Goal: Contribute content: Contribute content

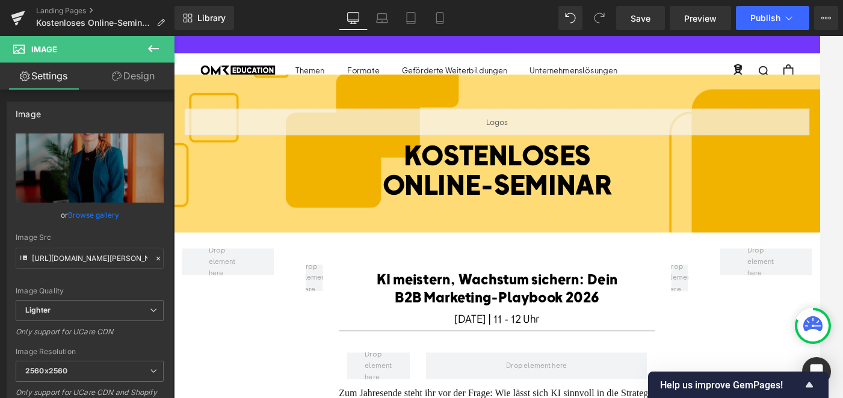
click at [523, 134] on span "Liquid" at bounding box center [531, 127] width 26 height 14
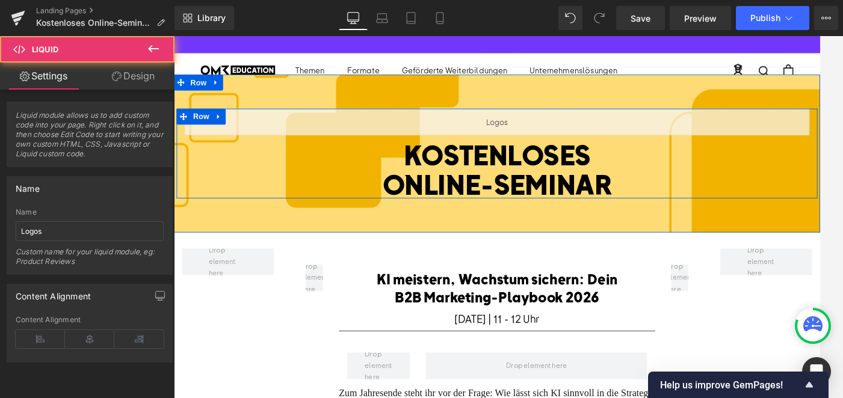
click at [553, 128] on div "Liquid" at bounding box center [538, 133] width 704 height 30
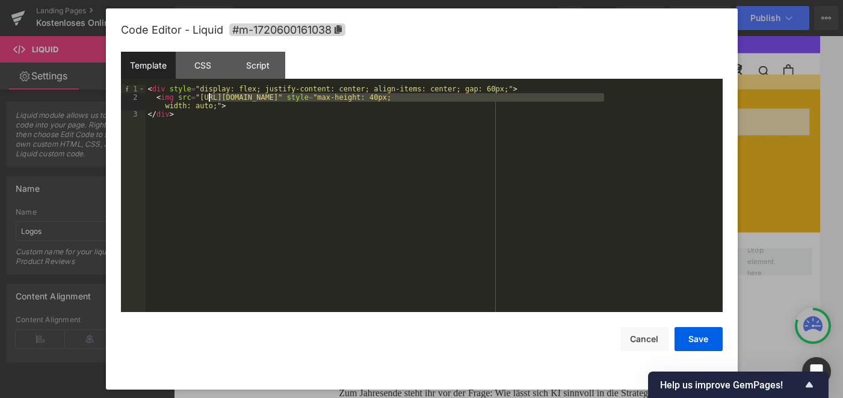
drag, startPoint x: 605, startPoint y: 96, endPoint x: 208, endPoint y: 97, distance: 397.0
click at [208, 97] on div "< div style = "display: flex; justify-content: center; align-items: center; gap…" at bounding box center [434, 207] width 577 height 244
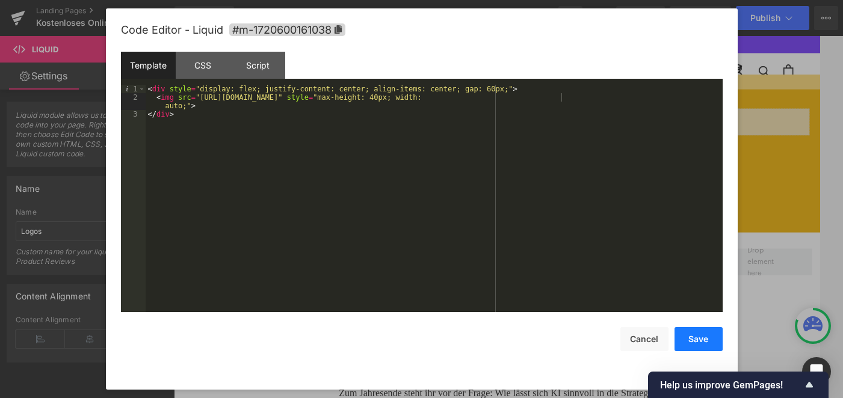
click at [703, 339] on button "Save" at bounding box center [698, 339] width 48 height 24
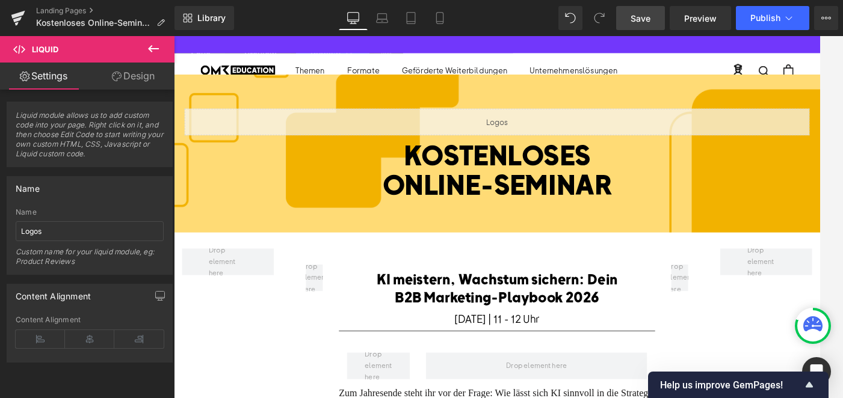
click at [644, 20] on span "Save" at bounding box center [640, 18] width 20 height 13
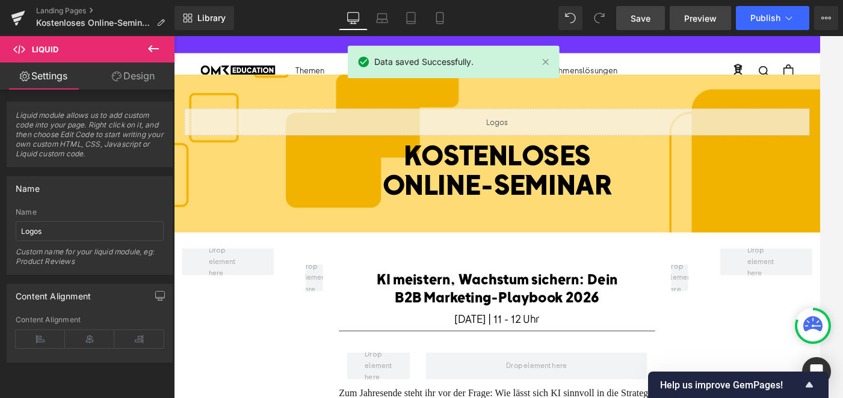
click at [701, 18] on span "Preview" at bounding box center [700, 18] width 32 height 13
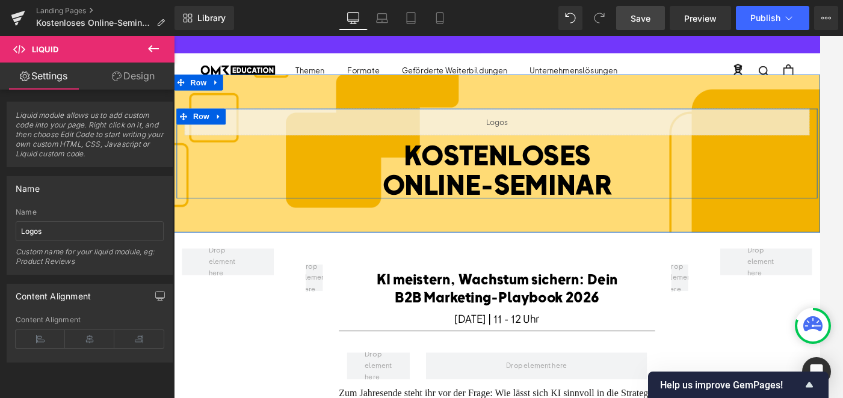
click at [552, 129] on div "Liquid" at bounding box center [538, 133] width 704 height 30
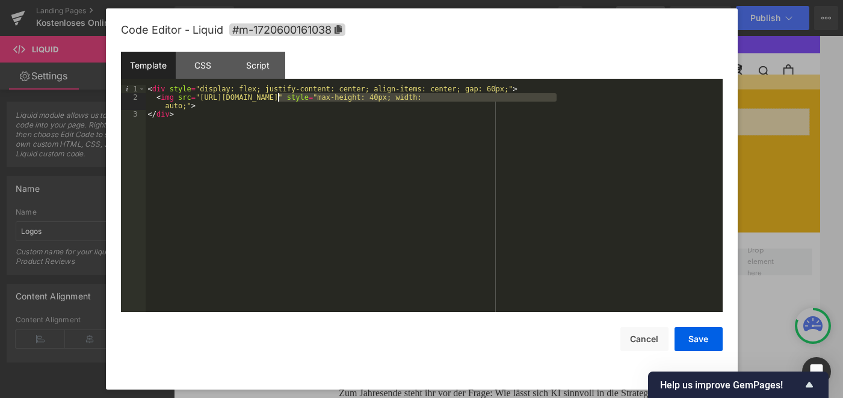
drag, startPoint x: 558, startPoint y: 97, endPoint x: 277, endPoint y: 94, distance: 280.9
click at [277, 94] on div "< div style = "display: flex; justify-content: center; align-items: center; gap…" at bounding box center [434, 207] width 577 height 244
drag, startPoint x: 559, startPoint y: 96, endPoint x: 203, endPoint y: 99, distance: 356.7
click at [203, 99] on div "< div style = "display: flex; justify-content: center; align-items: center; gap…" at bounding box center [434, 207] width 577 height 244
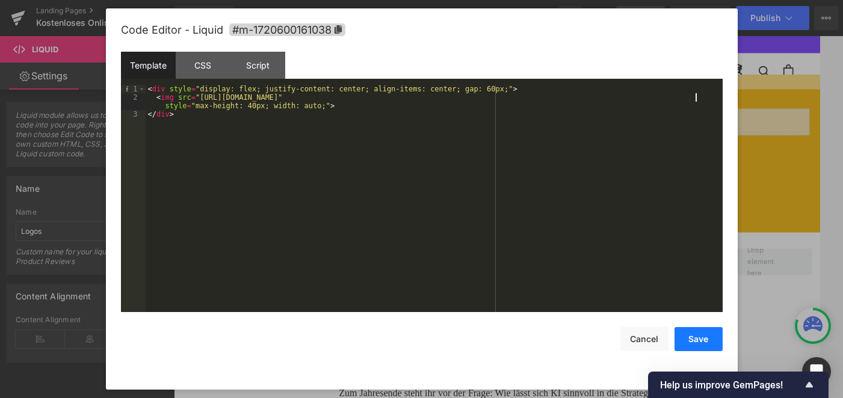
click at [695, 343] on button "Save" at bounding box center [698, 339] width 48 height 24
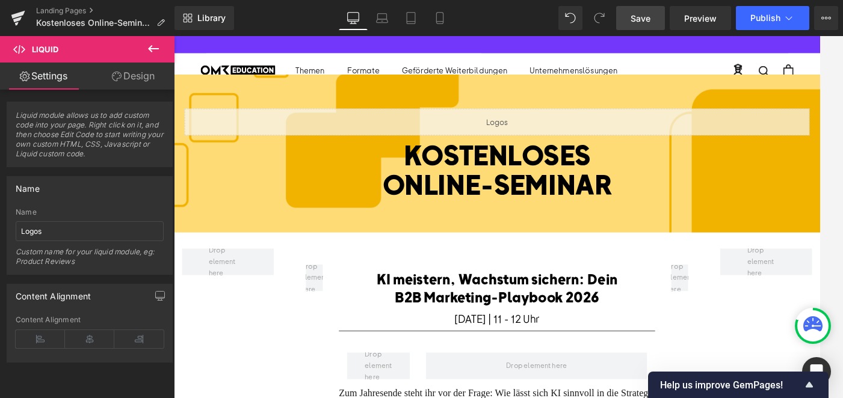
click at [649, 17] on span "Save" at bounding box center [640, 18] width 20 height 13
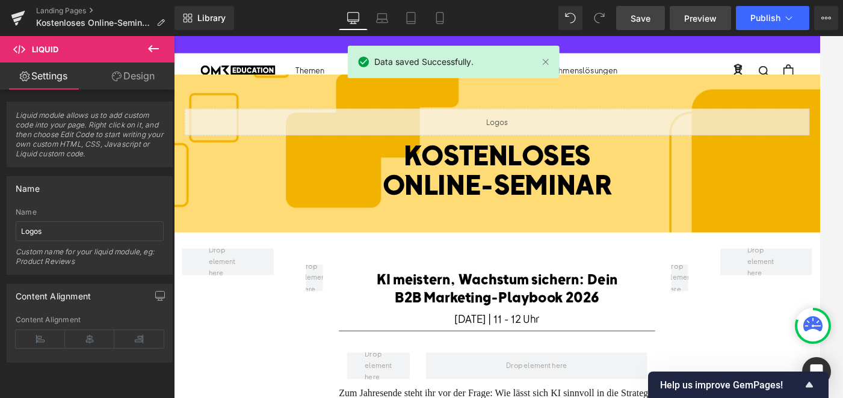
click at [705, 20] on span "Preview" at bounding box center [700, 18] width 32 height 13
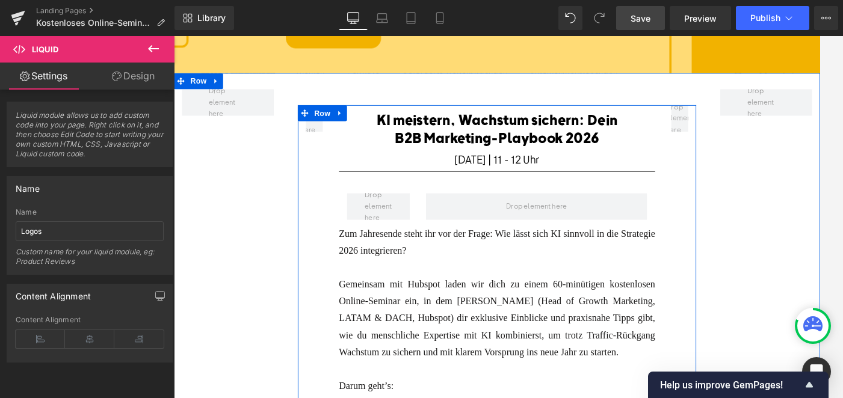
scroll to position [188, 0]
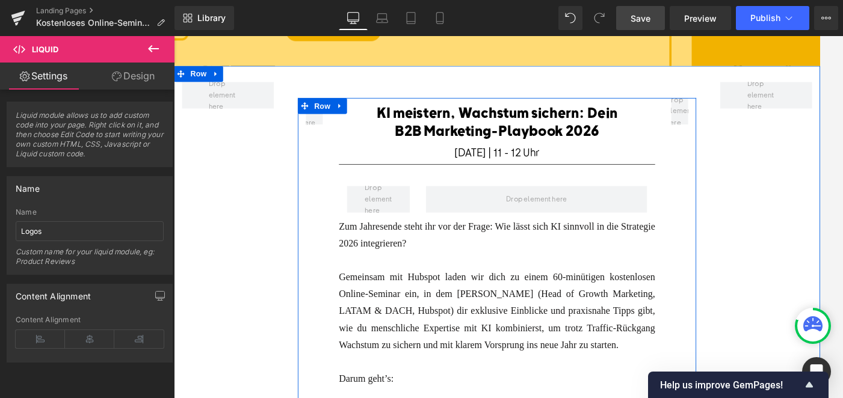
click at [452, 269] on font "Zum Jahresende steht ihr vor der Frage: Wie lässt sich KI sinnvoll in die Strat…" at bounding box center [538, 260] width 356 height 31
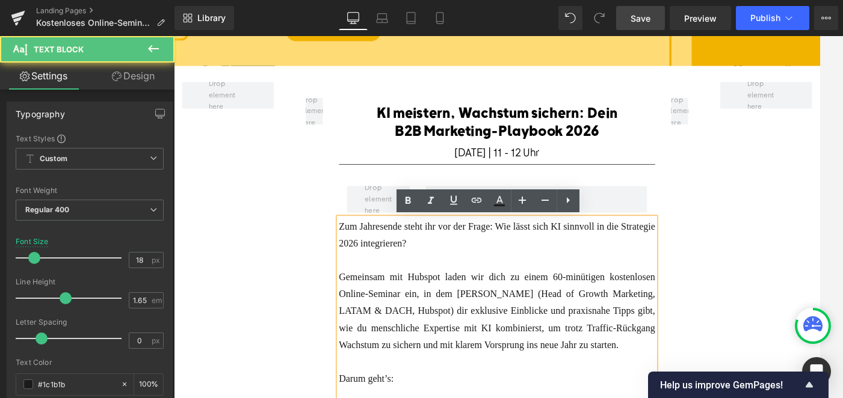
click at [502, 269] on div "Zum Jahresende steht ihr vor der Frage: Wie lässt sich KI sinnvoll in die Strat…" at bounding box center [538, 260] width 356 height 38
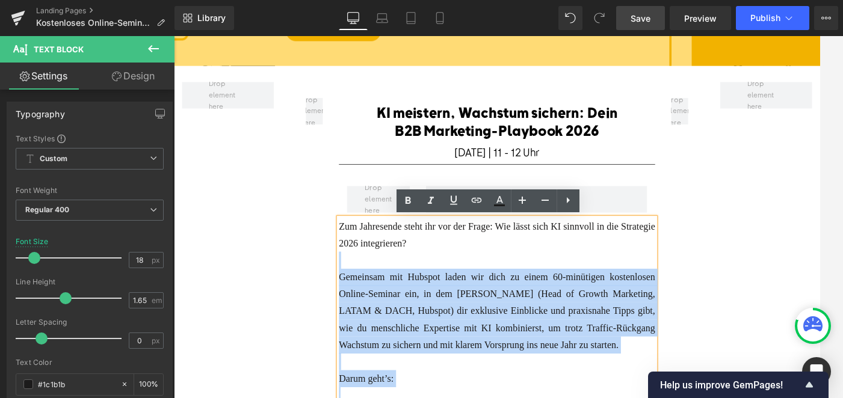
drag, startPoint x: 514, startPoint y: 268, endPoint x: 357, endPoint y: 254, distance: 158.2
click at [360, 254] on div "Zum Jahresende steht ihr vor der Frage: Wie lässt sich KI sinnvoll in die Strat…" at bounding box center [538, 345] width 356 height 209
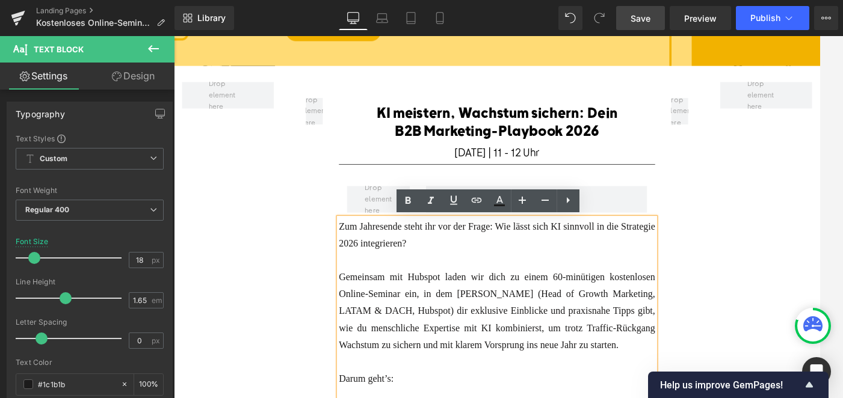
click at [360, 254] on div "Zum Jahresende steht ihr vor der Frage: Wie lässt sich KI sinnvoll in die Strat…" at bounding box center [538, 345] width 356 height 209
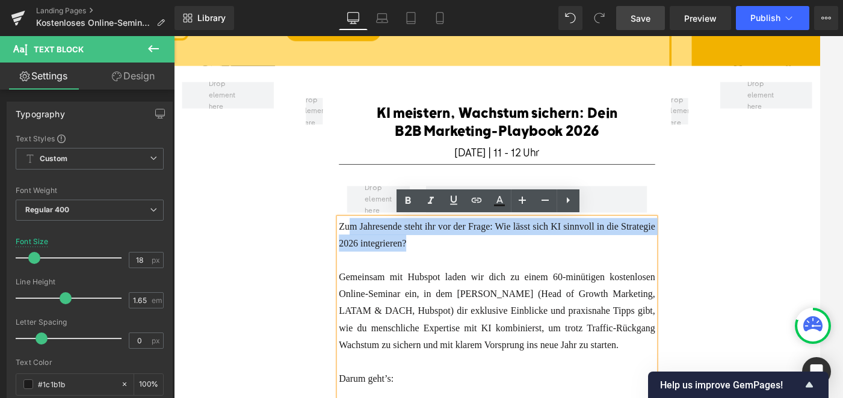
drag, startPoint x: 496, startPoint y: 263, endPoint x: 366, endPoint y: 245, distance: 131.2
click at [366, 245] on div "Zum Jahresende steht ihr vor der Frage: Wie lässt sich KI sinnvoll in die Strat…" at bounding box center [538, 260] width 356 height 38
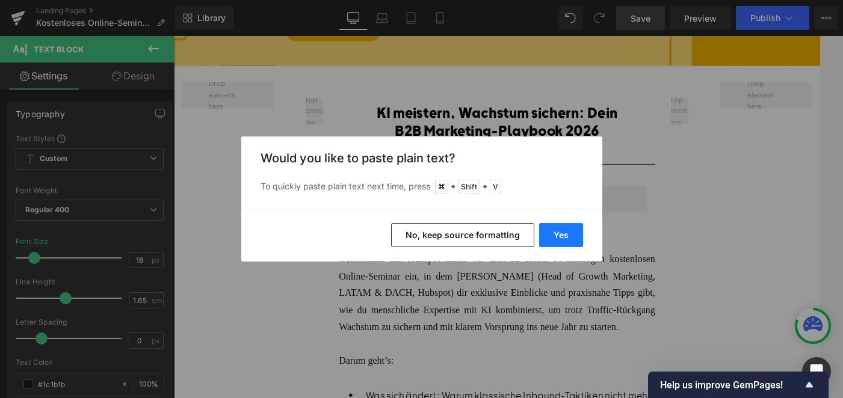
click at [565, 233] on button "Yes" at bounding box center [561, 235] width 44 height 24
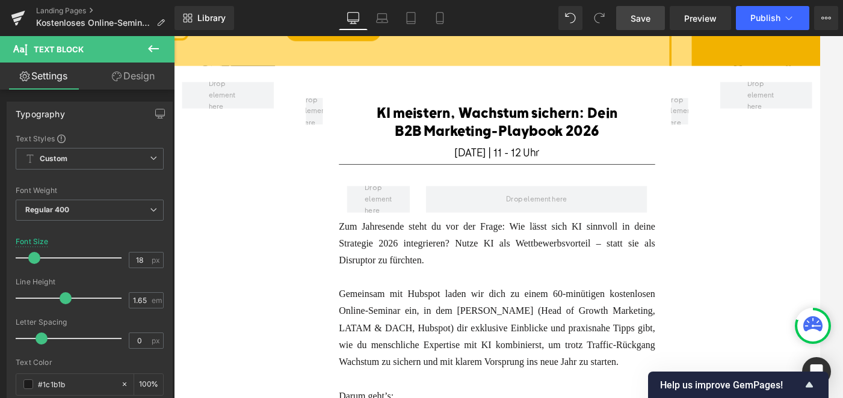
click at [641, 20] on span "Save" at bounding box center [640, 18] width 20 height 13
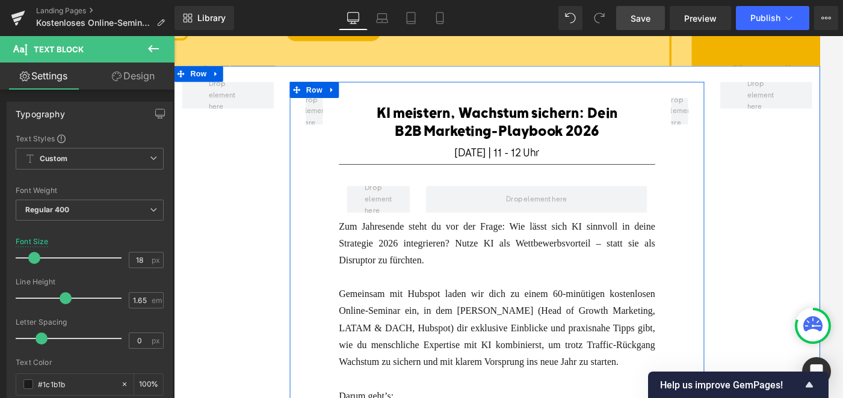
scroll to position [0, 0]
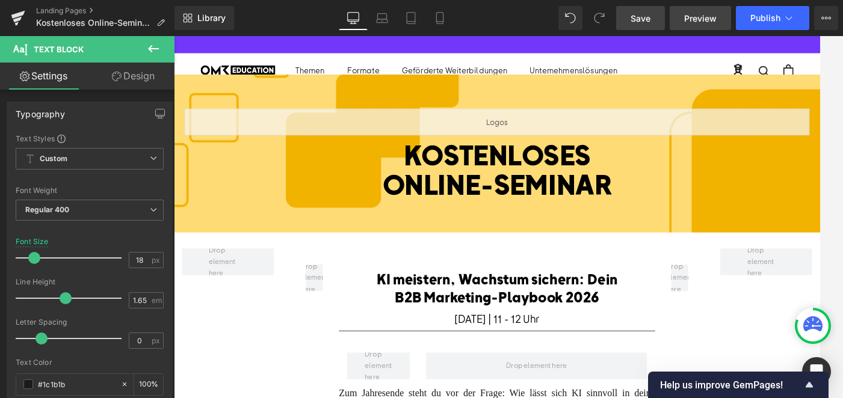
click at [713, 15] on span "Preview" at bounding box center [700, 18] width 32 height 13
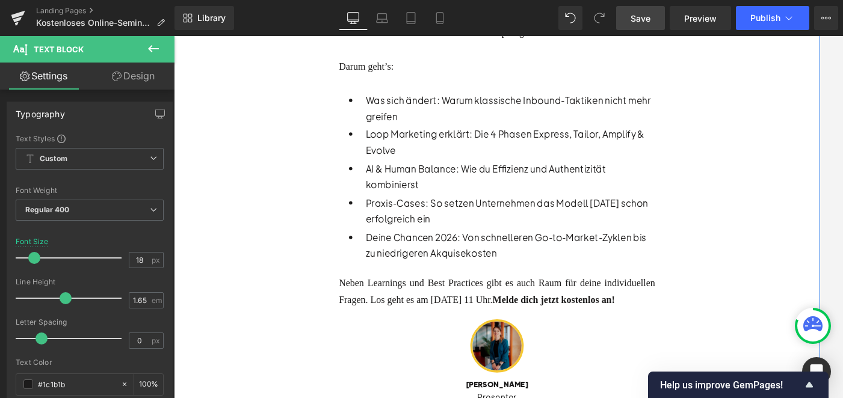
scroll to position [351, 0]
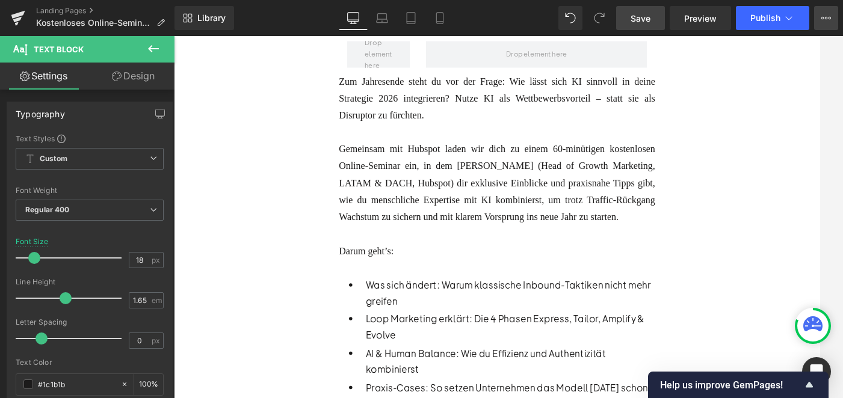
click at [824, 17] on icon at bounding box center [826, 18] width 10 height 10
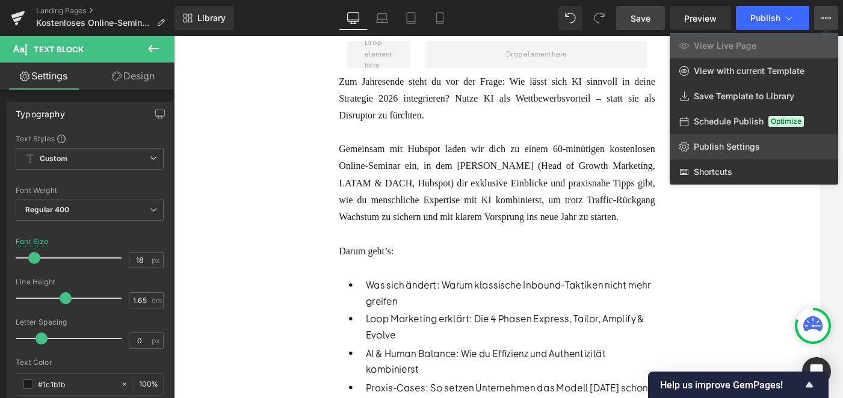
click at [724, 149] on span "Publish Settings" at bounding box center [727, 146] width 66 height 11
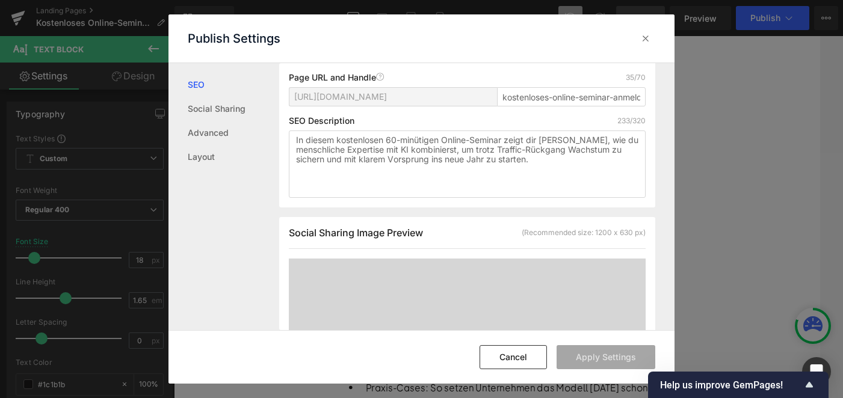
scroll to position [96, 0]
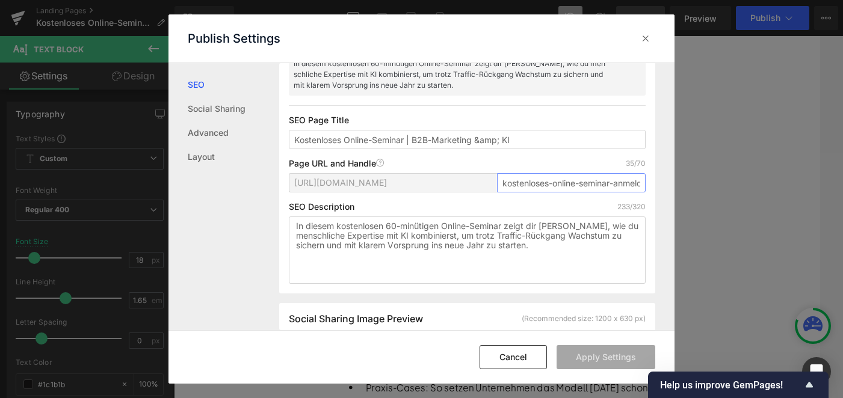
click at [544, 189] on input "kostenloses-online-seminar-anmelden" at bounding box center [571, 182] width 149 height 19
click at [549, 184] on input "kostenloses-online-seminar-anmelden" at bounding box center [571, 182] width 149 height 19
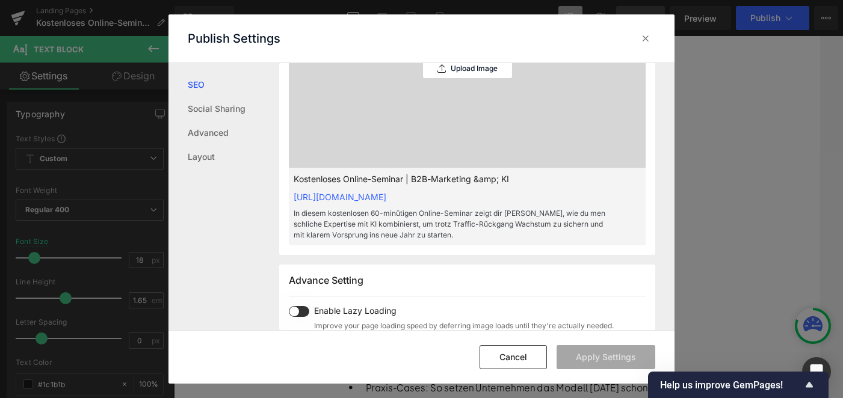
scroll to position [315, 0]
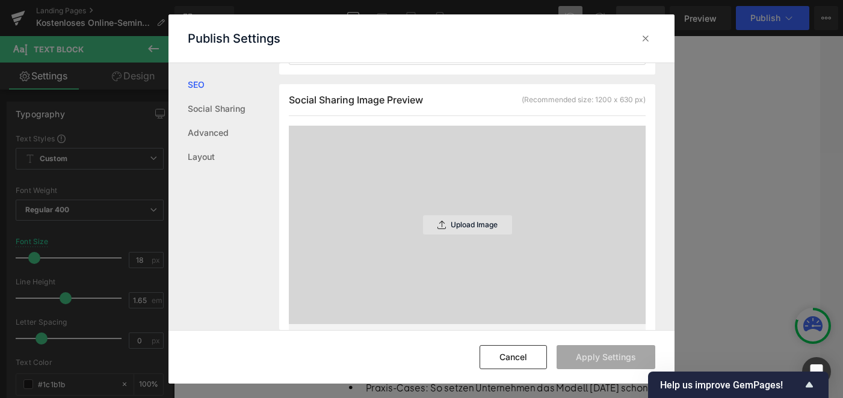
click at [449, 229] on div "Upload Image" at bounding box center [467, 224] width 89 height 19
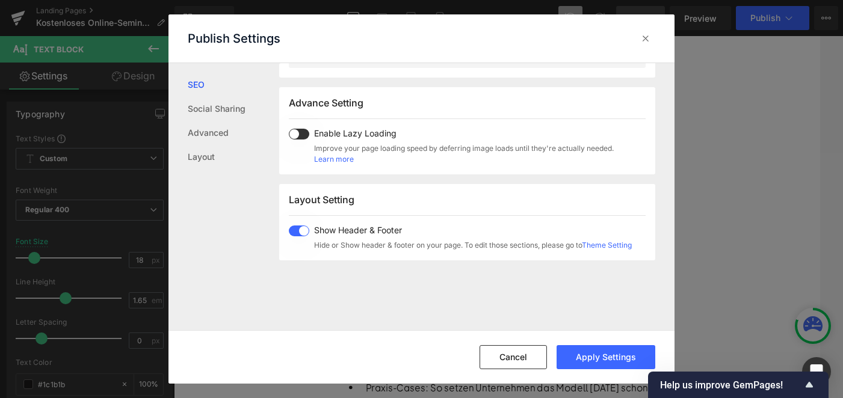
scroll to position [607, 0]
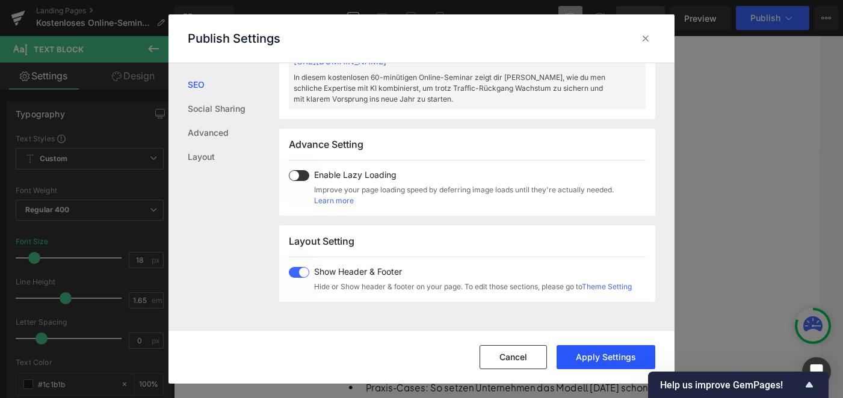
click at [613, 363] on button "Apply Settings" at bounding box center [605, 357] width 99 height 24
click at [651, 37] on div at bounding box center [645, 38] width 19 height 19
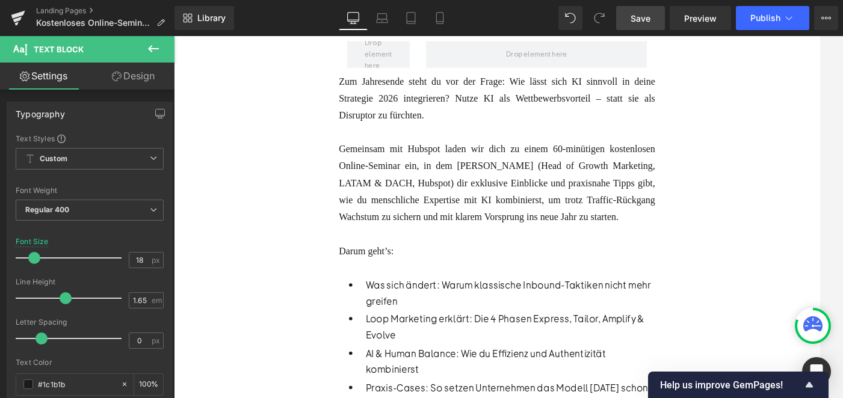
click at [637, 22] on span "Save" at bounding box center [640, 18] width 20 height 13
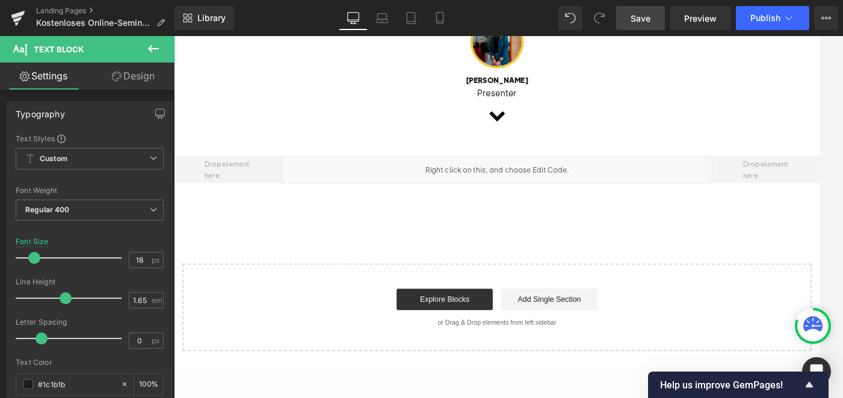
scroll to position [920, 0]
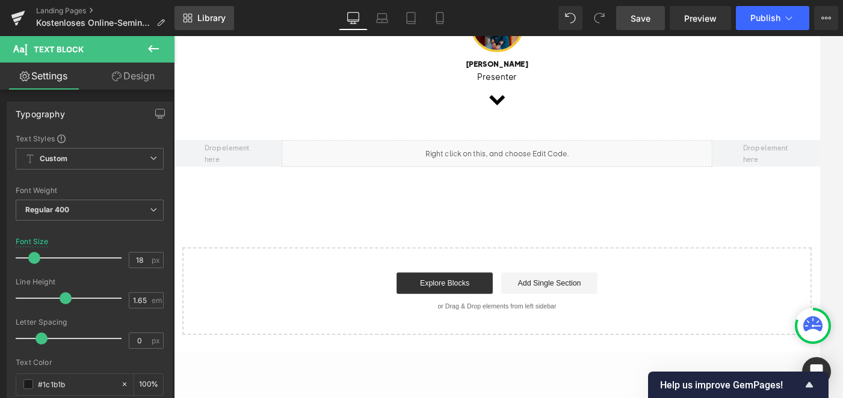
click at [210, 12] on link "Library" at bounding box center [204, 18] width 60 height 24
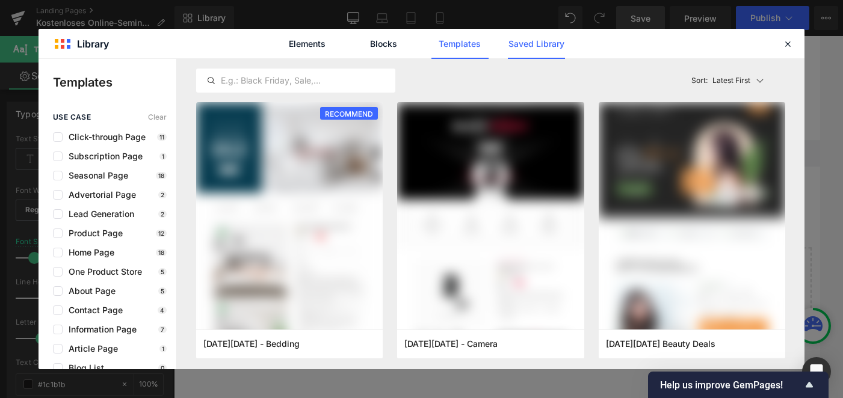
click at [555, 46] on link "Saved Library" at bounding box center [536, 44] width 57 height 30
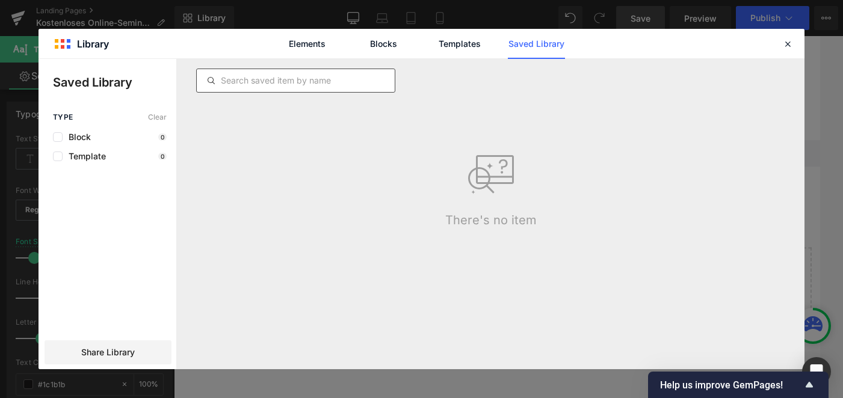
click at [304, 83] on input "text" at bounding box center [296, 80] width 198 height 14
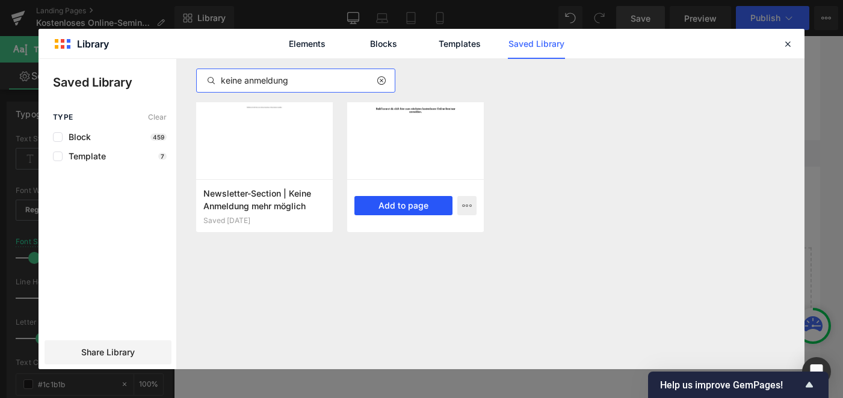
type input "keine anmeldung"
click at [418, 206] on button "Add to page" at bounding box center [403, 205] width 98 height 19
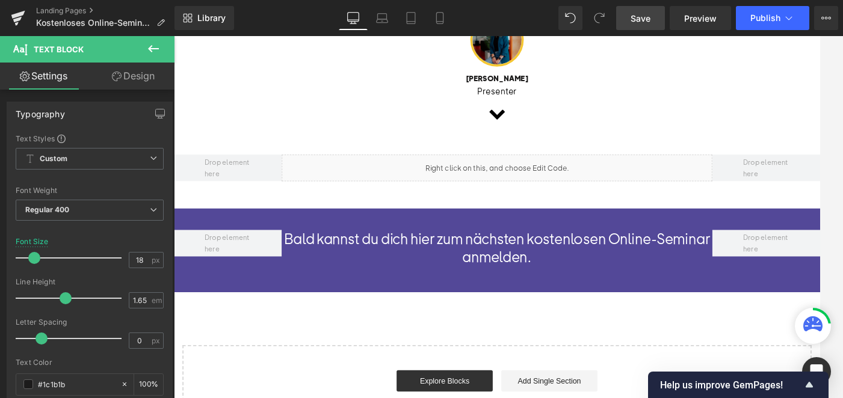
scroll to position [901, 0]
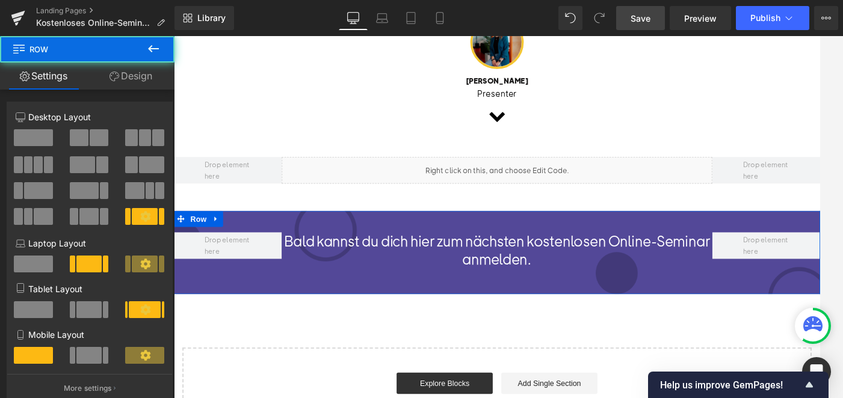
click at [213, 272] on div "Bald kannst du dich hier zum nächsten kostenlosen Online-Seminar anmelden. Head…" at bounding box center [538, 280] width 728 height 94
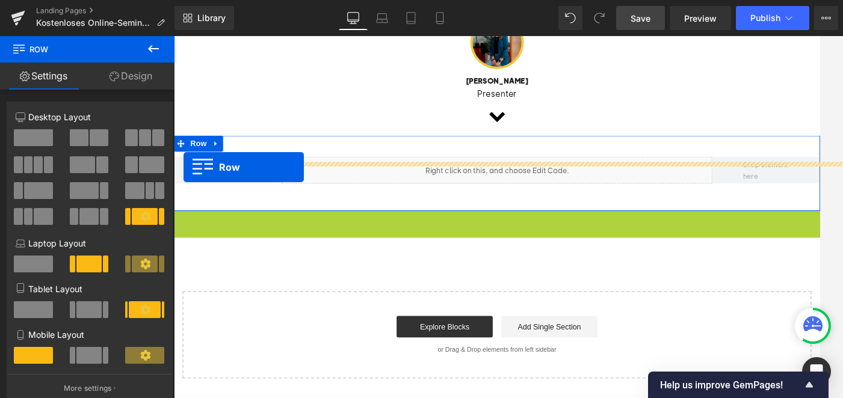
drag, startPoint x: 182, startPoint y: 269, endPoint x: 185, endPoint y: 183, distance: 86.0
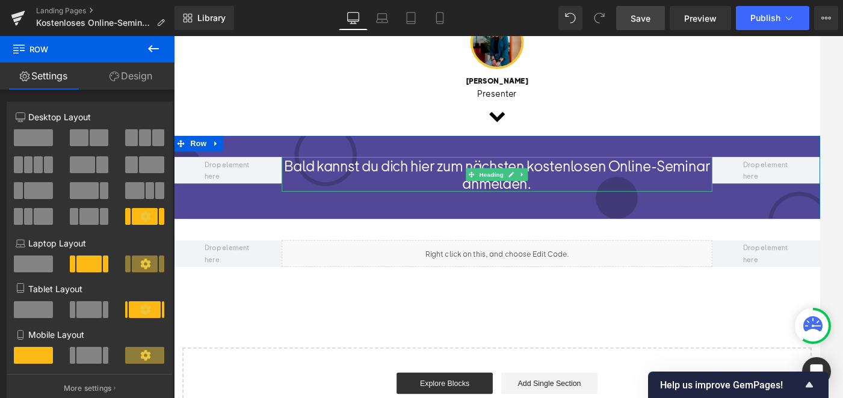
click at [387, 212] on h1 "Bald kannst du dich hier zum nächsten kostenlosen Online-Seminar anmelden." at bounding box center [537, 192] width 485 height 39
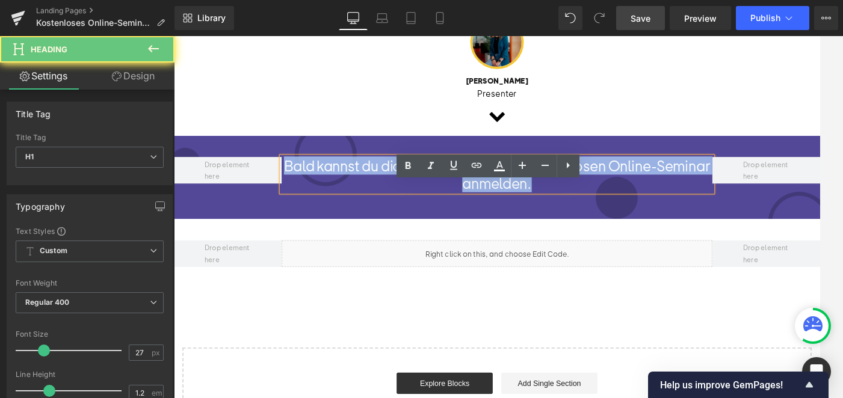
click at [387, 212] on h1 "Bald kannst du dich hier zum nächsten kostenlosen Online-Seminar anmelden." at bounding box center [537, 192] width 485 height 39
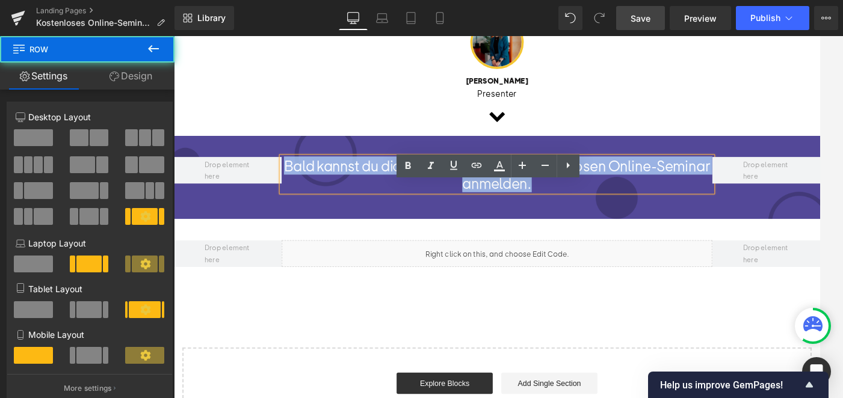
click at [309, 186] on div "Bald kannst du dich hier zum nächsten kostenlosen Online-Seminar anmelden. Head…" at bounding box center [538, 196] width 728 height 94
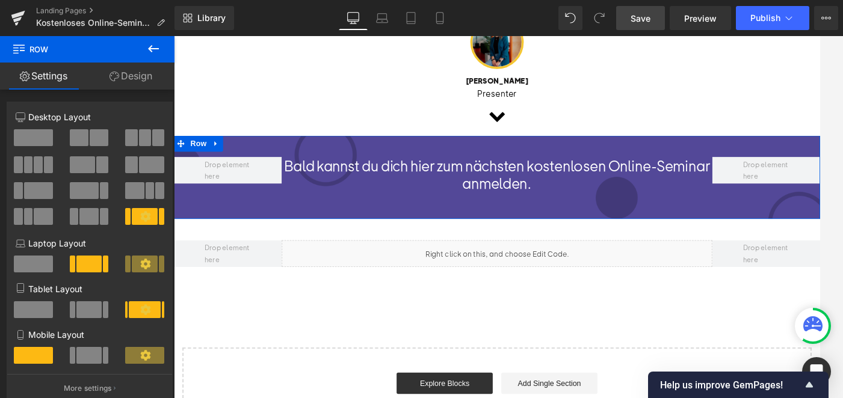
click at [265, 191] on div "Bald kannst du dich hier zum nächsten kostenlosen Online-Seminar anmelden. Head…" at bounding box center [538, 196] width 728 height 94
click at [133, 70] on link "Design" at bounding box center [130, 76] width 87 height 27
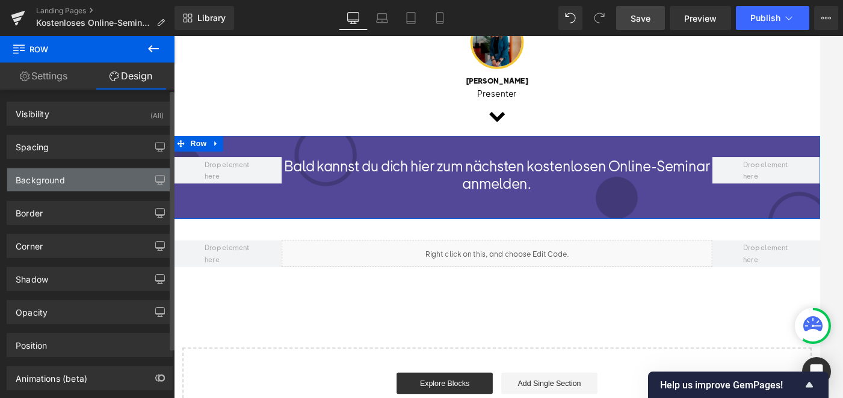
click at [105, 180] on div "Background" at bounding box center [89, 179] width 165 height 23
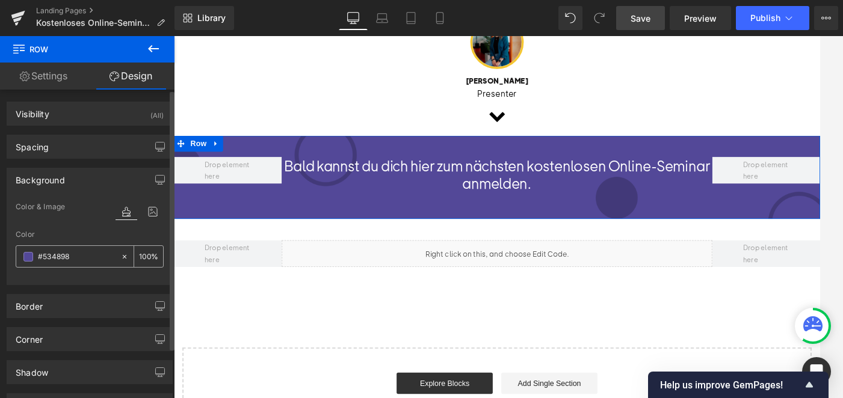
click at [120, 255] on icon at bounding box center [124, 257] width 8 height 8
type input "none"
type input "0"
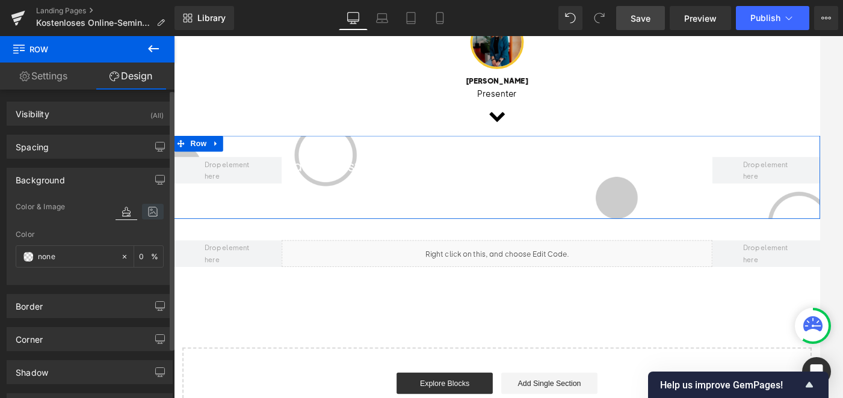
click at [148, 209] on icon at bounding box center [153, 212] width 22 height 16
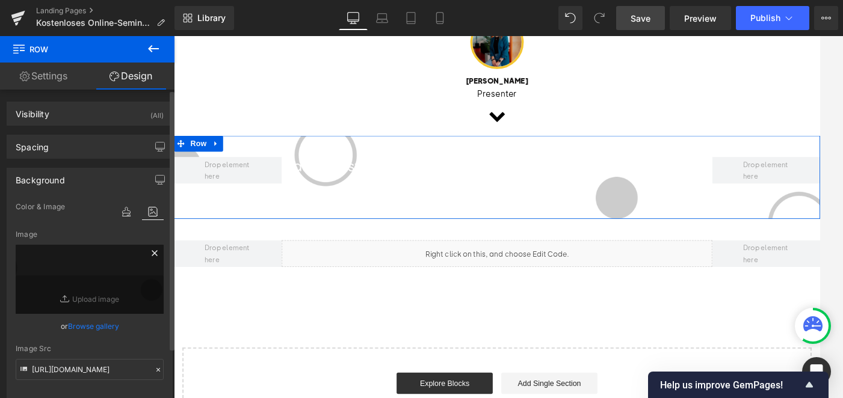
click at [152, 252] on icon at bounding box center [154, 252] width 5 height 5
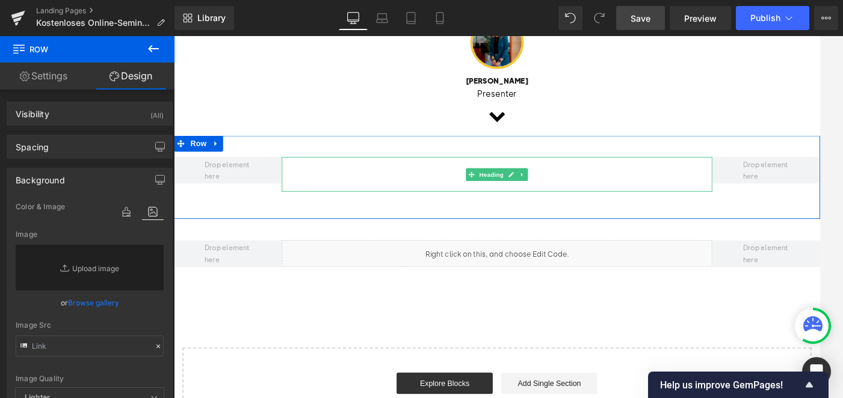
click at [472, 212] on h1 "Bald kannst du dich hier zum nächsten kostenlosen Online-Seminar anmelden." at bounding box center [537, 192] width 485 height 39
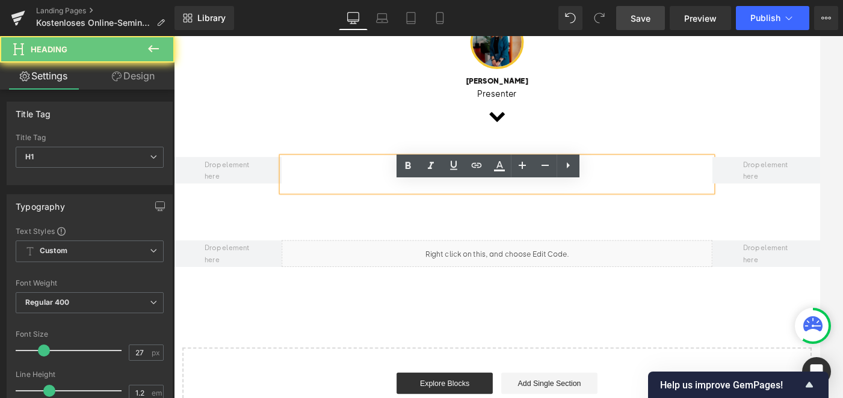
click at [472, 212] on h1 "Bald kannst du dich hier zum nächsten kostenlosen Online-Seminar anmelden." at bounding box center [537, 192] width 485 height 39
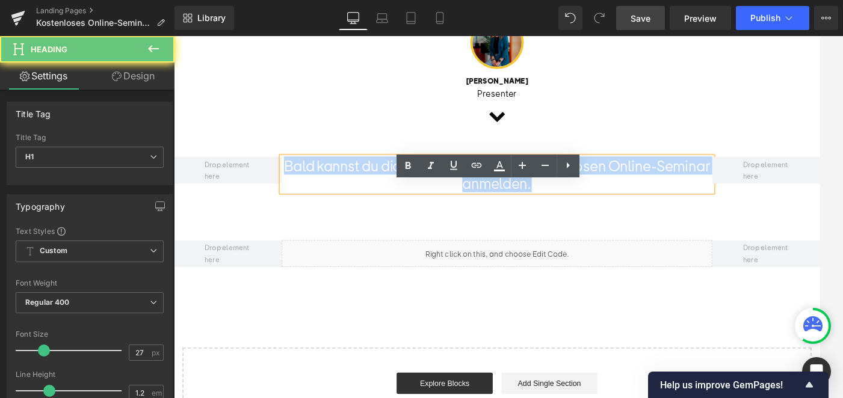
click at [472, 212] on h1 "Bald kannst du dich hier zum nächsten kostenlosen Online-Seminar anmelden." at bounding box center [537, 192] width 485 height 39
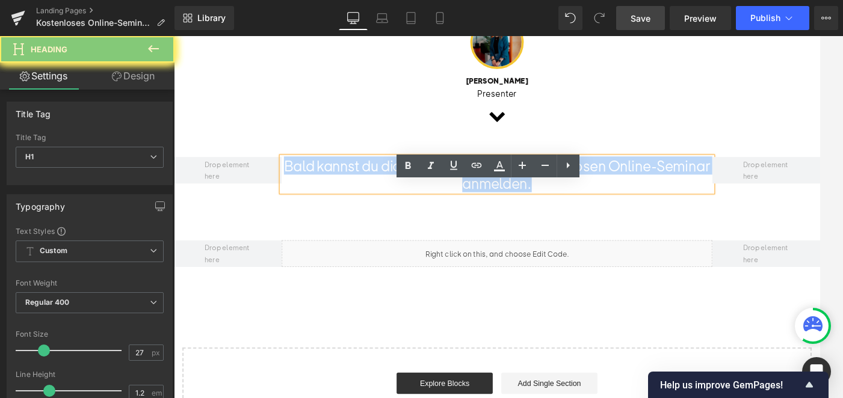
click at [472, 212] on h1 "Bald kannst du dich hier zum nächsten kostenlosen Online-Seminar anmelden." at bounding box center [537, 192] width 485 height 39
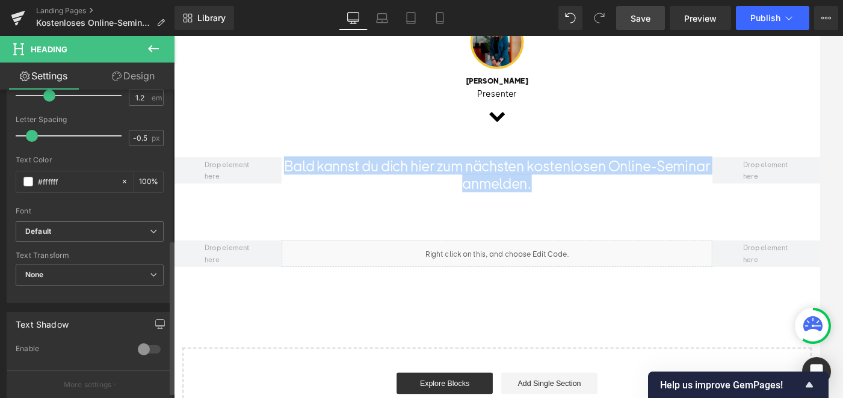
scroll to position [282, 0]
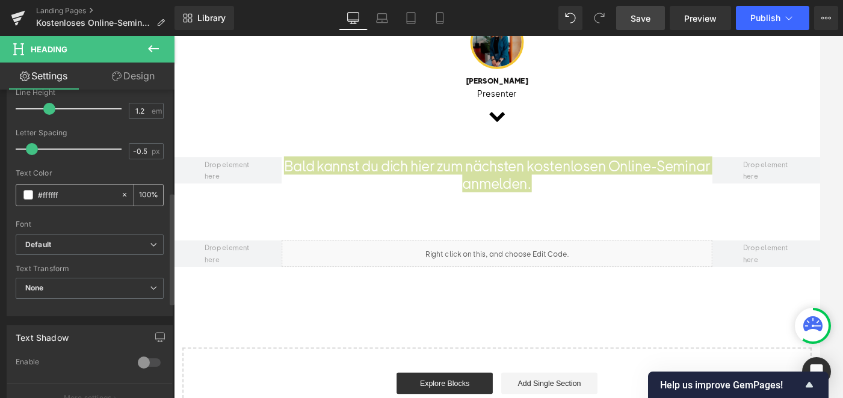
click at [120, 193] on icon at bounding box center [124, 195] width 8 height 8
type input "none"
type input "0"
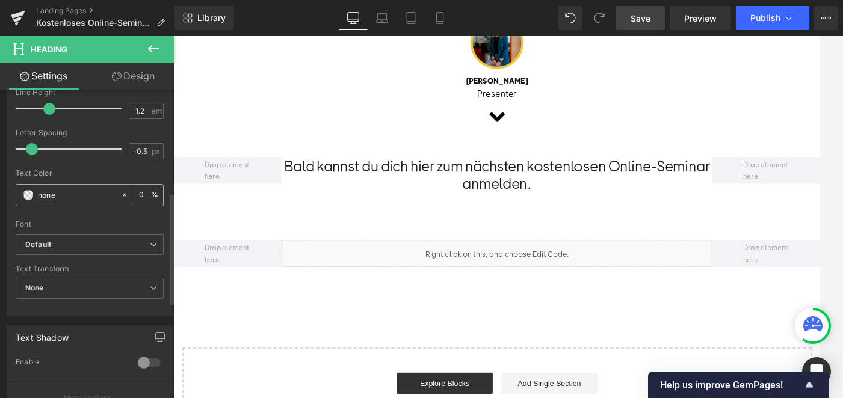
click at [29, 196] on span at bounding box center [28, 195] width 10 height 10
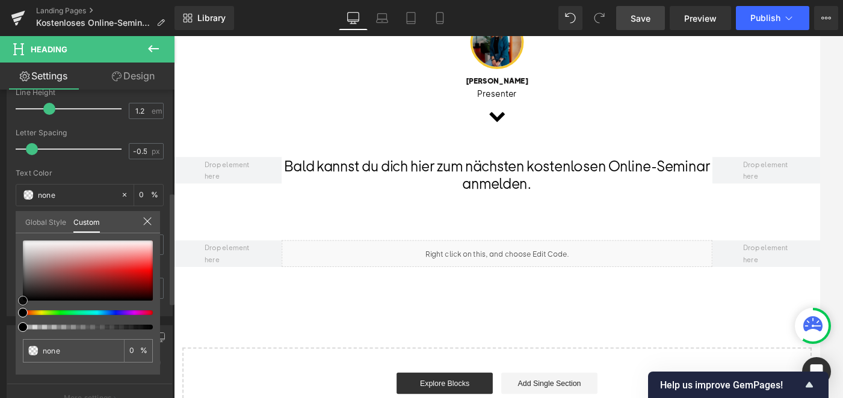
type input "#000000"
type input "100"
type input "#000000"
type input "100"
drag, startPoint x: 22, startPoint y: 296, endPoint x: 13, endPoint y: 306, distance: 14.0
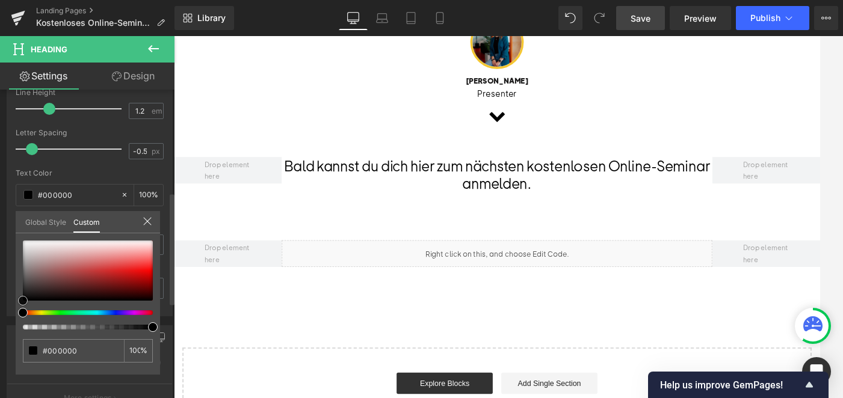
click at [13, 306] on div "Typography Text Styles Custom Custom Setup Global Style Custom Setup Global Sty…" at bounding box center [90, 109] width 180 height 413
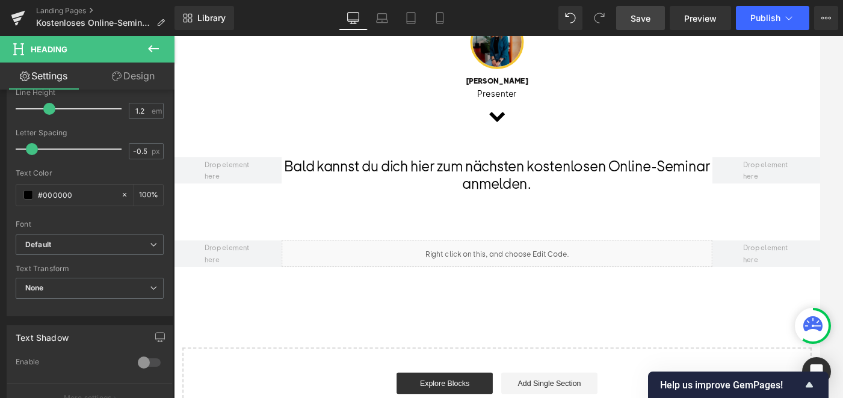
click at [514, 271] on body "Direkt zum Inhalt Themen Agiles Arbeiten & Soft Skills Content Marketing Data &…" at bounding box center [538, 274] width 728 height 2278
click at [635, 13] on span "Save" at bounding box center [640, 18] width 20 height 13
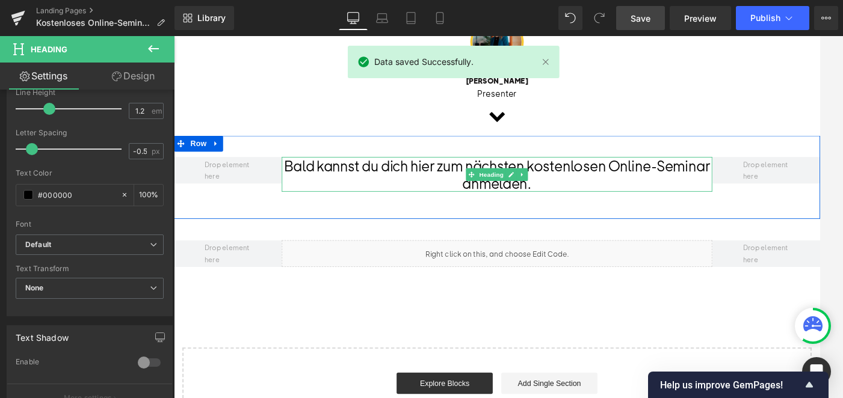
click at [609, 212] on h1 "Bald kannst du dich hier zum nächsten kostenlosen Online-Seminar anmelden." at bounding box center [537, 192] width 485 height 39
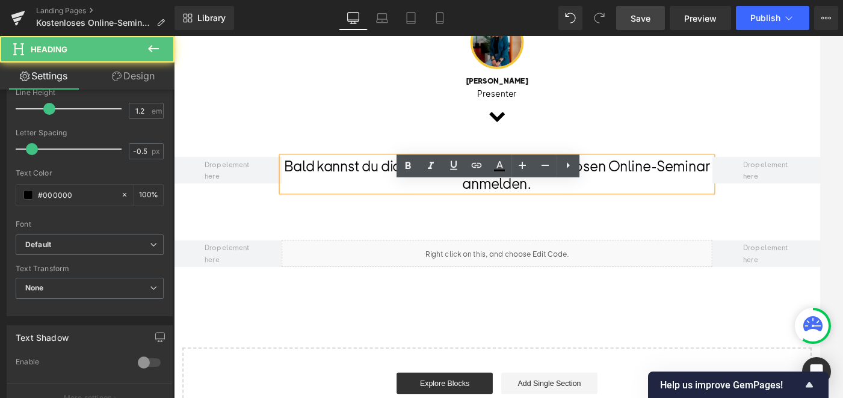
drag, startPoint x: 574, startPoint y: 215, endPoint x: 476, endPoint y: 213, distance: 98.1
click at [476, 212] on h1 "Bald kannst du dich hier zum nächsten kostenlosen Online-Seminar anmelden." at bounding box center [537, 192] width 485 height 39
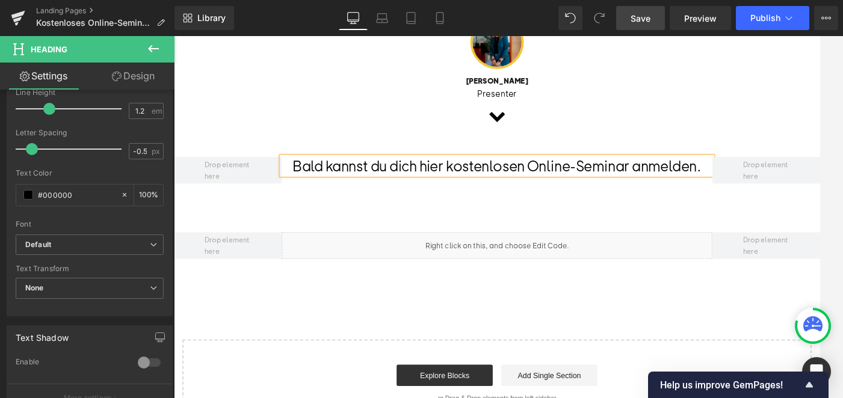
click at [428, 233] on div "Bald kannst du dich hier kostenlosen Online-Seminar anmelden. Heading Row 51px" at bounding box center [538, 191] width 728 height 85
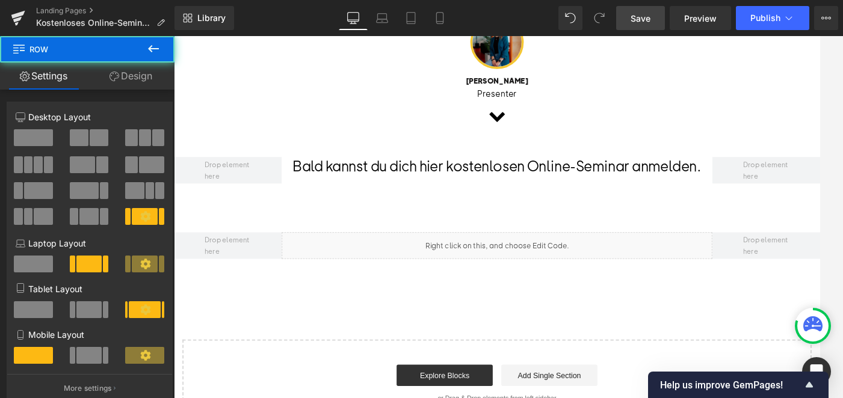
click at [633, 22] on span "Save" at bounding box center [640, 18] width 20 height 13
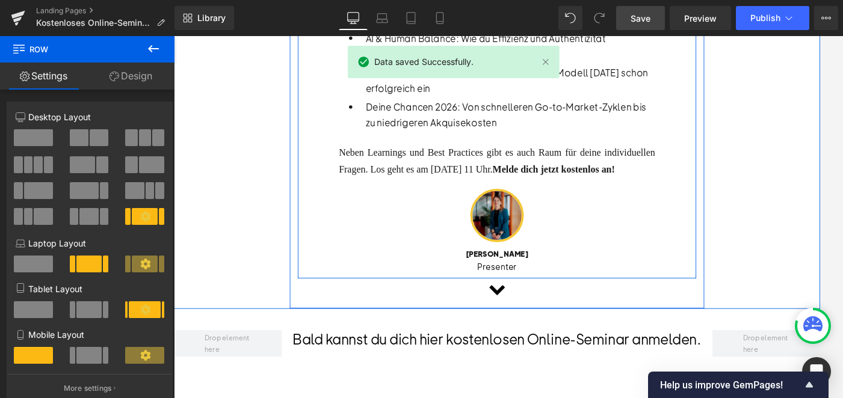
scroll to position [706, 0]
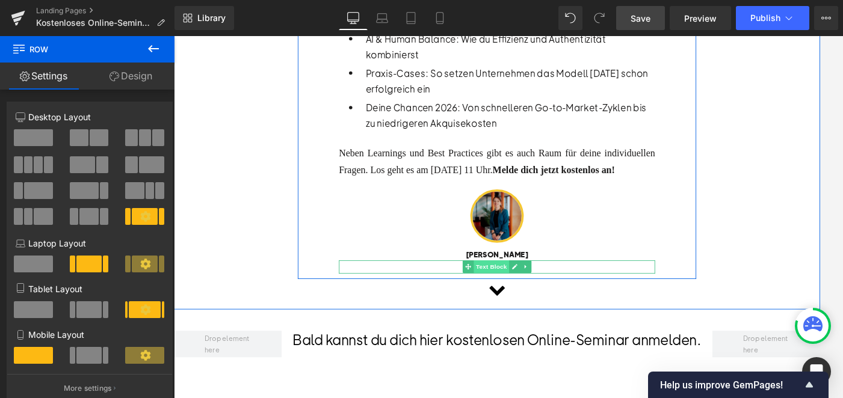
click at [541, 303] on span "Text Block" at bounding box center [531, 296] width 40 height 14
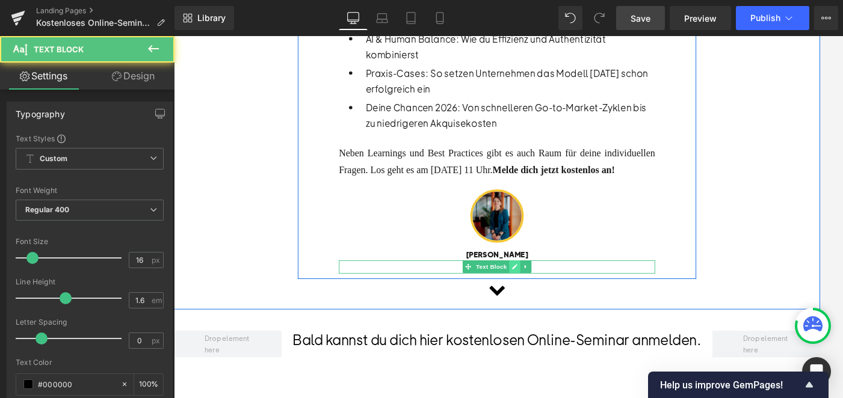
click at [553, 303] on link at bounding box center [558, 296] width 13 height 14
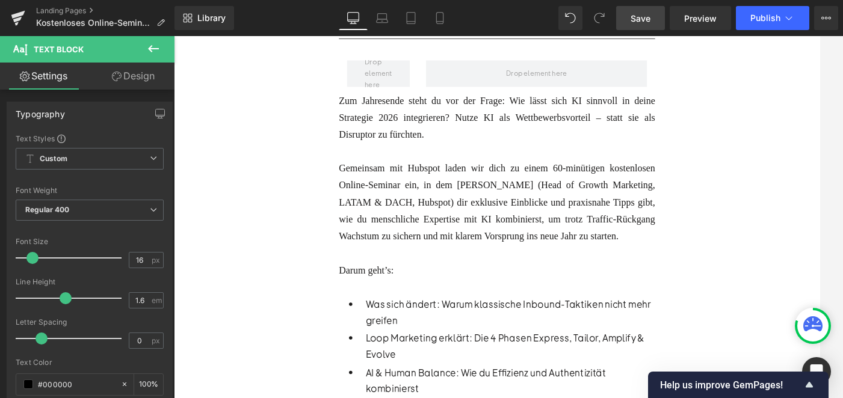
scroll to position [314, 0]
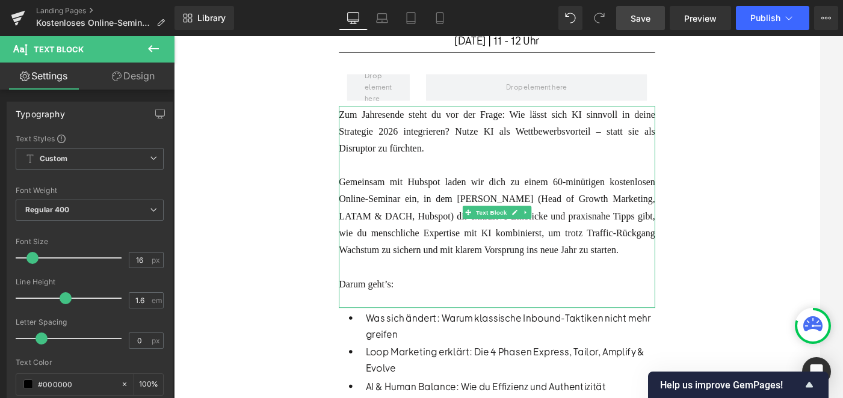
click at [678, 212] on font "Gemeinsam mit Hubspot laden wir dich zu einem 60-minütigen kostenlosen Online-S…" at bounding box center [538, 238] width 356 height 88
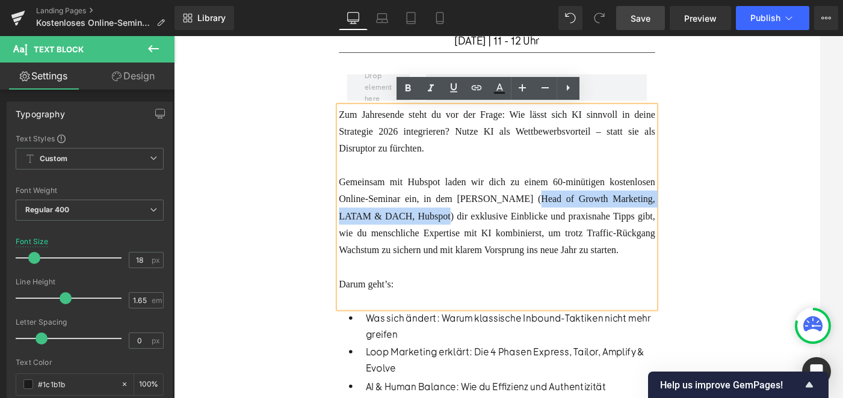
drag, startPoint x: 635, startPoint y: 215, endPoint x: 562, endPoint y: 235, distance: 74.7
click at [562, 235] on font "Gemeinsam mit Hubspot laden wir dich zu einem 60-minütigen kostenlosen Online-S…" at bounding box center [538, 238] width 356 height 88
copy font "Head of Growth Marketing, LATAM & DACH, Hubspot"
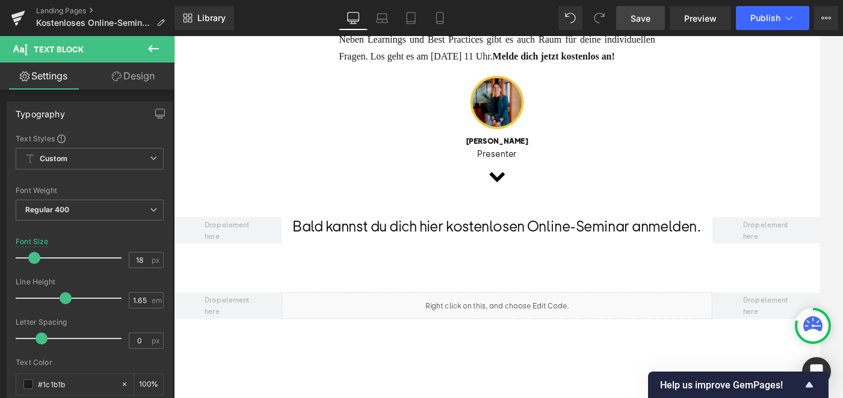
scroll to position [804, 0]
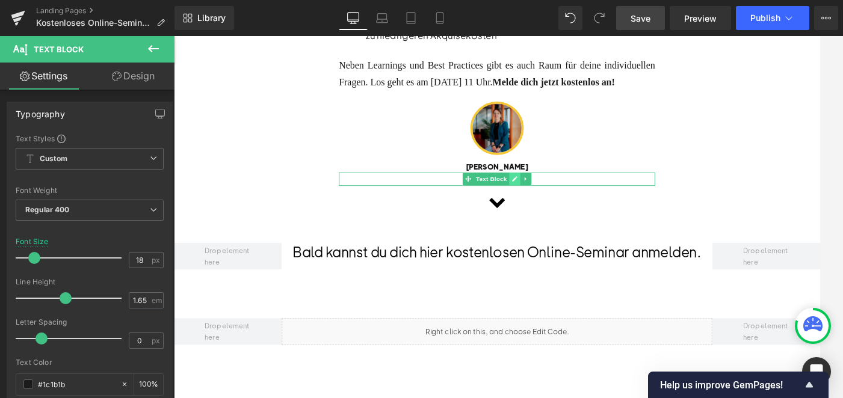
click at [552, 205] on link at bounding box center [558, 197] width 13 height 14
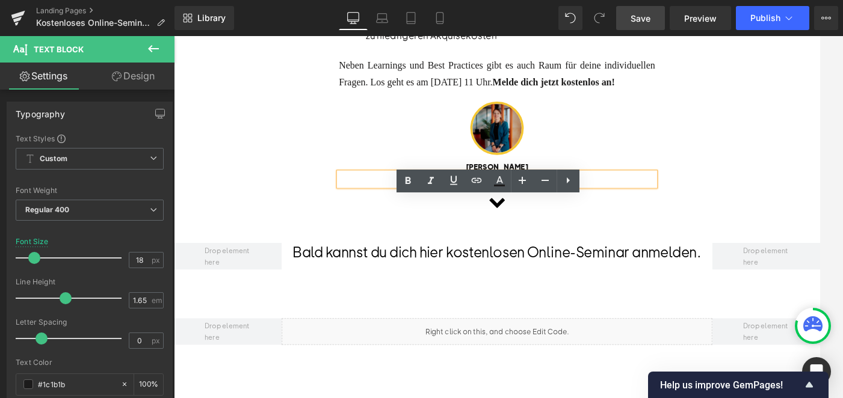
click at [541, 206] on p "Presenter" at bounding box center [538, 198] width 356 height 16
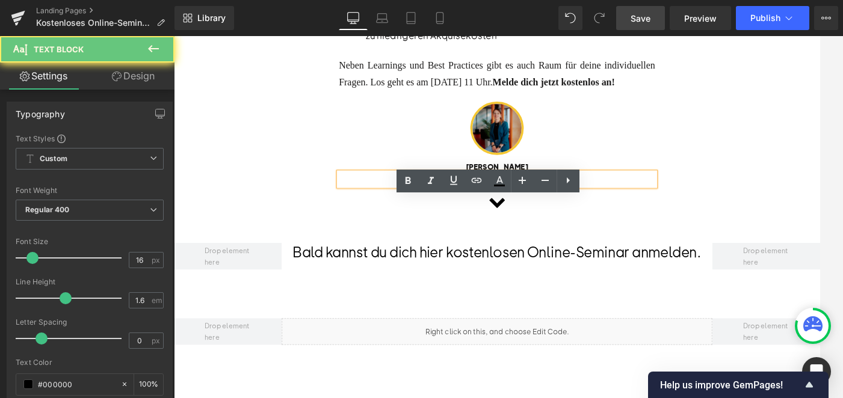
click at [541, 206] on p "Presenter" at bounding box center [538, 198] width 356 height 16
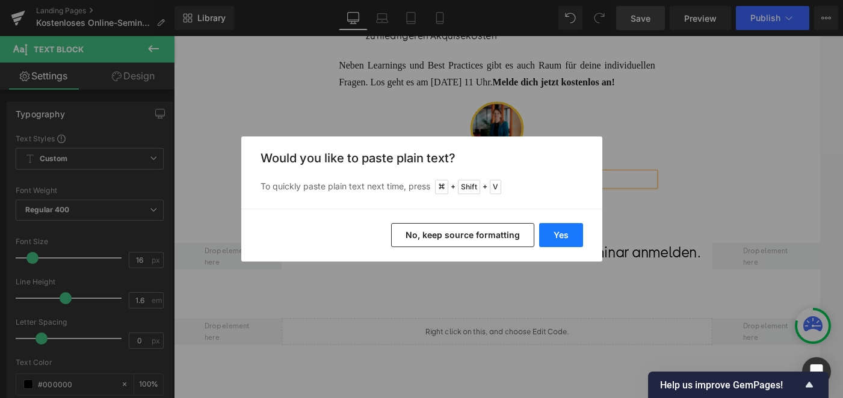
click at [549, 235] on button "Yes" at bounding box center [561, 235] width 44 height 24
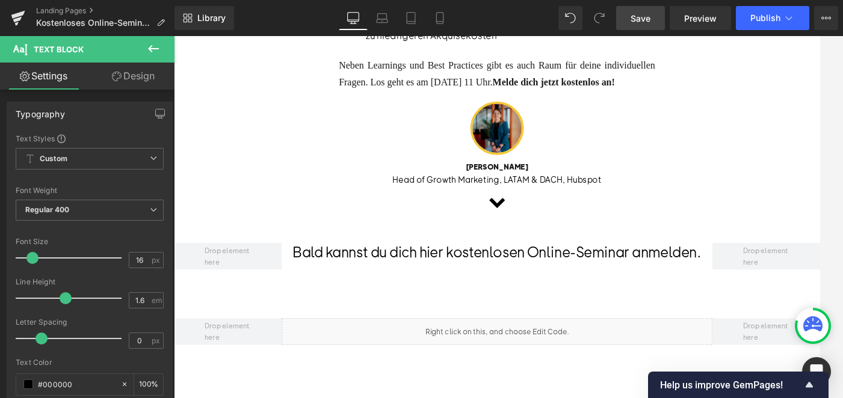
click at [636, 9] on link "Save" at bounding box center [640, 18] width 49 height 24
click at [695, 20] on span "Preview" at bounding box center [700, 18] width 32 height 13
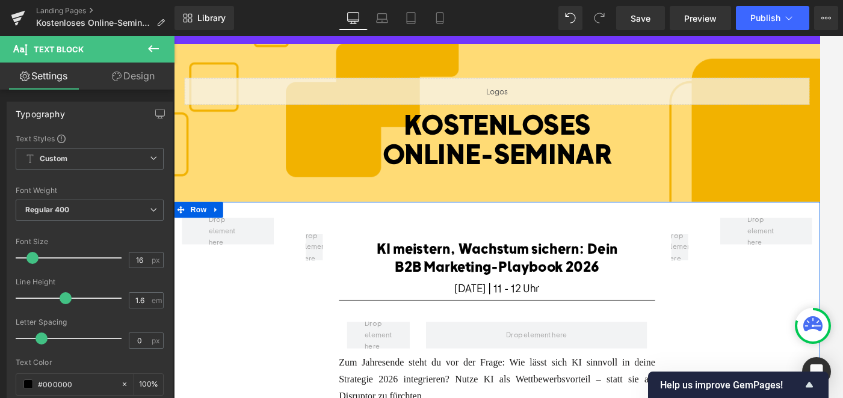
scroll to position [63, 0]
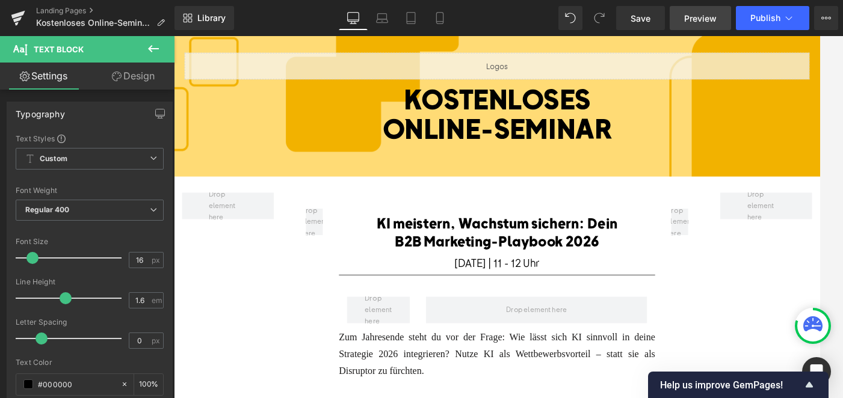
click at [705, 16] on span "Preview" at bounding box center [700, 18] width 32 height 13
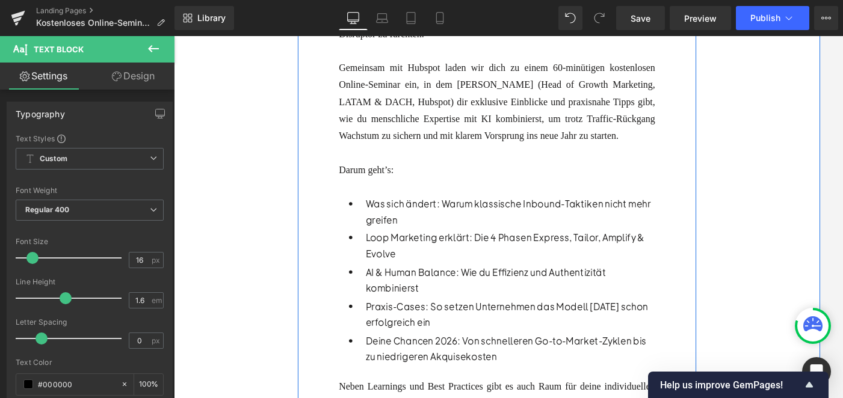
scroll to position [463, 0]
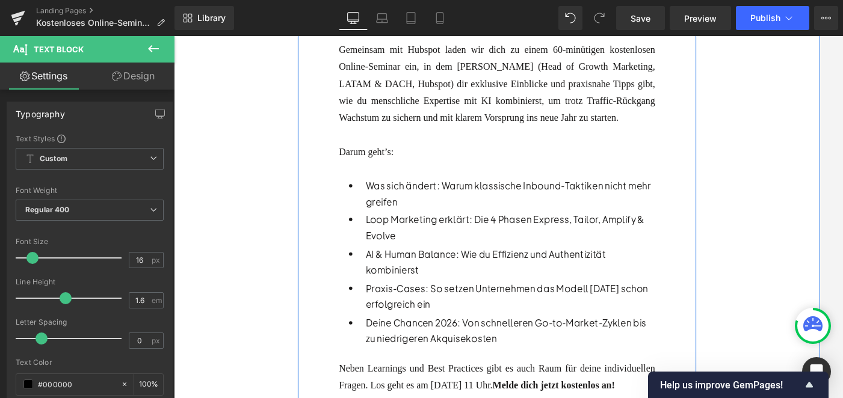
click at [450, 301] on p "AI & Human Balance: Wie du Effizienz und Authentizität kombinierst" at bounding box center [553, 290] width 326 height 35
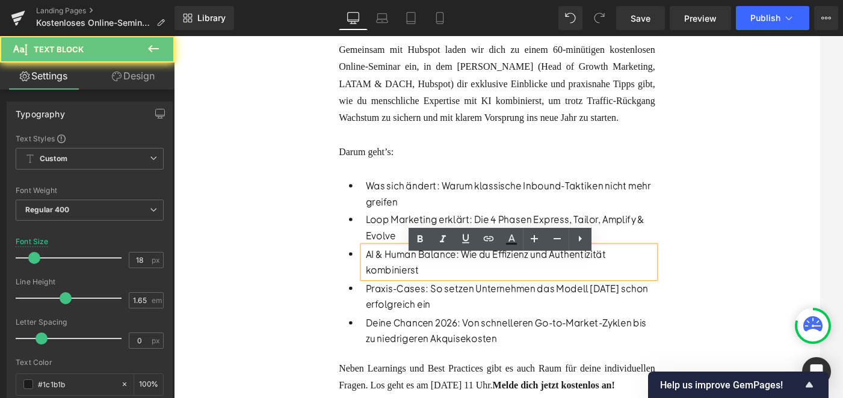
click at [431, 301] on p "AI & Human Balance: Wie du Effizienz und Authentizität kombinierst" at bounding box center [553, 290] width 326 height 35
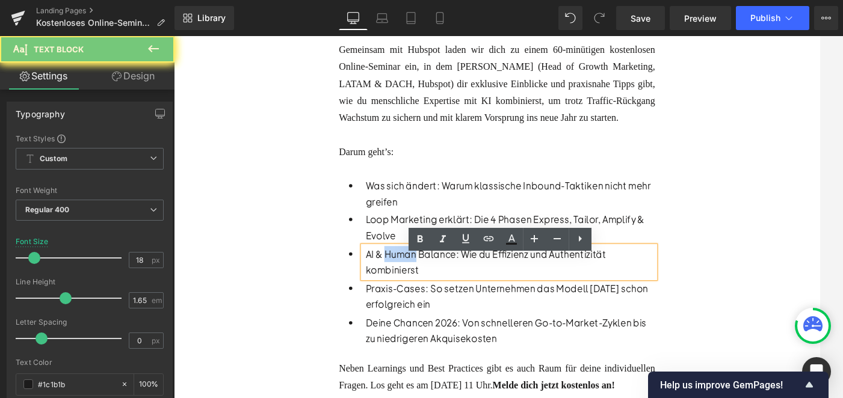
click at [431, 301] on p "AI & Human Balance: Wie du Effizienz und Authentizität kombinierst" at bounding box center [553, 290] width 326 height 35
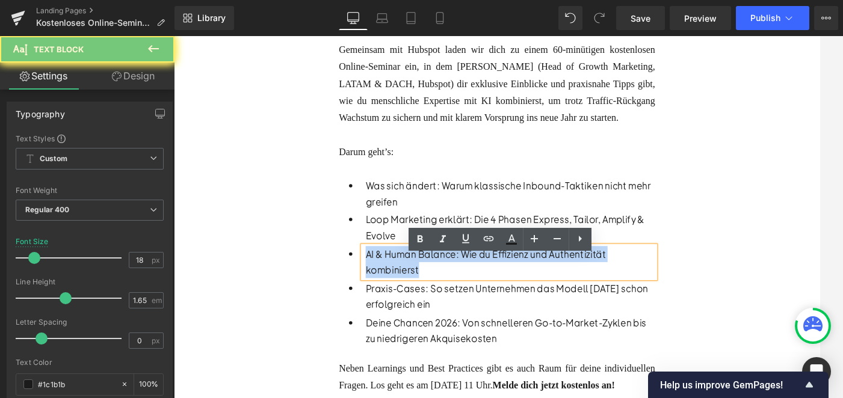
click at [431, 301] on p "AI & Human Balance: Wie du Effizienz und Authentizität kombinierst" at bounding box center [553, 290] width 326 height 35
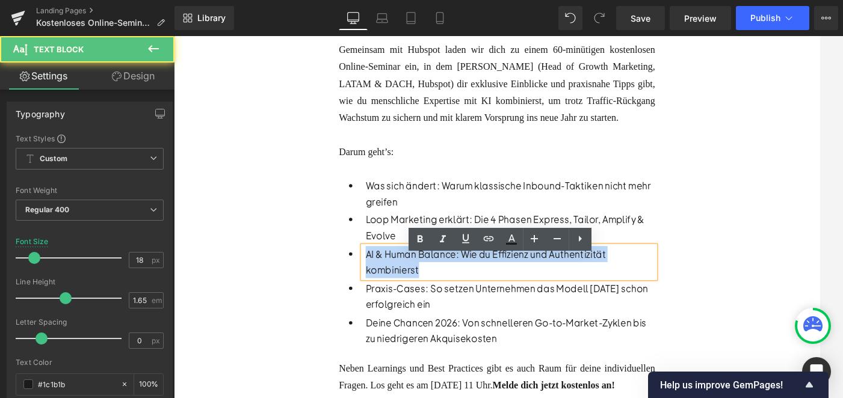
click at [431, 301] on p "AI & Human Balance: Wie du Effizienz und Authentizität kombinierst" at bounding box center [553, 290] width 326 height 35
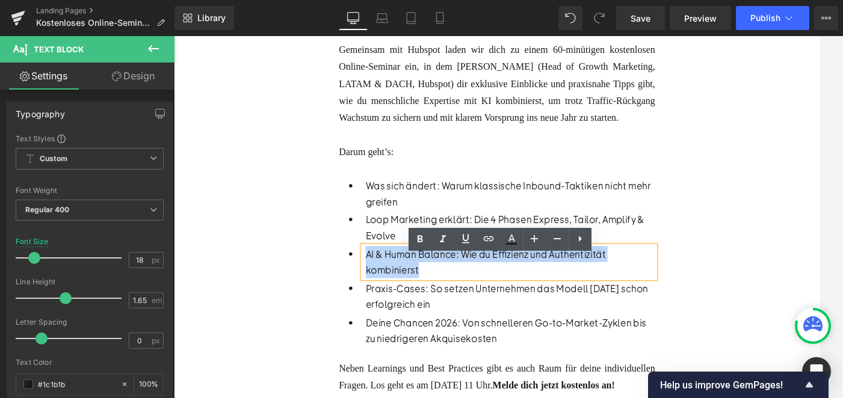
click at [426, 157] on div at bounding box center [538, 147] width 356 height 19
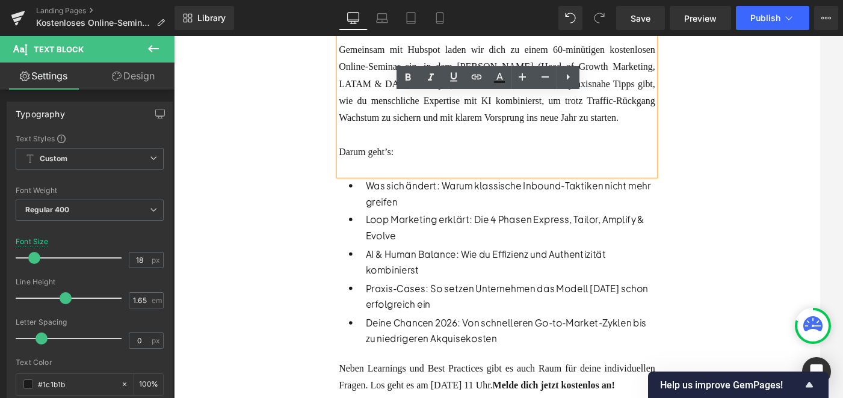
click at [425, 157] on div at bounding box center [538, 147] width 356 height 19
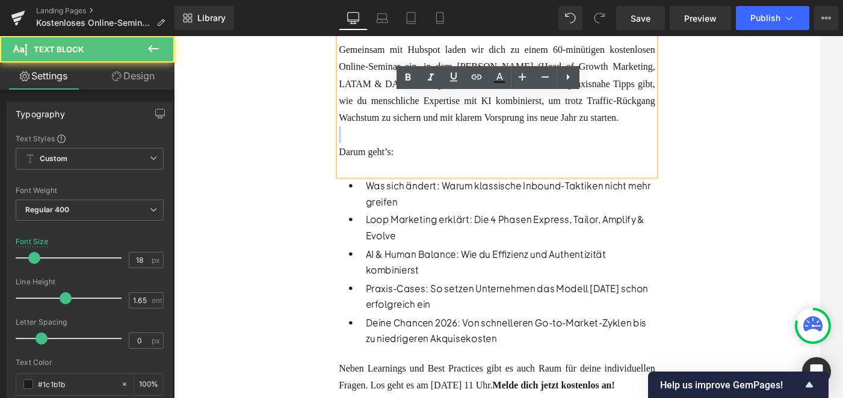
click at [425, 157] on div at bounding box center [538, 147] width 356 height 19
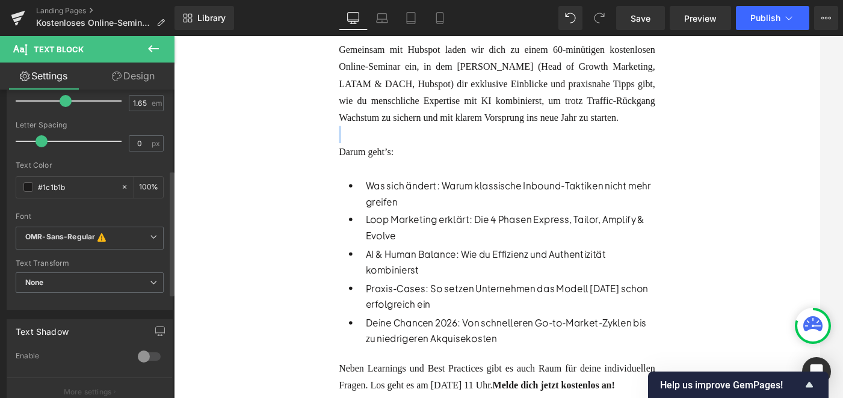
scroll to position [170, 0]
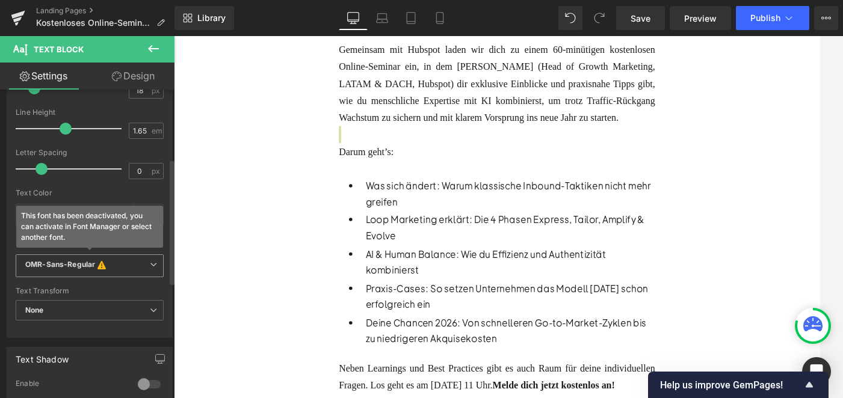
click at [93, 268] on icon "OMR-Sans-Regular" at bounding box center [60, 266] width 70 height 12
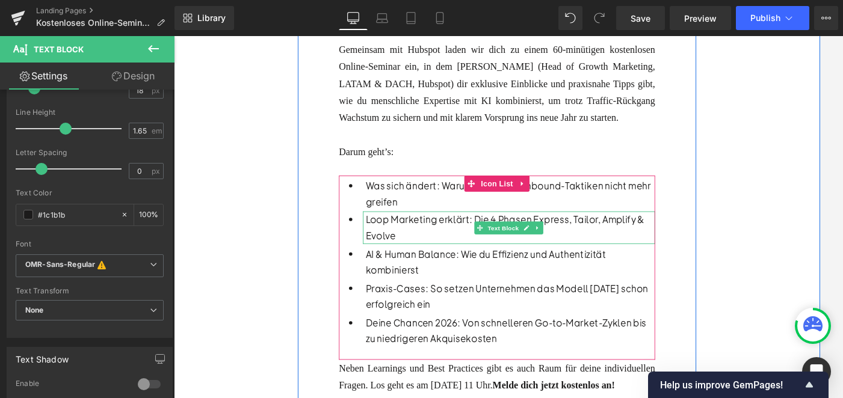
click at [416, 286] on div "AI & Human Balance: Wie du Effizienz und Authentizität kombinierst Text Block" at bounding box center [551, 291] width 329 height 36
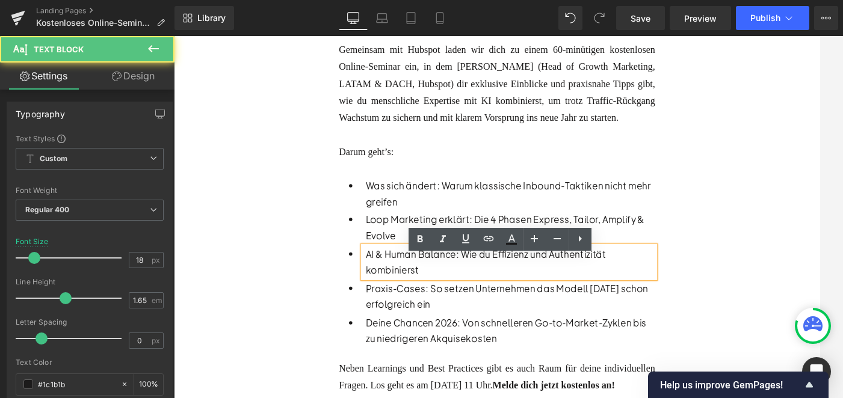
click at [416, 286] on div "AI & Human Balance: Wie du Effizienz und Authentizität kombinierst Text Block" at bounding box center [551, 291] width 329 height 36
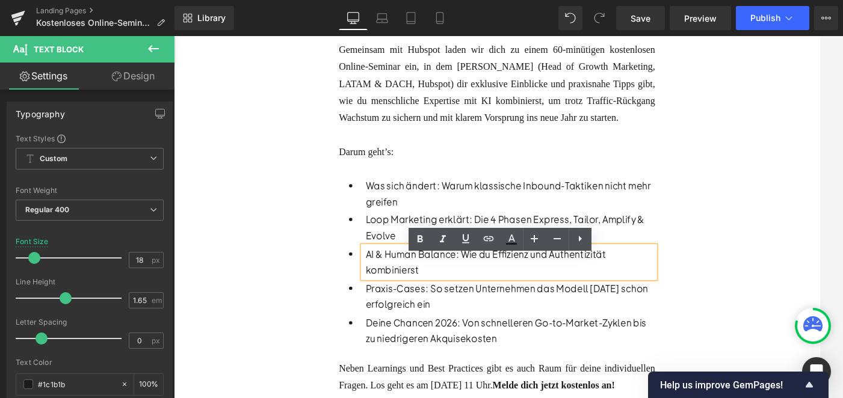
click at [416, 287] on p "AI & Human Balance: Wie du Effizienz und Authentizität kombinierst" at bounding box center [553, 290] width 326 height 35
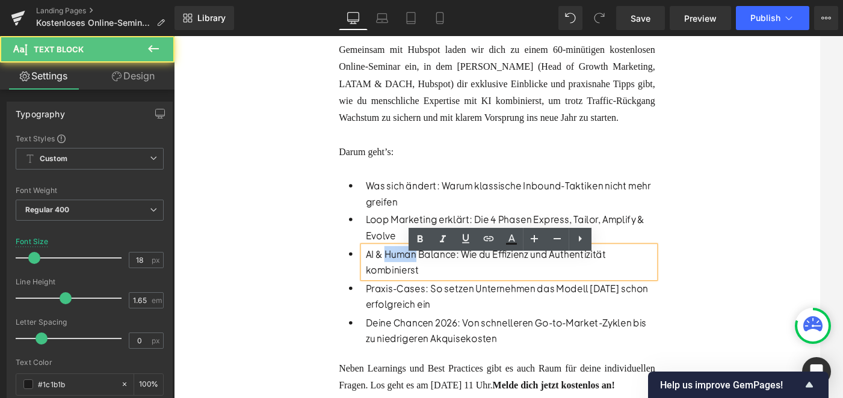
click at [416, 287] on p "AI & Human Balance: Wie du Effizienz und Authentizität kombinierst" at bounding box center [553, 290] width 326 height 35
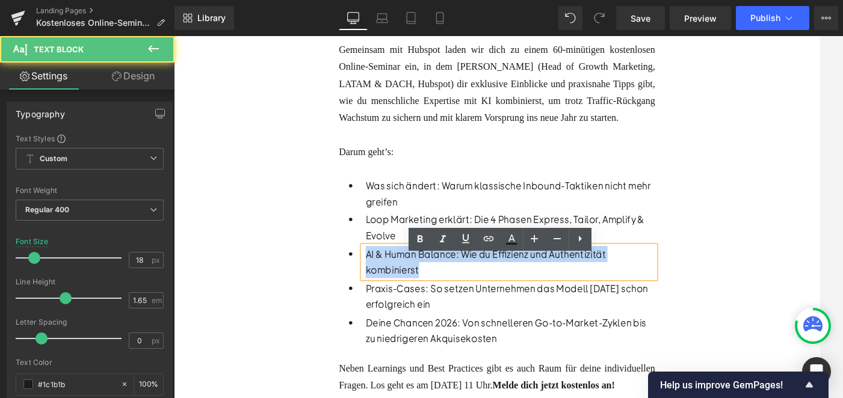
click at [416, 287] on p "AI & Human Balance: Wie du Effizienz und Authentizität kombinierst" at bounding box center [553, 290] width 326 height 35
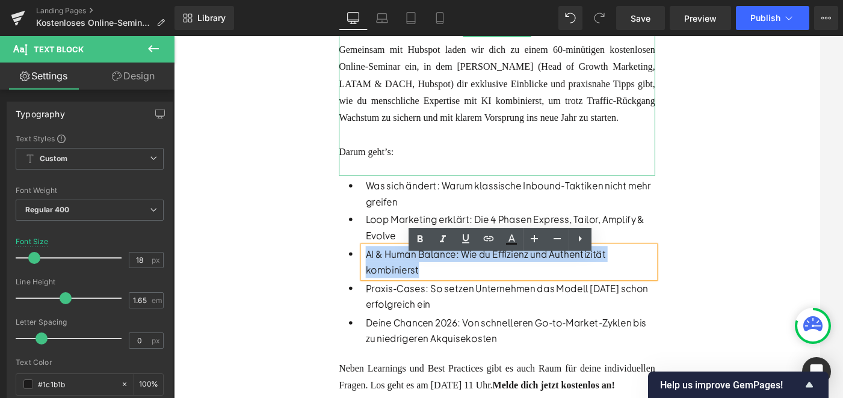
scroll to position [418, 0]
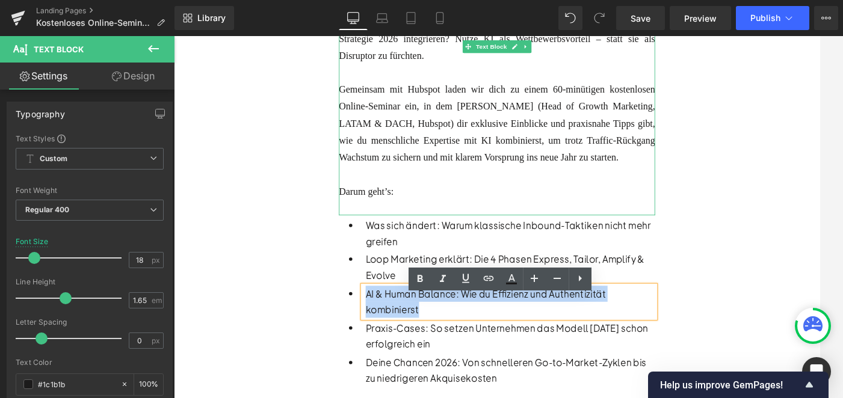
click at [419, 201] on div at bounding box center [538, 191] width 356 height 19
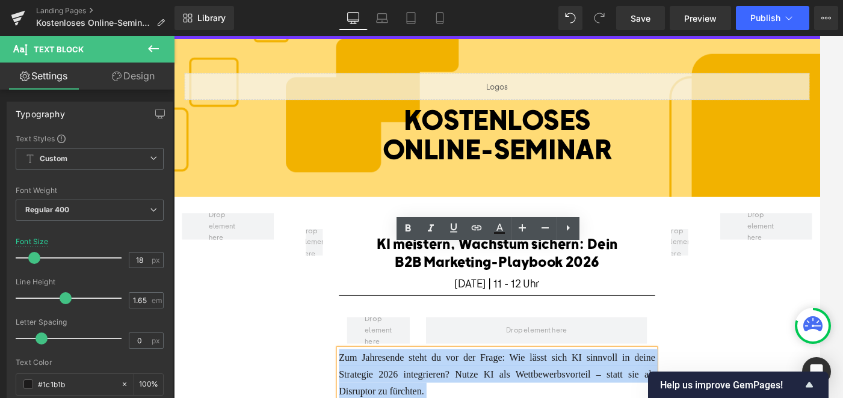
scroll to position [2, 0]
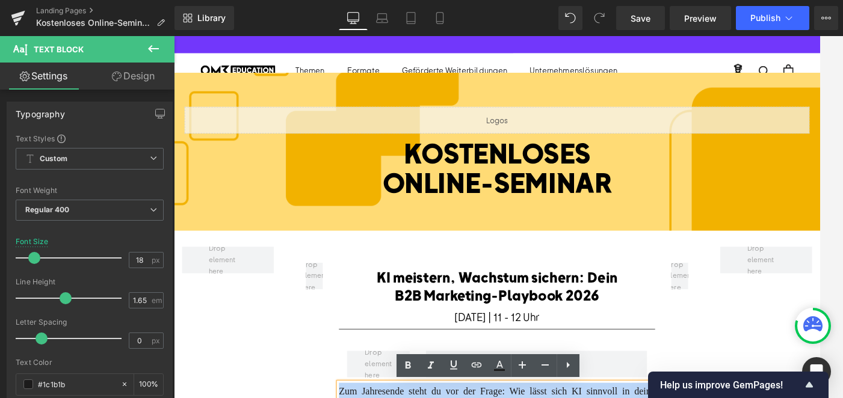
drag, startPoint x: 452, startPoint y: 229, endPoint x: 360, endPoint y: 434, distance: 224.6
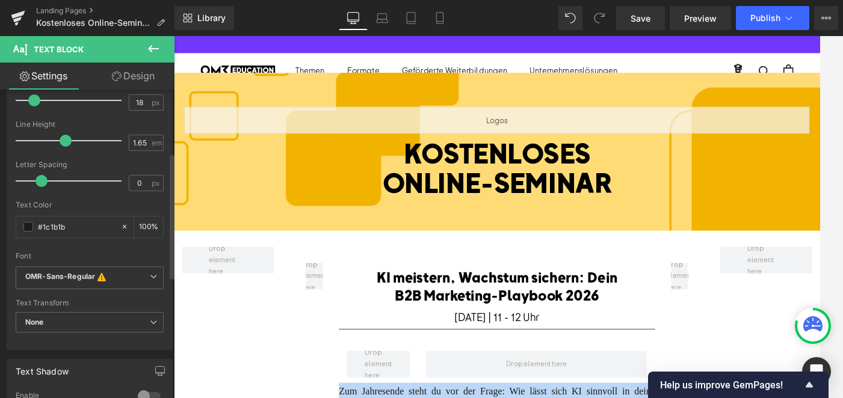
scroll to position [155, 0]
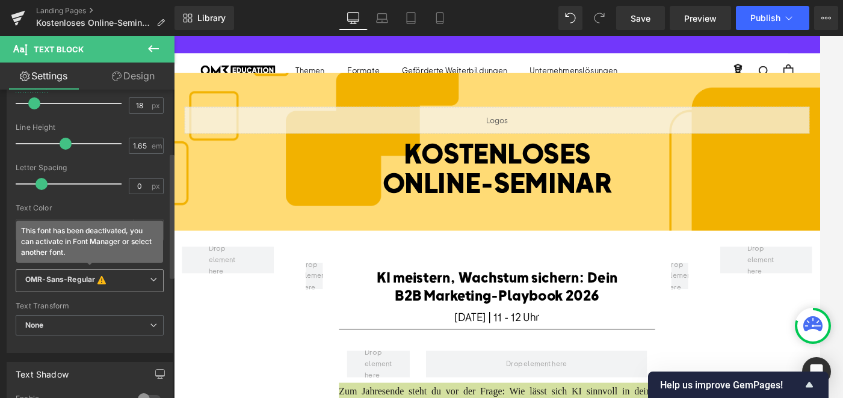
click at [96, 276] on icon "This font has been deactivated, you can activate in Font Manager or select anot…" at bounding box center [101, 281] width 13 height 12
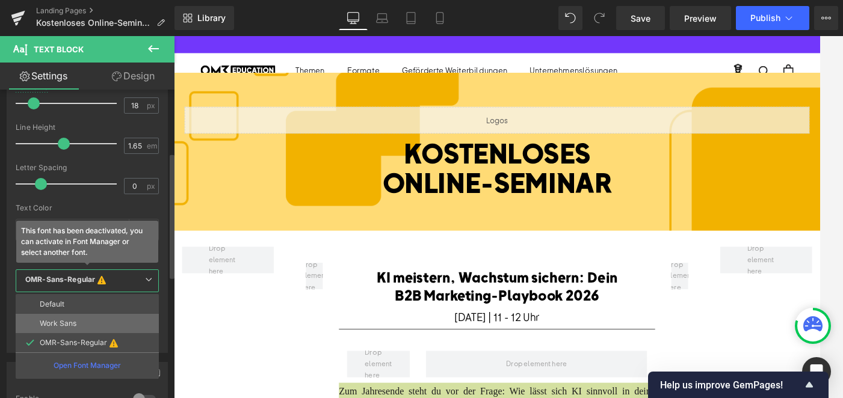
click at [78, 326] on li "Work Sans" at bounding box center [87, 323] width 143 height 19
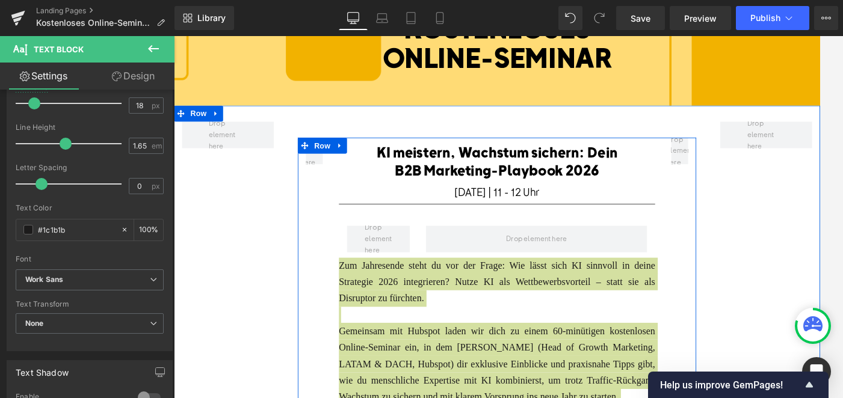
scroll to position [146, 0]
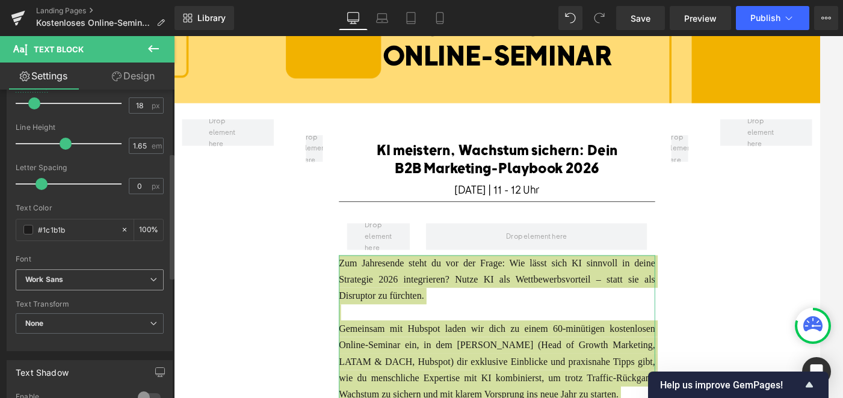
click at [54, 276] on icon "Work Sans" at bounding box center [44, 280] width 38 height 10
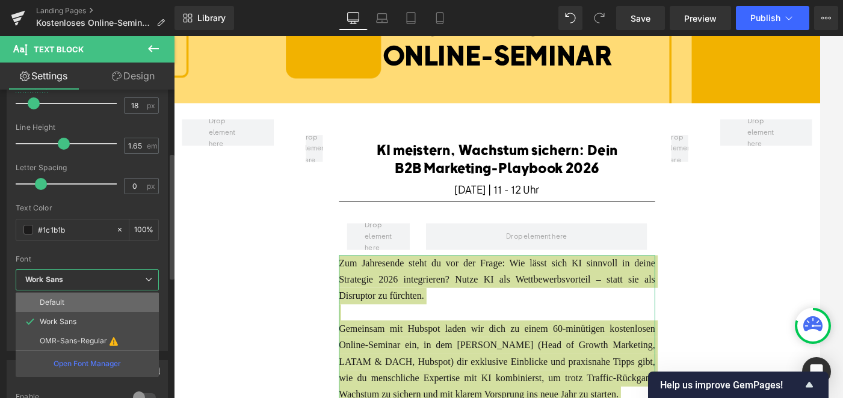
click at [54, 301] on p "Default" at bounding box center [52, 302] width 25 height 8
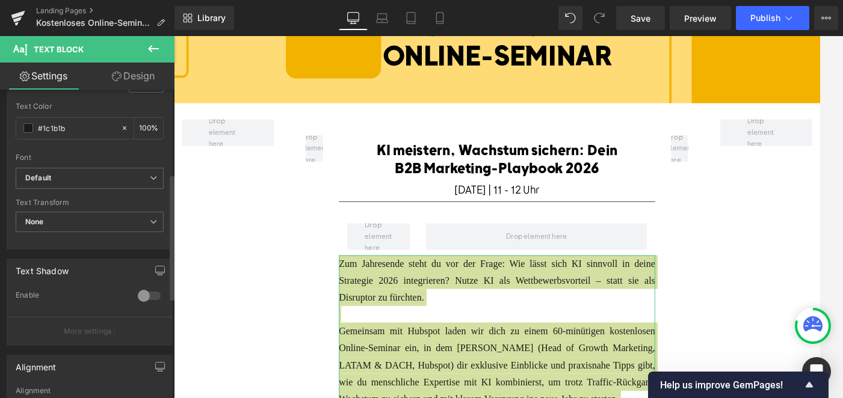
scroll to position [262, 0]
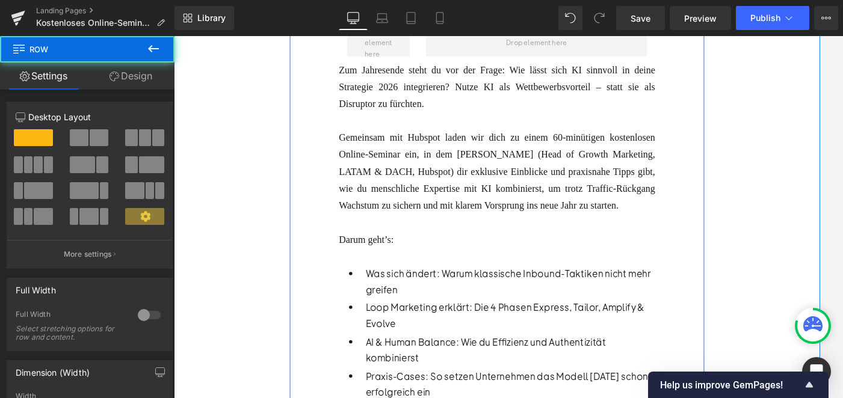
scroll to position [365, 0]
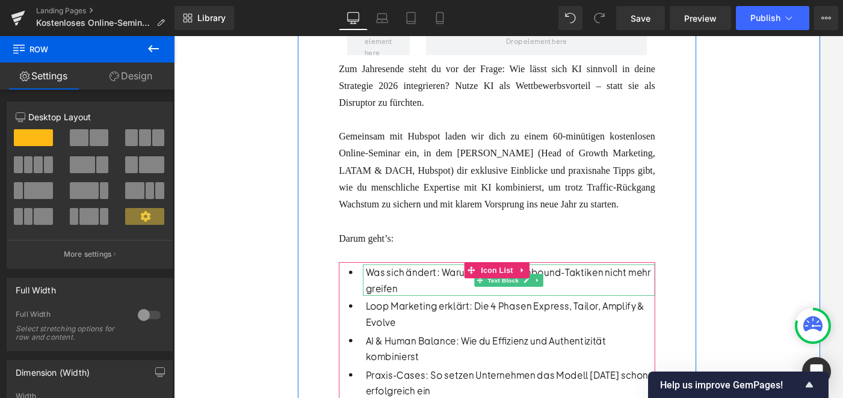
click at [458, 319] on p "Was sich ändert: Warum klassische Inbound-Taktiken nicht mehr greifen" at bounding box center [553, 311] width 326 height 35
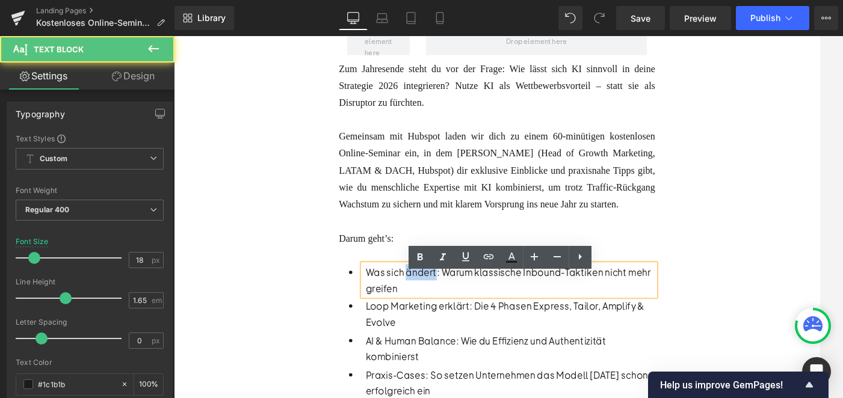
click at [458, 319] on p "Was sich ändert: Warum klassische Inbound-Taktiken nicht mehr greifen" at bounding box center [553, 311] width 326 height 35
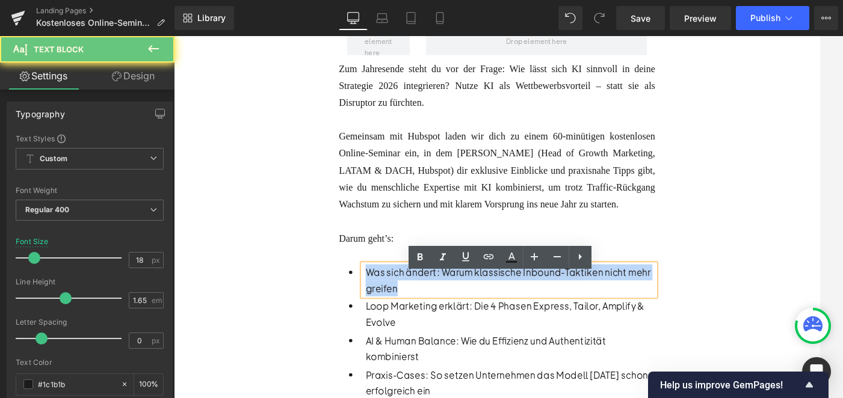
click at [458, 319] on p "Was sich ändert: Warum klassische Inbound-Taktiken nicht mehr greifen" at bounding box center [553, 311] width 326 height 35
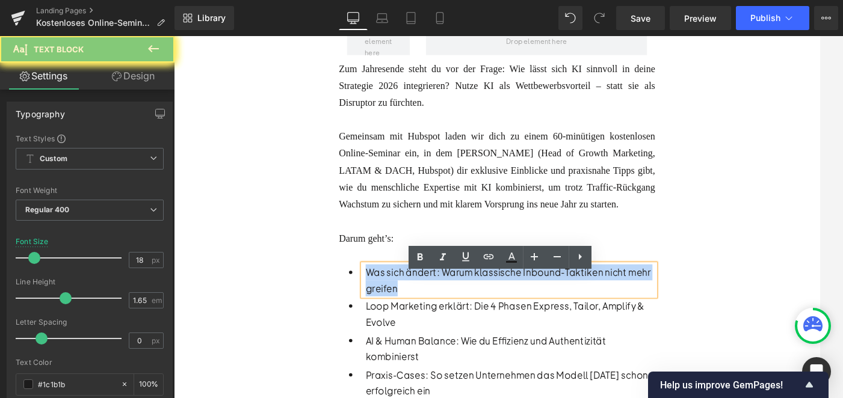
click at [458, 319] on p "Was sich ändert: Warum klassische Inbound-Taktiken nicht mehr greifen" at bounding box center [553, 311] width 326 height 35
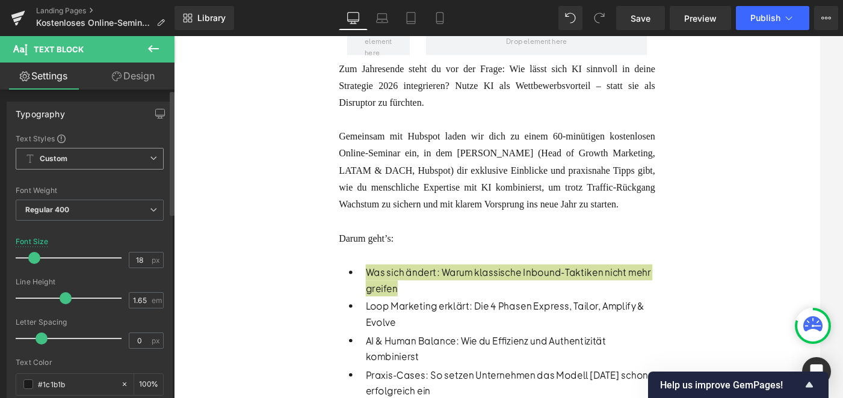
click at [71, 161] on span "Custom Setup Global Style" at bounding box center [90, 159] width 148 height 22
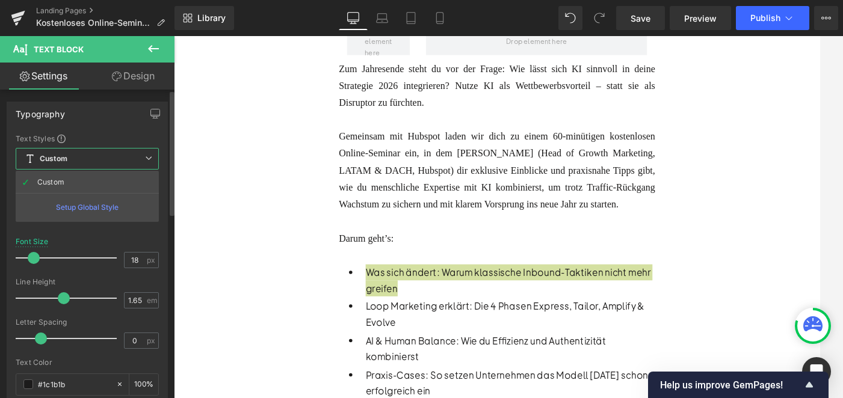
click at [71, 161] on span "Custom Setup Global Style" at bounding box center [87, 159] width 143 height 22
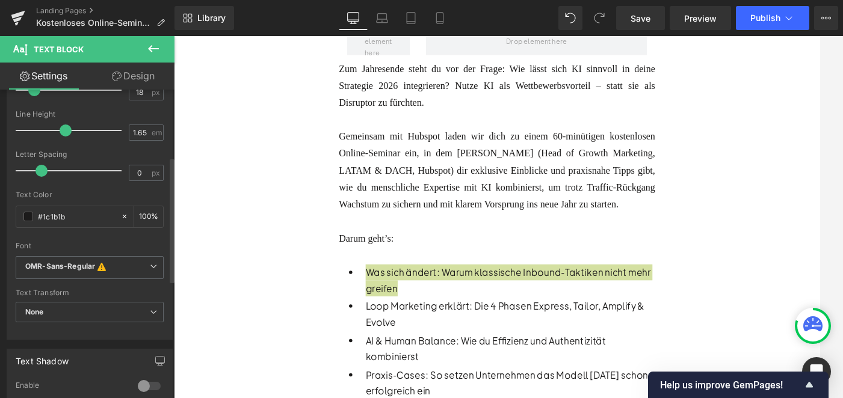
scroll to position [179, 0]
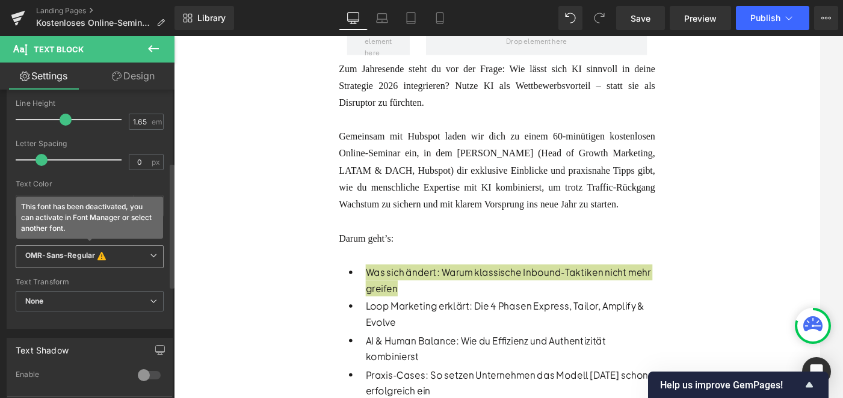
click at [54, 261] on icon "OMR-Sans-Regular" at bounding box center [60, 257] width 70 height 12
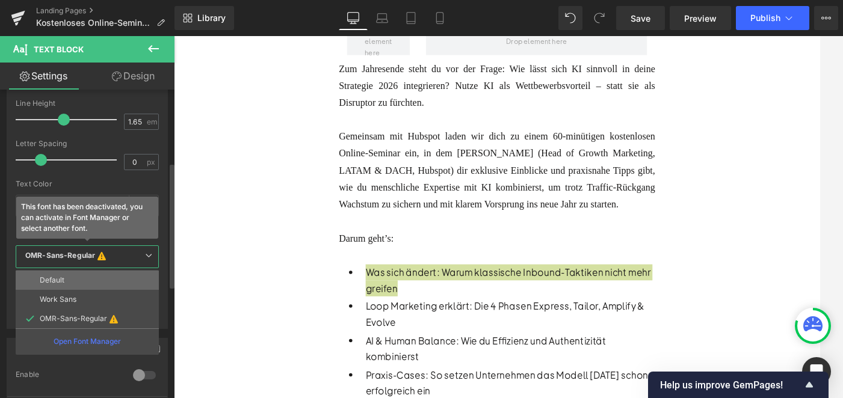
click at [54, 283] on p "Default" at bounding box center [52, 280] width 25 height 8
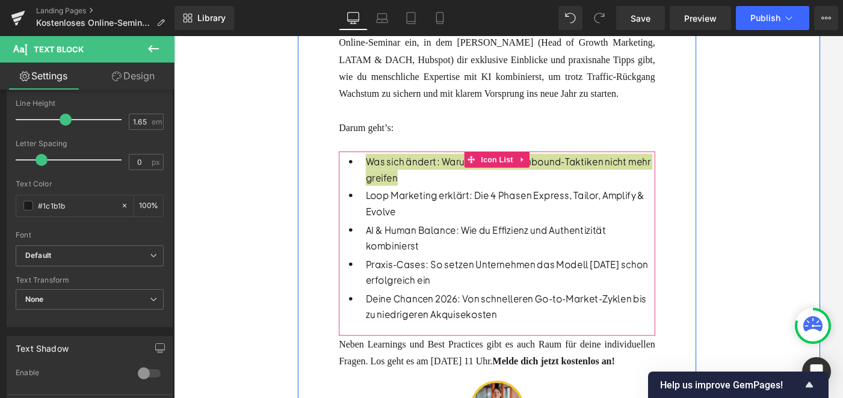
scroll to position [494, 0]
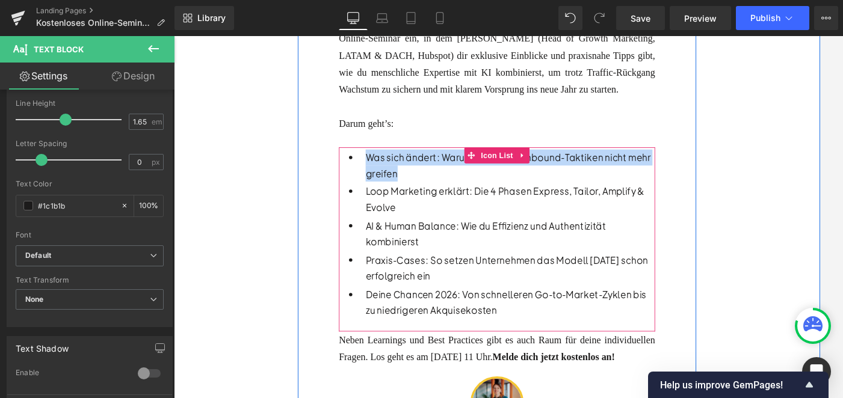
click at [452, 354] on p "Deine Chancen 2026: Von schnelleren Go-to-Market-Zyklen bis zu niedrigeren Akqu…" at bounding box center [553, 336] width 326 height 35
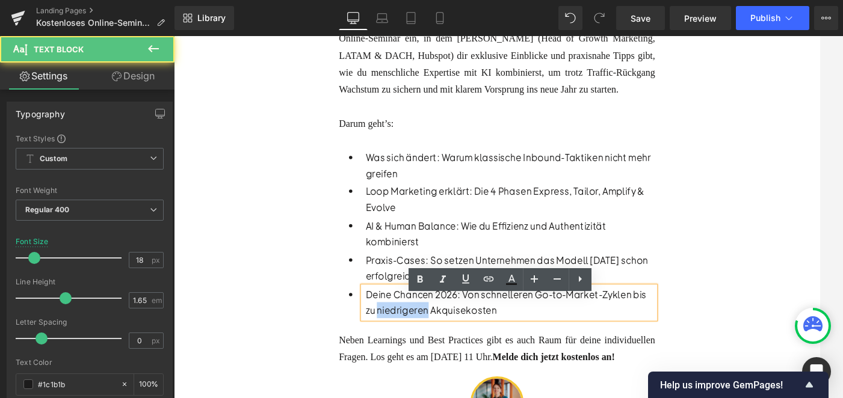
click at [452, 354] on p "Deine Chancen 2026: Von schnelleren Go-to-Market-Zyklen bis zu niedrigeren Akqu…" at bounding box center [553, 336] width 326 height 35
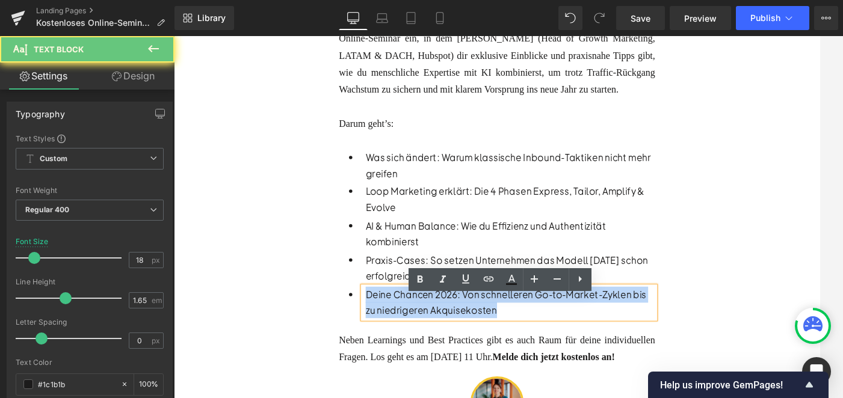
click at [452, 354] on p "Deine Chancen 2026: Von schnelleren Go-to-Market-Zyklen bis zu niedrigeren Akqu…" at bounding box center [553, 336] width 326 height 35
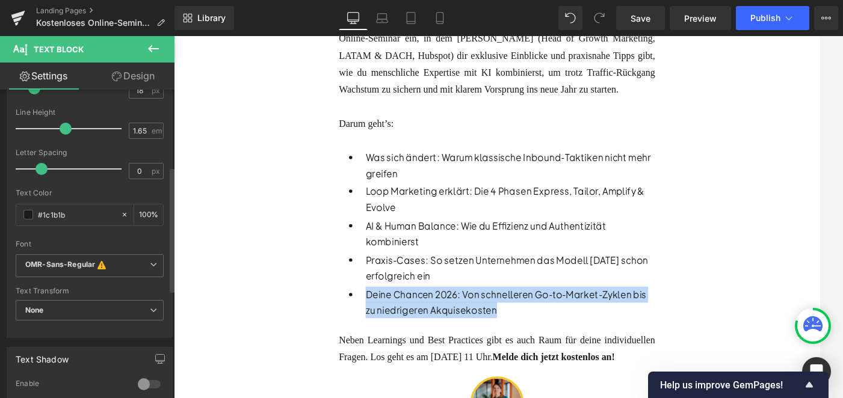
scroll to position [189, 0]
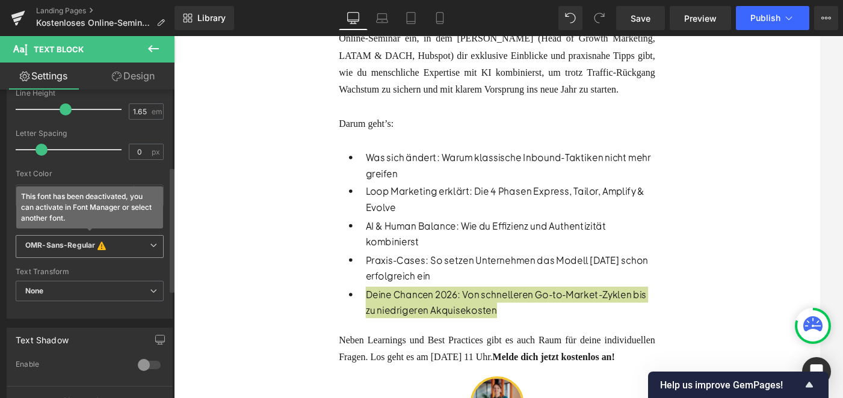
click at [63, 243] on icon "OMR-Sans-Regular" at bounding box center [60, 247] width 70 height 12
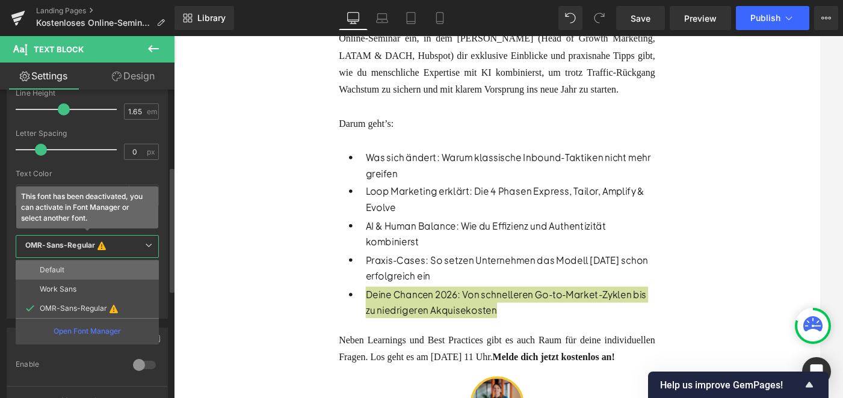
click at [60, 272] on p "Default" at bounding box center [52, 270] width 25 height 8
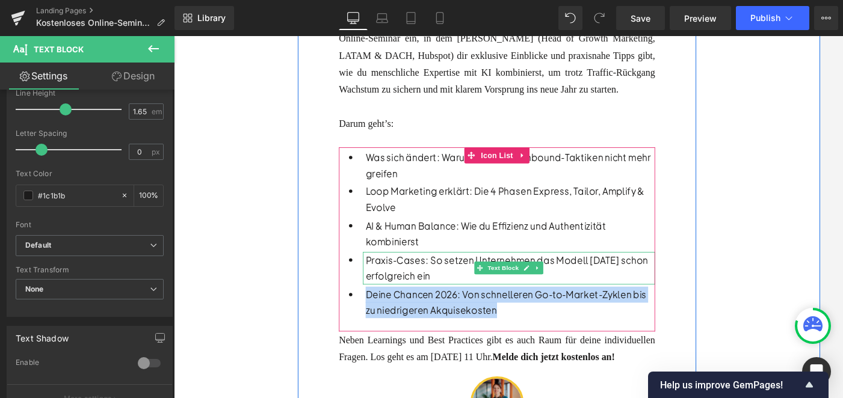
click at [454, 315] on p "Praxis-Cases: So setzen Unternehmen das Modell [DATE] schon erfolgreich ein" at bounding box center [553, 297] width 326 height 35
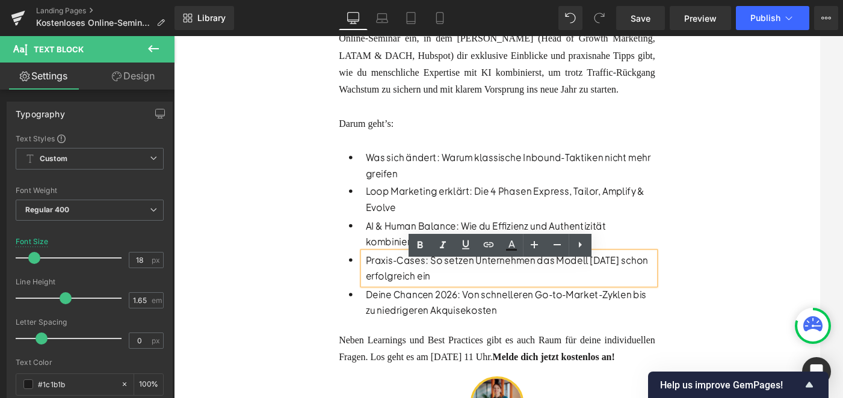
drag, startPoint x: 475, startPoint y: 321, endPoint x: 385, endPoint y: 297, distance: 93.4
click at [387, 297] on div "Praxis-Cases: So setzen Unternehmen das Modell [DATE] schon erfolgreich ein" at bounding box center [551, 298] width 329 height 36
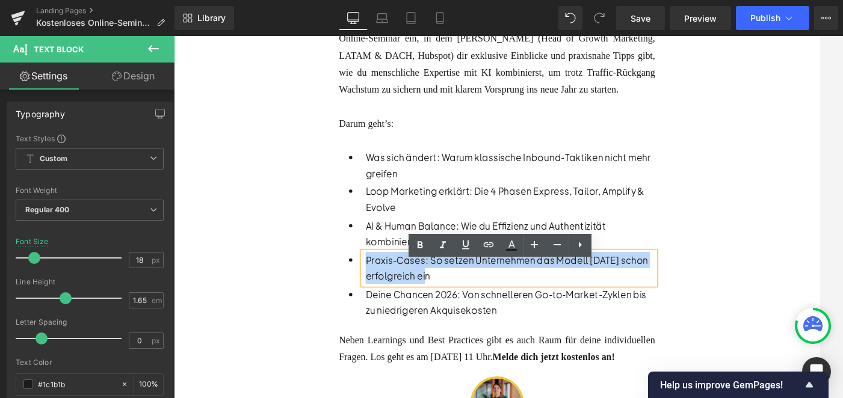
drag, startPoint x: 468, startPoint y: 318, endPoint x: 390, endPoint y: 298, distance: 79.9
click at [390, 298] on p "Praxis-Cases: So setzen Unternehmen das Modell [DATE] schon erfolgreich ein" at bounding box center [553, 297] width 326 height 35
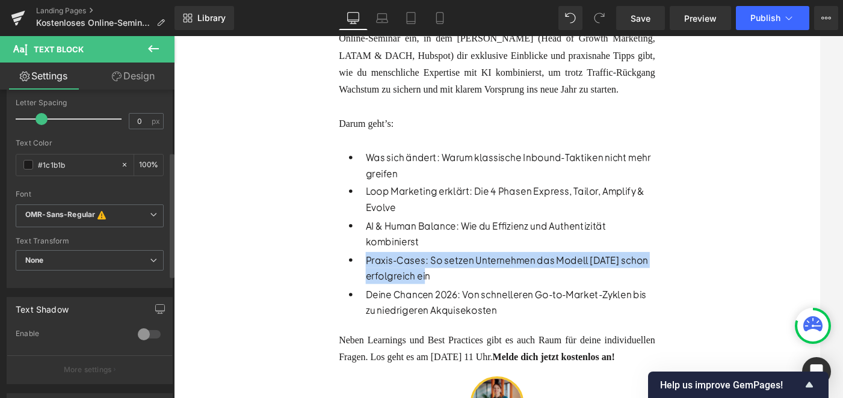
scroll to position [223, 0]
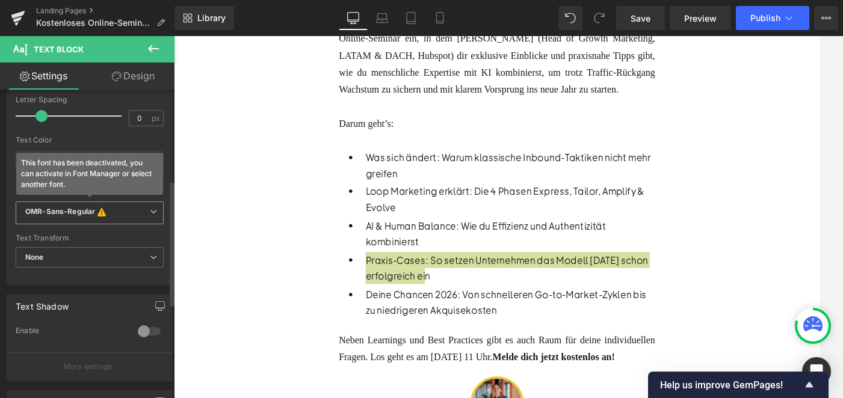
click at [73, 214] on icon "OMR-Sans-Regular" at bounding box center [60, 213] width 70 height 12
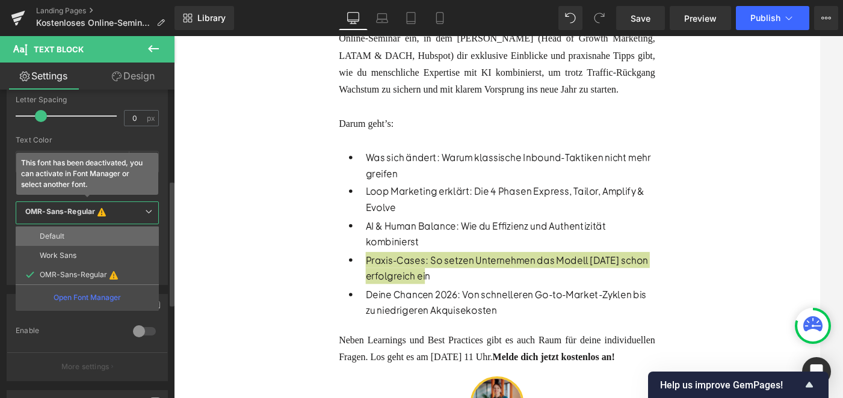
click at [66, 234] on li "Default" at bounding box center [87, 236] width 143 height 19
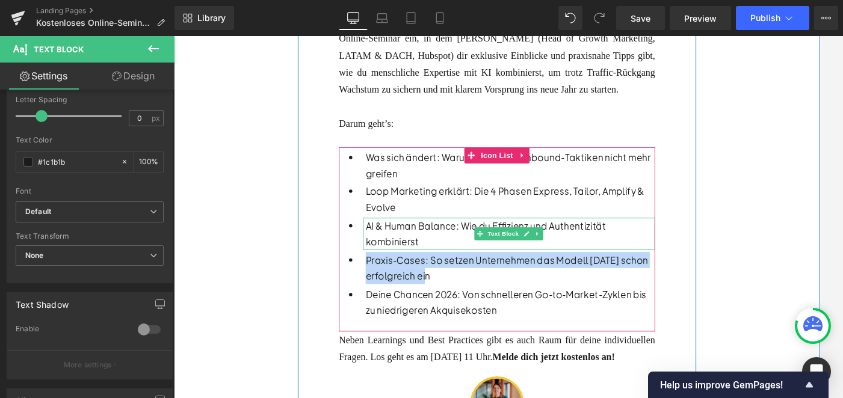
click at [472, 274] on p "AI & Human Balance: Wie du Effizienz und Authentizität kombinierst" at bounding box center [553, 258] width 326 height 35
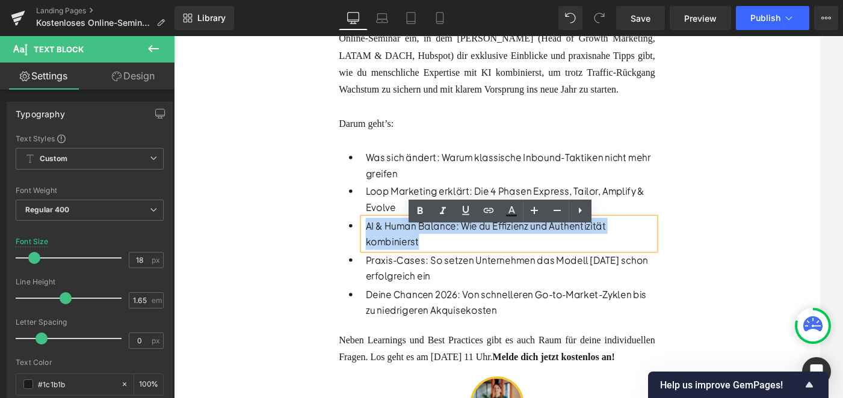
drag, startPoint x: 457, startPoint y: 280, endPoint x: 387, endPoint y: 261, distance: 71.6
click at [387, 261] on div "AI & Human Balance: Wie du Effizienz und Authentizität kombinierst" at bounding box center [551, 259] width 329 height 36
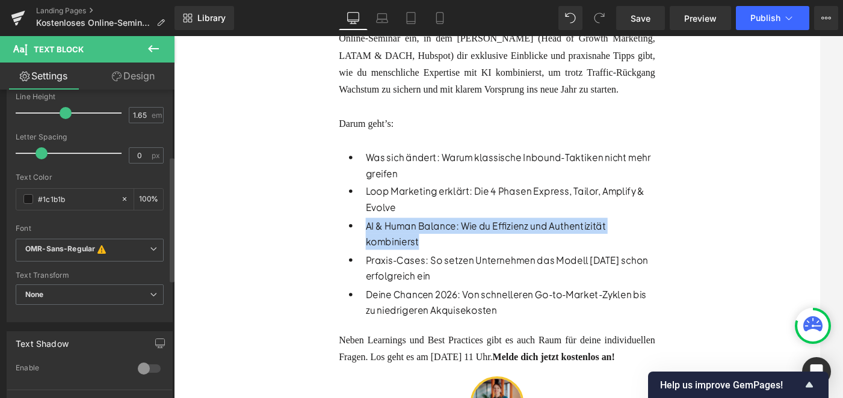
scroll to position [212, 0]
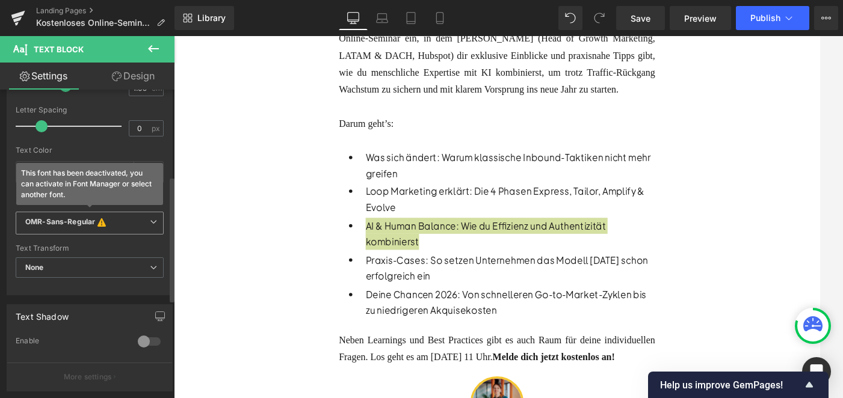
click at [78, 224] on icon "OMR-Sans-Regular" at bounding box center [60, 223] width 70 height 12
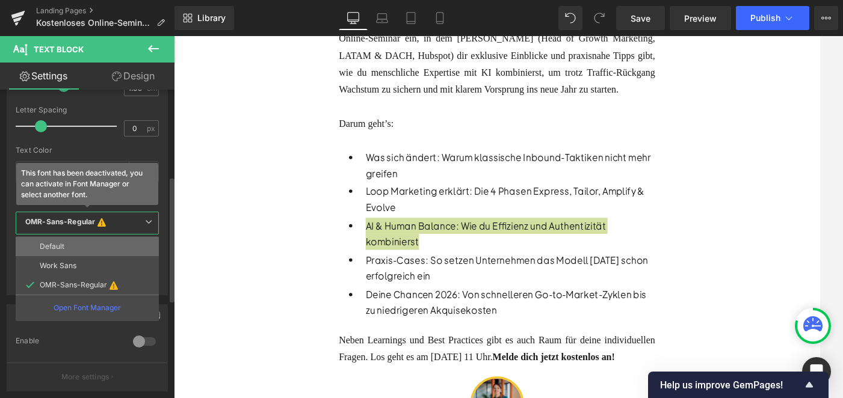
click at [67, 247] on li "Default" at bounding box center [87, 246] width 143 height 19
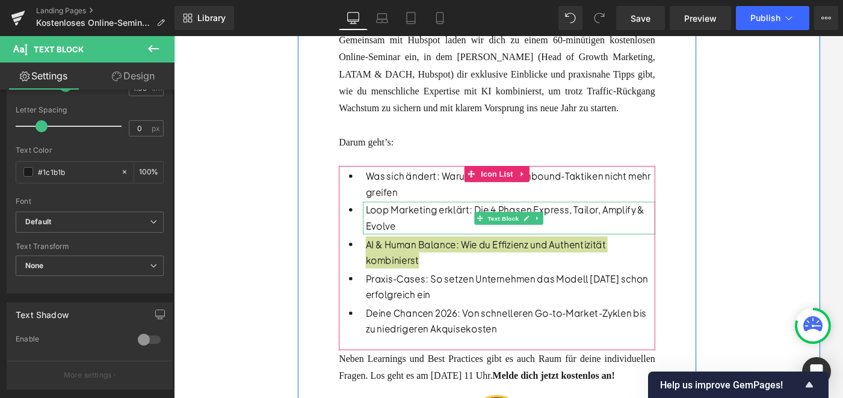
scroll to position [470, 0]
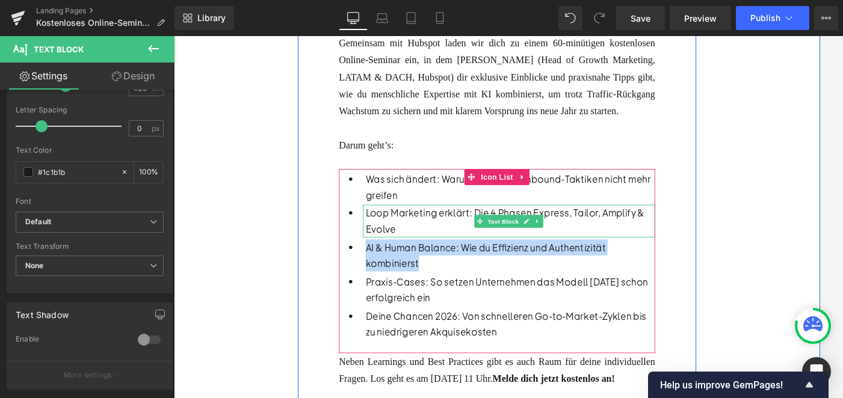
click at [437, 257] on p "Loop Marketing erklärt: Die 4 Phasen Express, Tailor, Amplify & Evolve" at bounding box center [553, 243] width 326 height 35
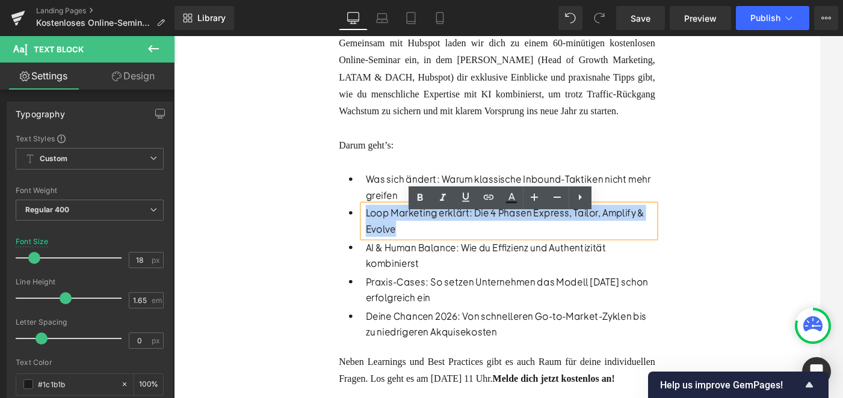
drag, startPoint x: 428, startPoint y: 265, endPoint x: 390, endPoint y: 248, distance: 41.5
click at [390, 248] on p "Loop Marketing erklärt: Die 4 Phasen Express, Tailor, Amplify & Evolve" at bounding box center [553, 243] width 326 height 35
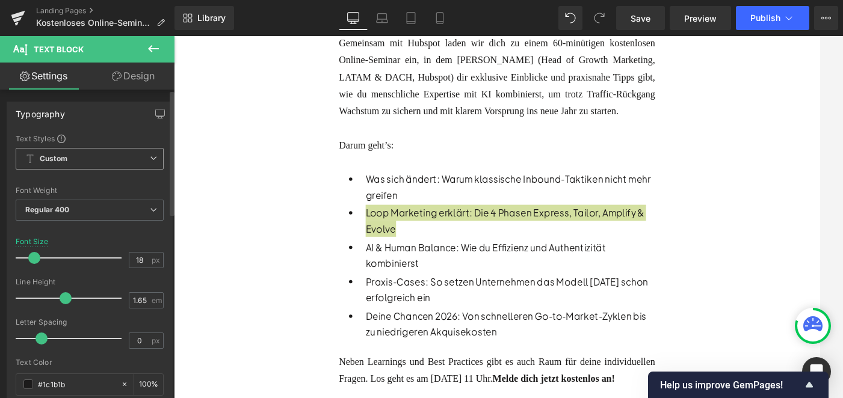
click at [99, 162] on span "Custom Setup Global Style" at bounding box center [90, 159] width 148 height 22
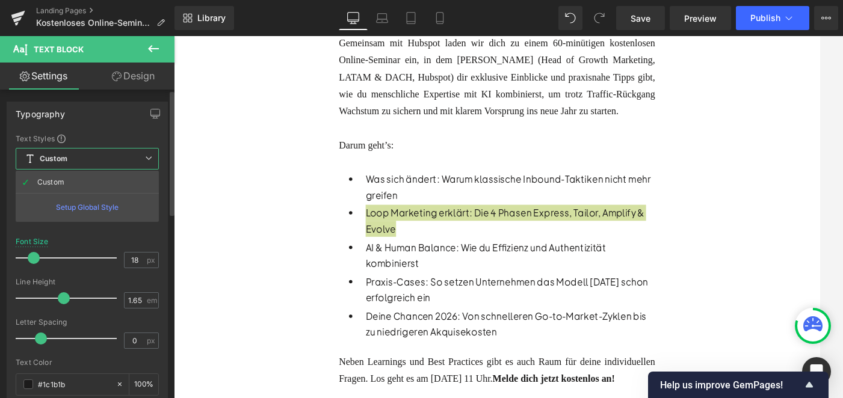
click at [106, 156] on span "Custom Setup Global Style" at bounding box center [87, 159] width 143 height 22
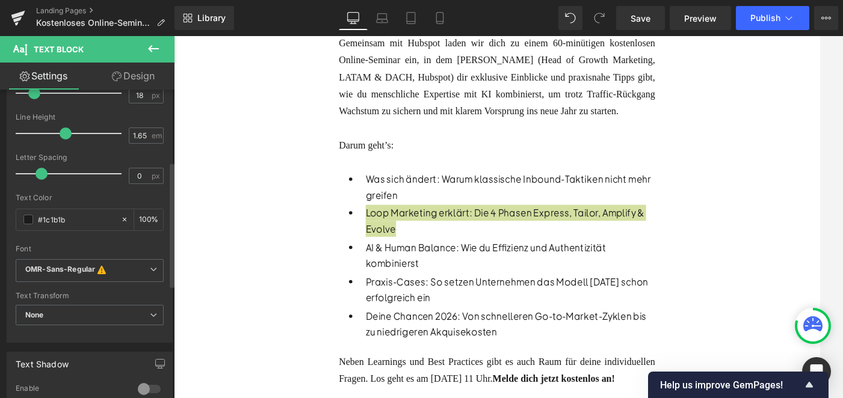
scroll to position [177, 0]
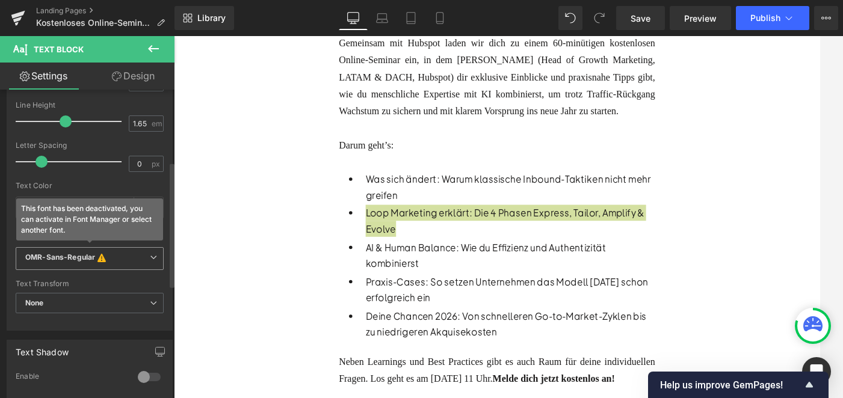
click at [97, 261] on icon "This font has been deactivated, you can activate in Font Manager or select anot…" at bounding box center [101, 259] width 13 height 12
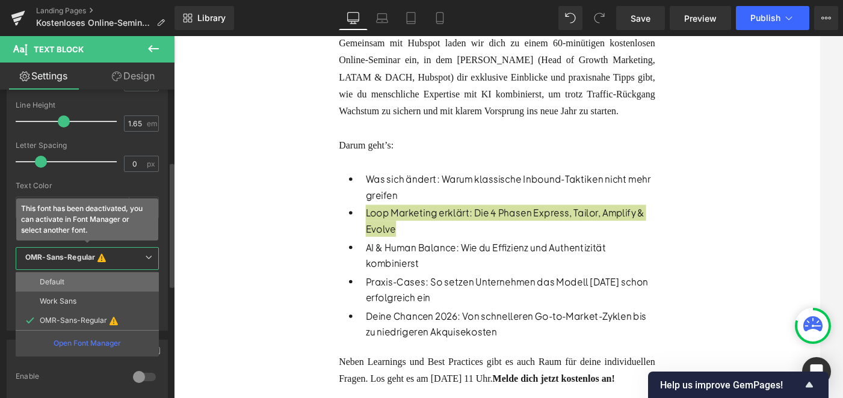
click at [79, 282] on li "Default" at bounding box center [87, 281] width 143 height 19
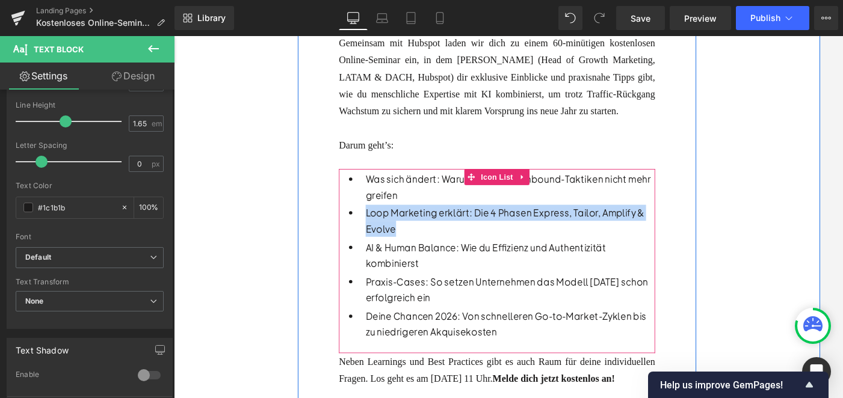
click at [408, 211] on p "Was sich ändert: Warum klassische Inbound-Taktiken nicht mehr greifen" at bounding box center [553, 205] width 326 height 35
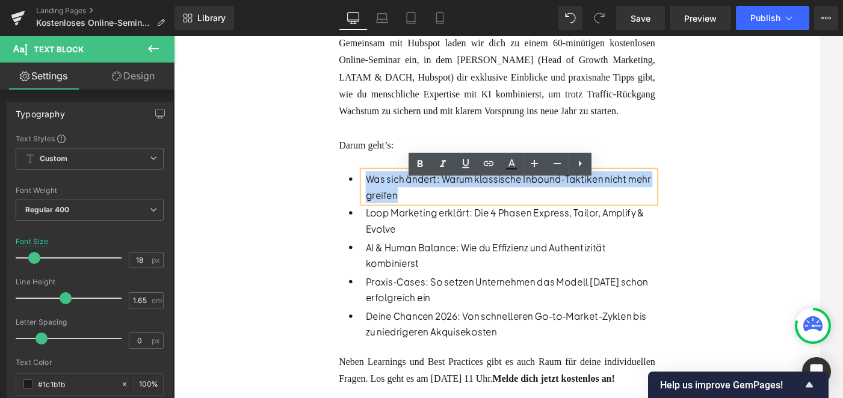
drag, startPoint x: 436, startPoint y: 225, endPoint x: 394, endPoint y: 206, distance: 46.3
click at [394, 206] on p "Was sich ändert: Warum klassische Inbound-Taktiken nicht mehr greifen" at bounding box center [553, 205] width 326 height 35
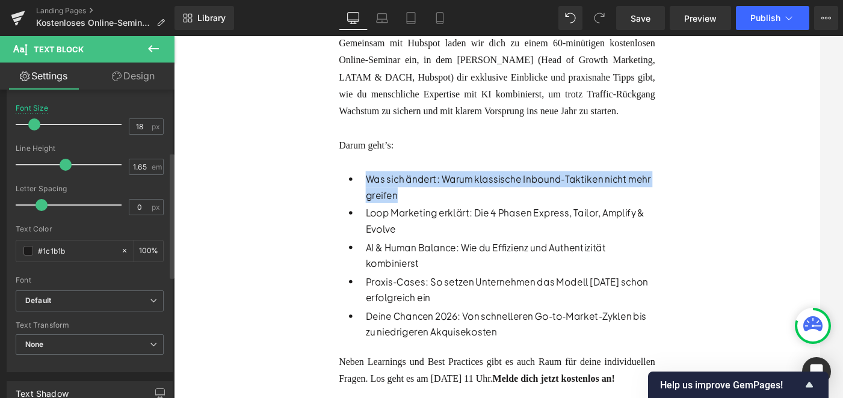
scroll to position [173, 0]
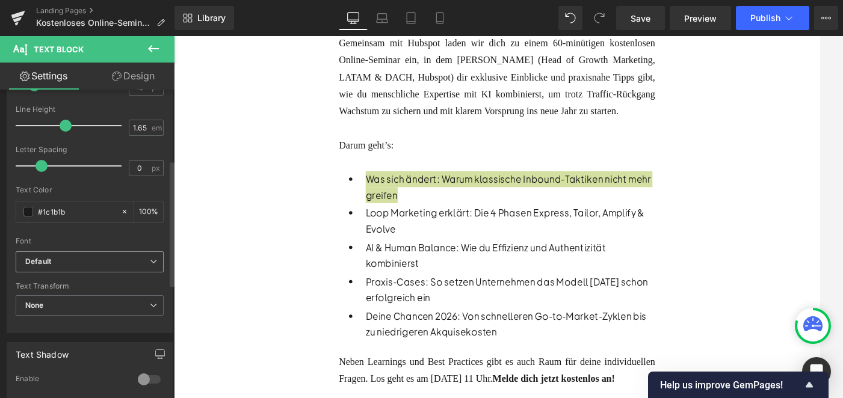
click at [65, 266] on span "Default" at bounding box center [90, 261] width 148 height 21
click at [91, 239] on div "Font" at bounding box center [90, 241] width 148 height 8
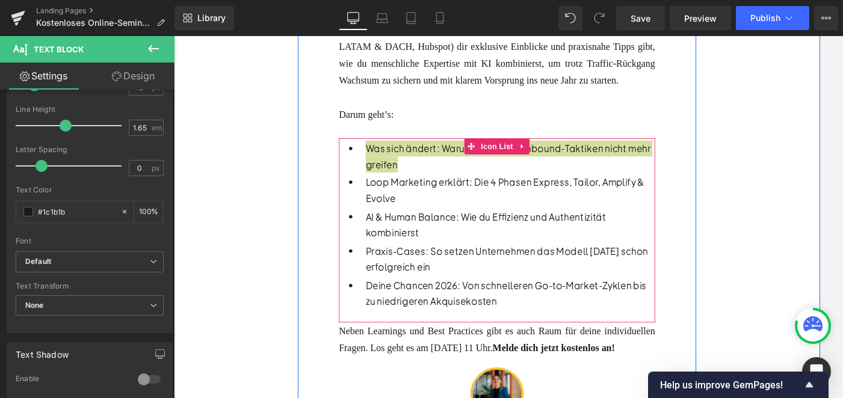
scroll to position [518, 0]
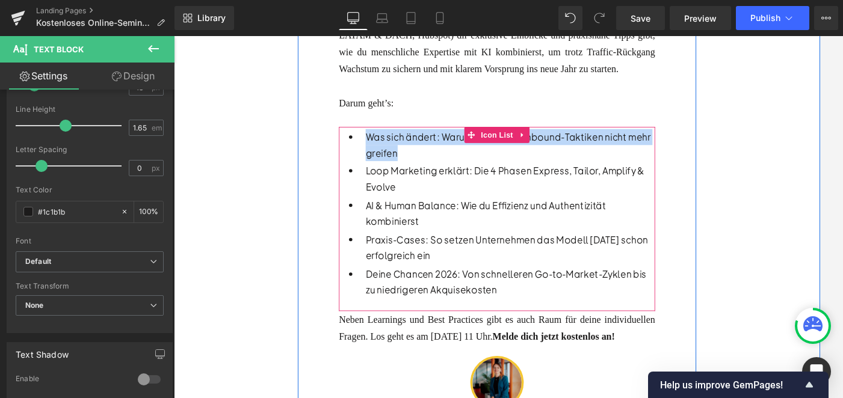
click at [422, 324] on p "Deine Chancen 2026: Von schnelleren Go-to-Market-Zyklen bis zu niedrigeren Akqu…" at bounding box center [553, 312] width 326 height 35
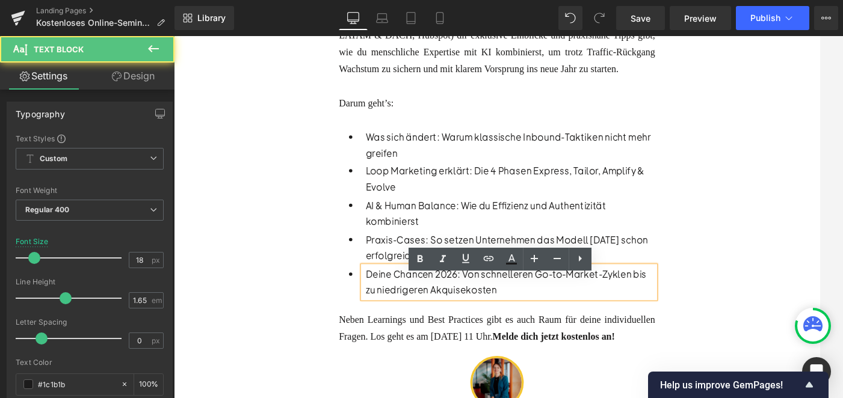
click at [462, 328] on p "Deine Chancen 2026: Von schnelleren Go-to-Market-Zyklen bis zu niedrigeren Akqu…" at bounding box center [553, 312] width 326 height 35
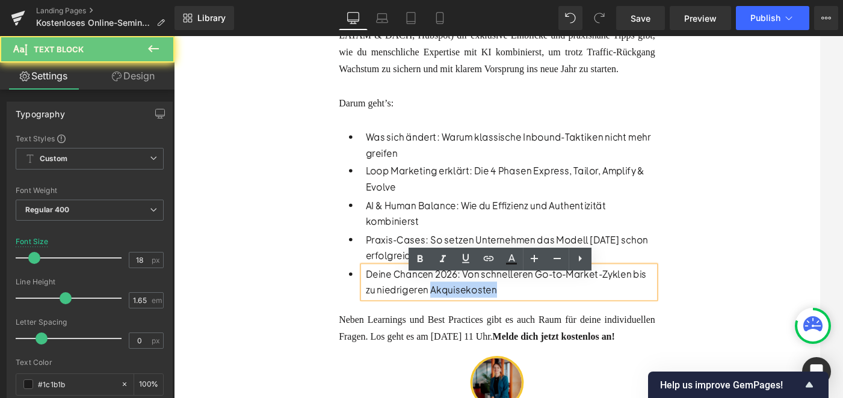
click at [462, 328] on p "Deine Chancen 2026: Von schnelleren Go-to-Market-Zyklen bis zu niedrigeren Akqu…" at bounding box center [553, 312] width 326 height 35
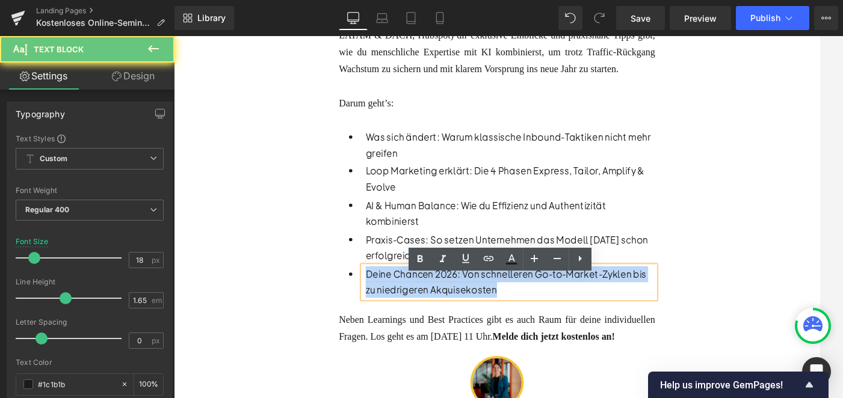
click at [462, 328] on p "Deine Chancen 2026: Von schnelleren Go-to-Market-Zyklen bis zu niedrigeren Akqu…" at bounding box center [553, 312] width 326 height 35
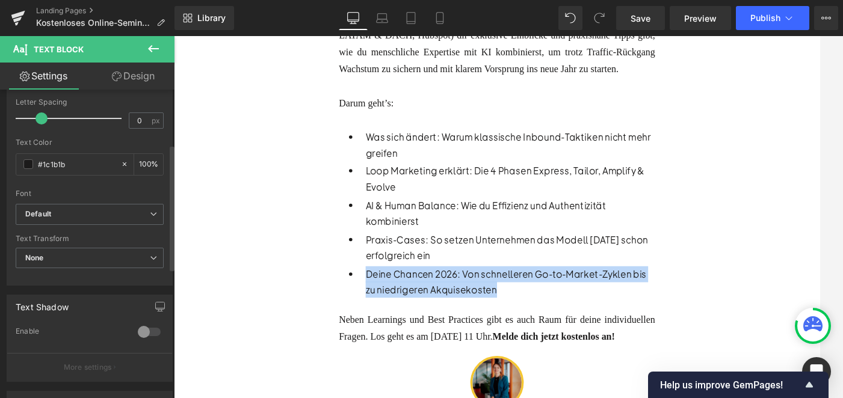
scroll to position [224, 0]
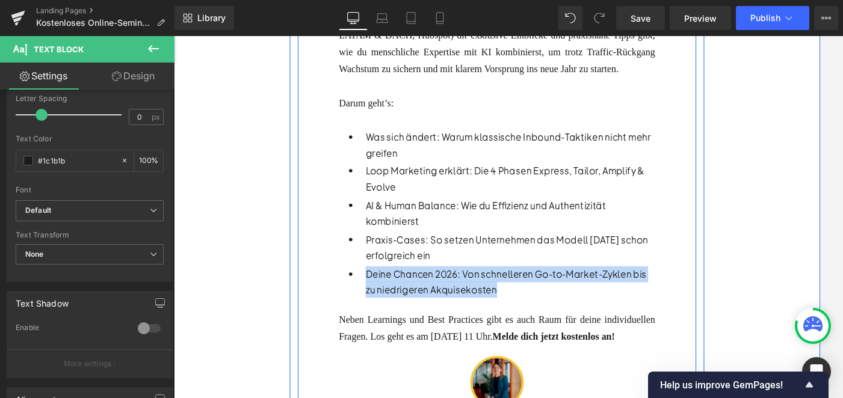
click at [349, 378] on div "Heading KI meistern, Wachstum sichern: Dein B2B Marketing-Playbook 2026 Text Bl…" at bounding box center [537, 137] width 449 height 722
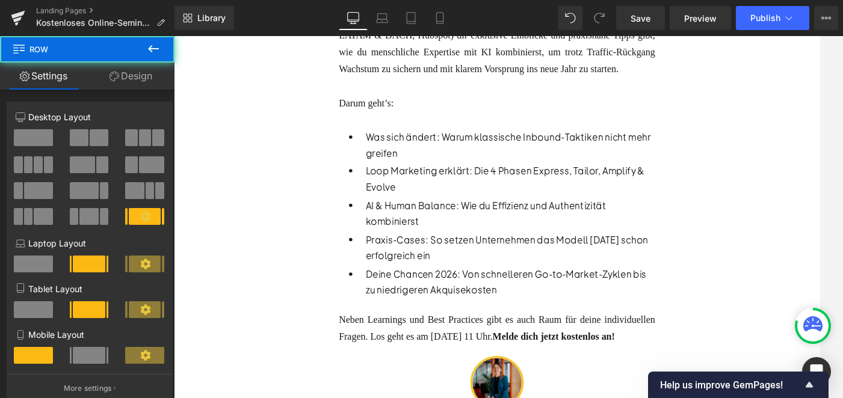
click at [456, 384] on div "Neben Learnings und Best Practices gibt es auch Raum für deine individuellen Fr…" at bounding box center [538, 365] width 356 height 38
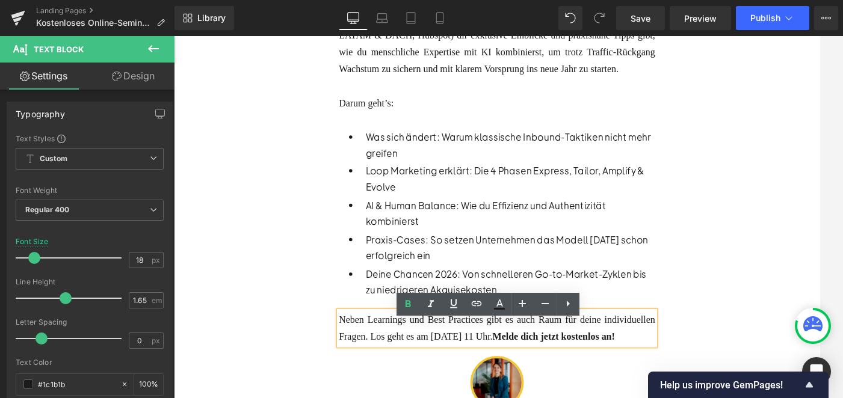
drag, startPoint x: 452, startPoint y: 405, endPoint x: 358, endPoint y: 366, distance: 101.4
click at [360, 366] on div "Neben Learnings und Best Practices gibt es auch Raum für deine individuellen Fr…" at bounding box center [538, 365] width 356 height 38
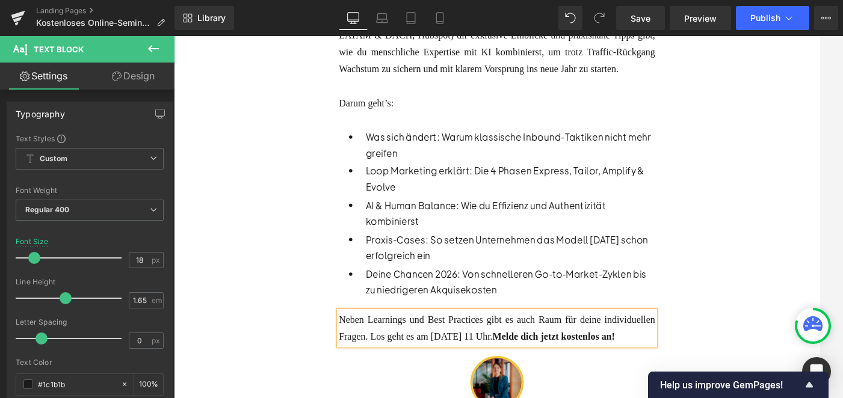
click at [392, 344] on div "Rendering Content" at bounding box center [421, 350] width 74 height 13
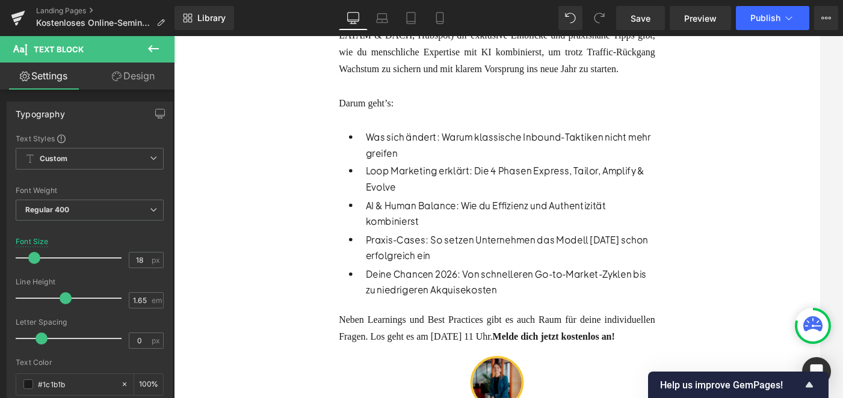
click at [392, 344] on div "Rendering Content" at bounding box center [421, 350] width 74 height 13
click at [412, 347] on div "Rendering Content" at bounding box center [421, 350] width 74 height 13
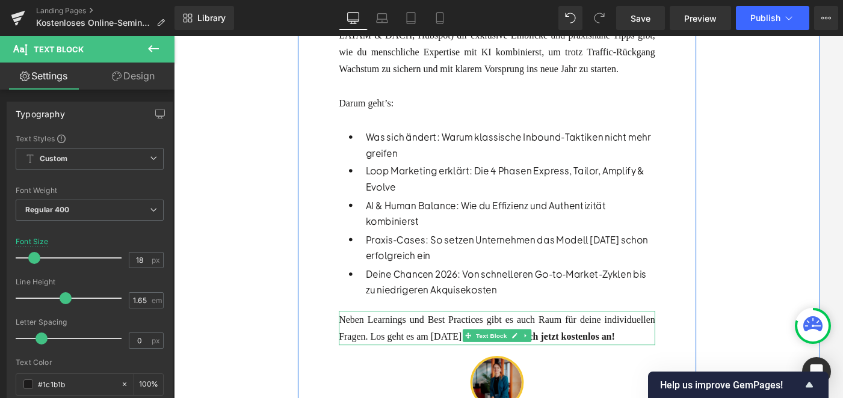
click at [449, 384] on div "Neben Learnings und Best Practices gibt es auch Raum für deine individuellen Fr…" at bounding box center [538, 365] width 356 height 38
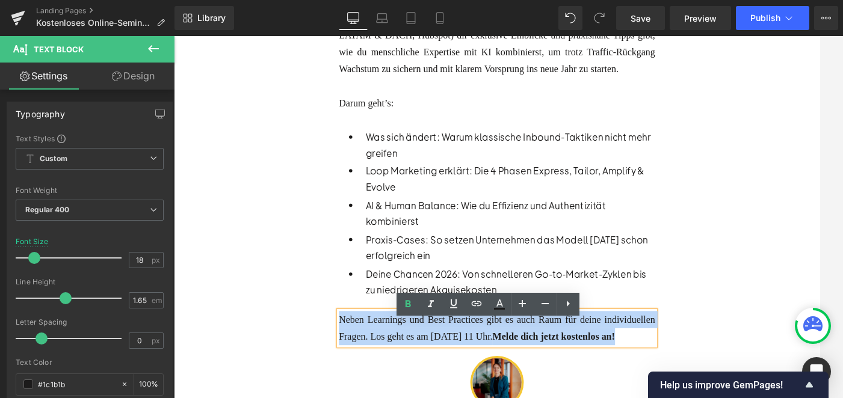
drag, startPoint x: 454, startPoint y: 402, endPoint x: 361, endPoint y: 366, distance: 99.2
click at [361, 366] on div "Neben Learnings und Best Practices gibt es auch Raum für deine individuellen Fr…" at bounding box center [538, 365] width 356 height 38
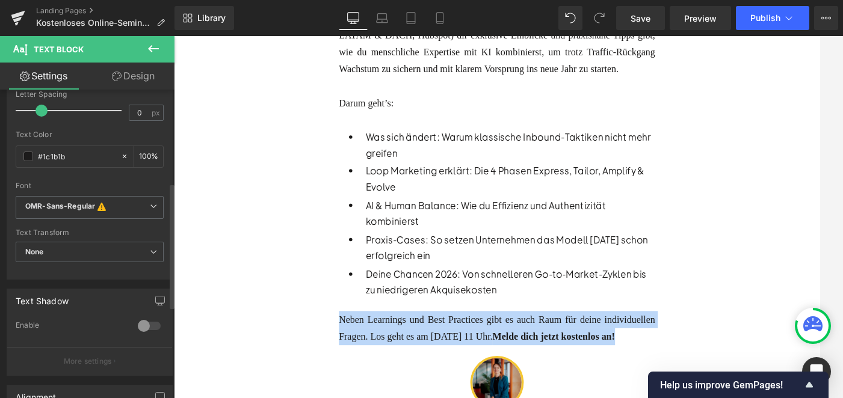
scroll to position [229, 0]
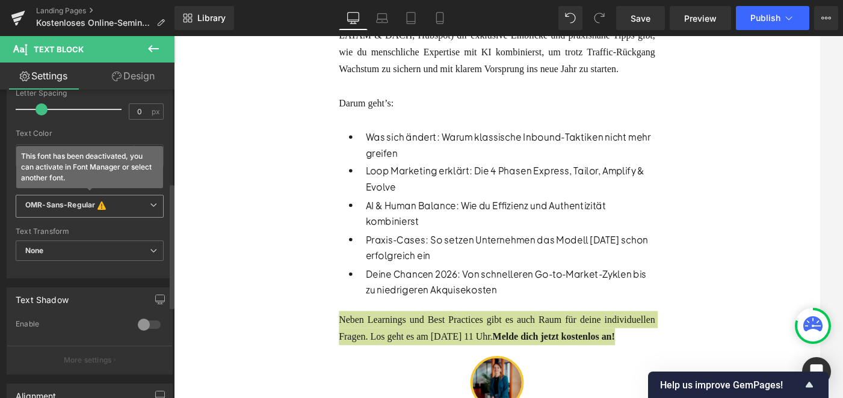
click at [70, 208] on icon "OMR-Sans-Regular" at bounding box center [60, 206] width 70 height 12
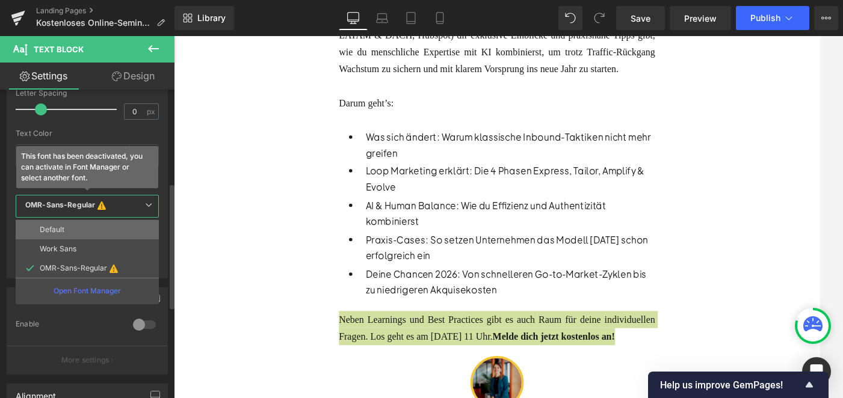
click at [61, 233] on p "Default" at bounding box center [52, 230] width 25 height 8
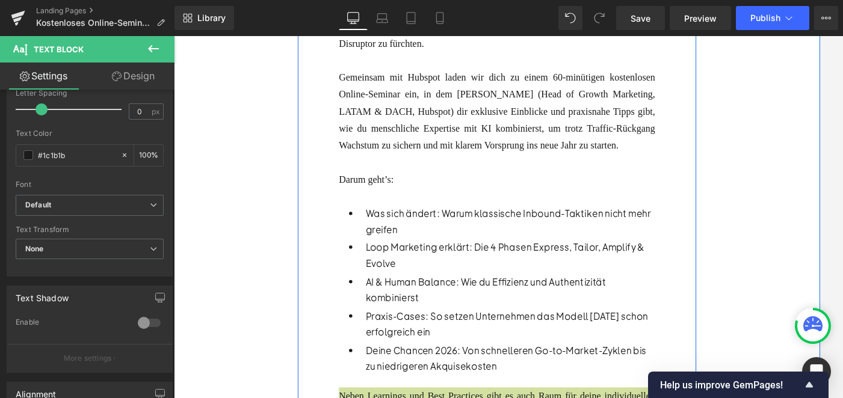
scroll to position [438, 0]
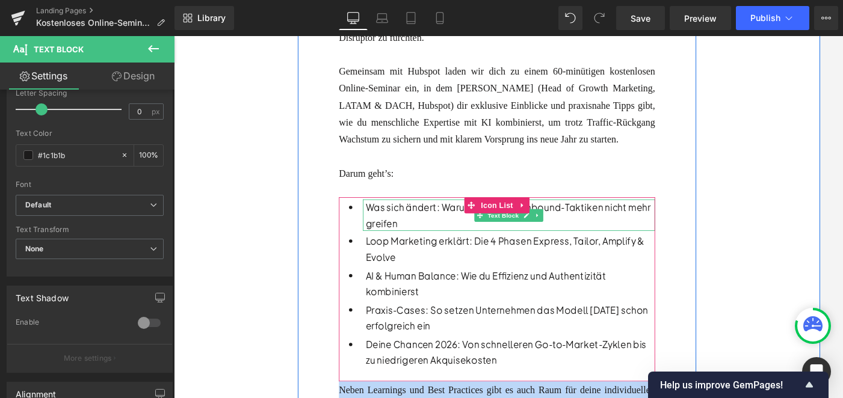
click at [431, 242] on p "Was sich ändert: Warum klassische Inbound-Taktiken nicht mehr greifen" at bounding box center [553, 237] width 326 height 35
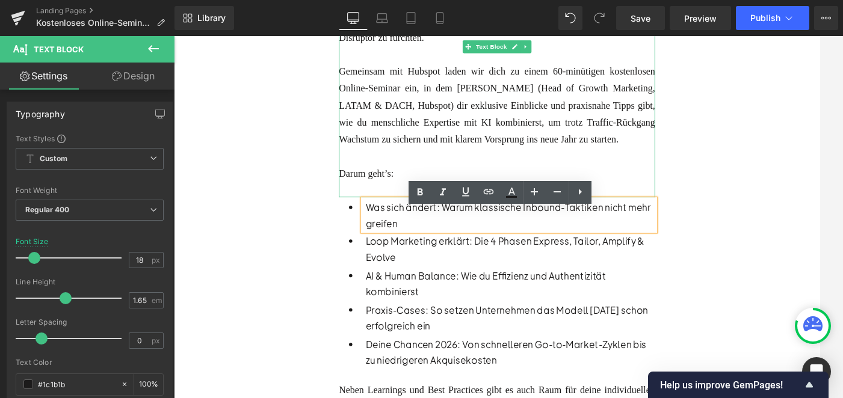
click at [398, 158] on font "Gemeinsam mit Hubspot laden wir dich zu einem 60-minütigen kostenlosen Online-S…" at bounding box center [538, 114] width 356 height 88
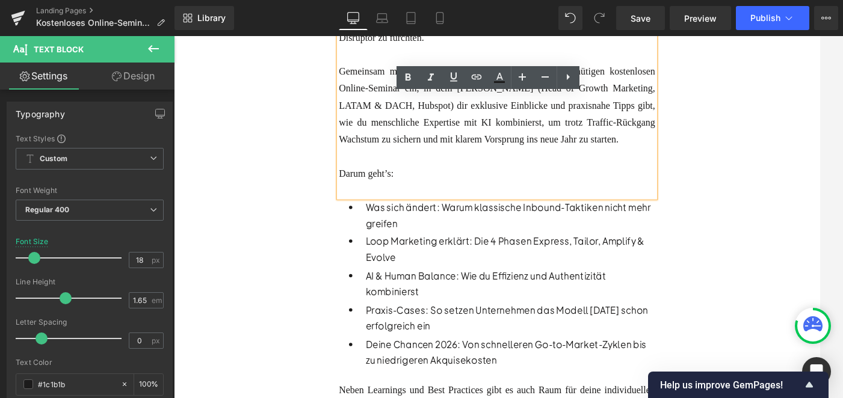
click at [393, 197] on font "Darum geht’s:" at bounding box center [390, 191] width 61 height 12
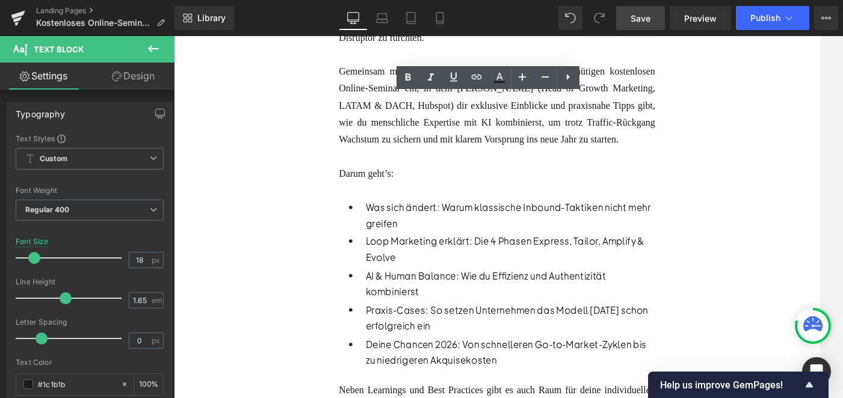
click at [630, 22] on link "Save" at bounding box center [640, 18] width 49 height 24
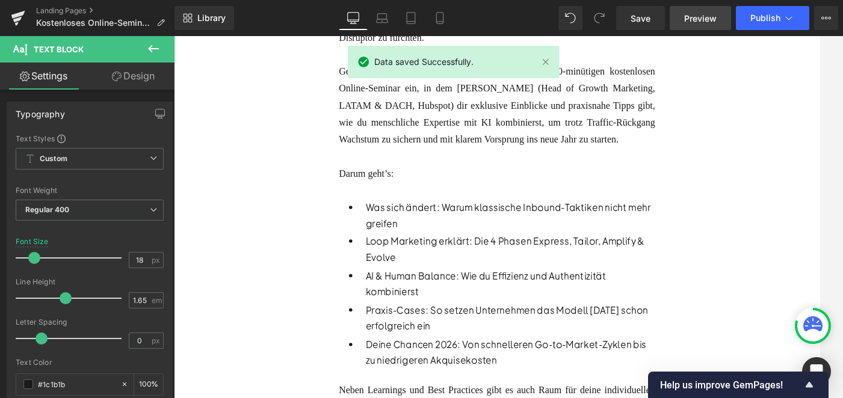
click at [694, 8] on link "Preview" at bounding box center [699, 18] width 61 height 24
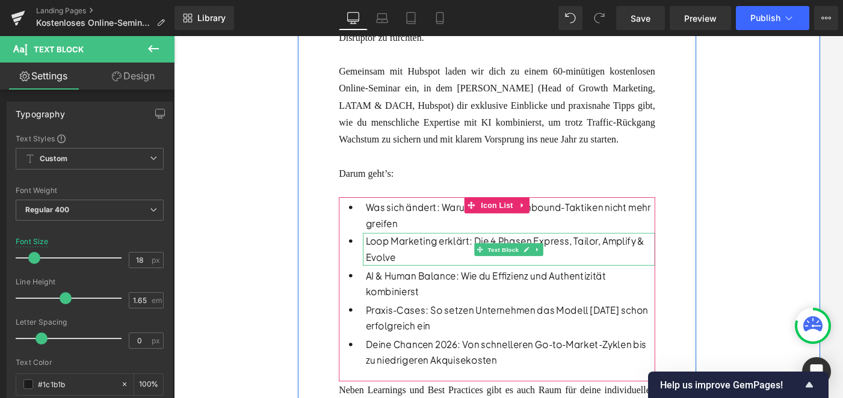
click at [425, 256] on p "Was sich ändert: Warum klassische Inbound-Taktiken nicht mehr greifen" at bounding box center [553, 237] width 326 height 35
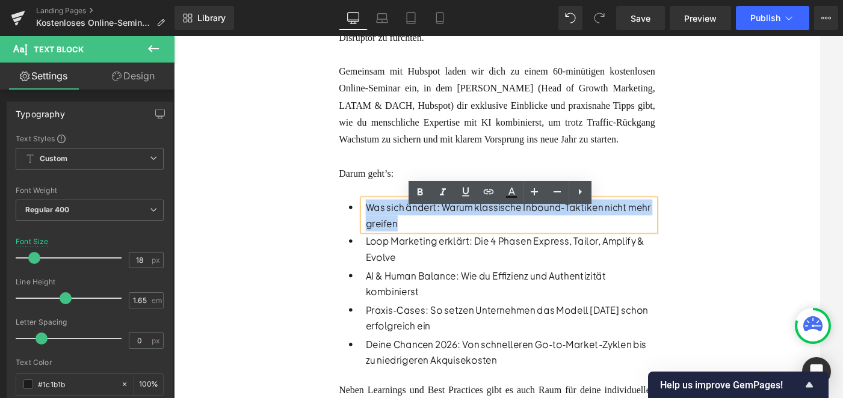
drag, startPoint x: 435, startPoint y: 259, endPoint x: 392, endPoint y: 244, distance: 45.3
click at [392, 244] on p "Was sich ändert: Warum klassische Inbound-Taktiken nicht mehr greifen" at bounding box center [553, 237] width 326 height 35
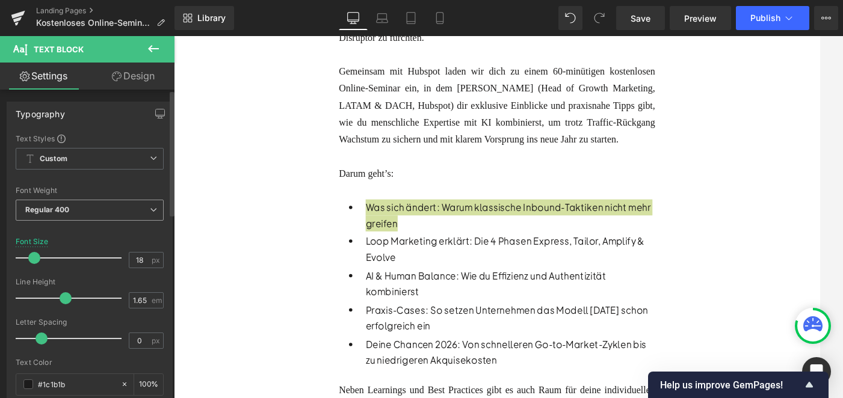
click at [118, 200] on span "Regular 400" at bounding box center [90, 210] width 148 height 21
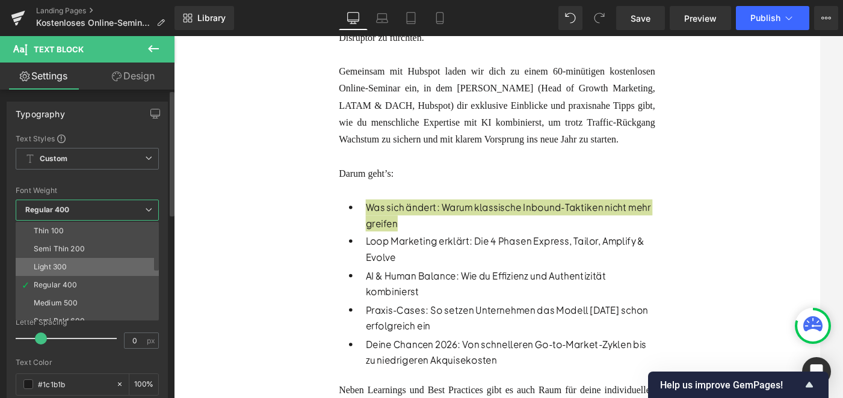
click at [81, 271] on li "Light 300" at bounding box center [90, 267] width 149 height 18
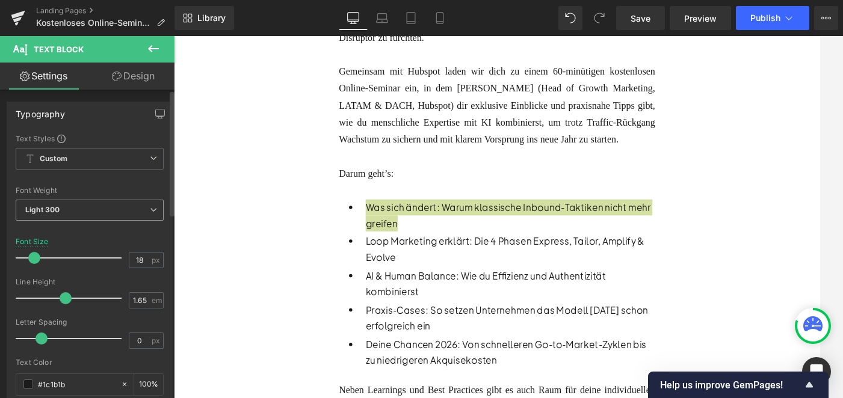
click at [78, 213] on span "Light 300" at bounding box center [90, 210] width 148 height 21
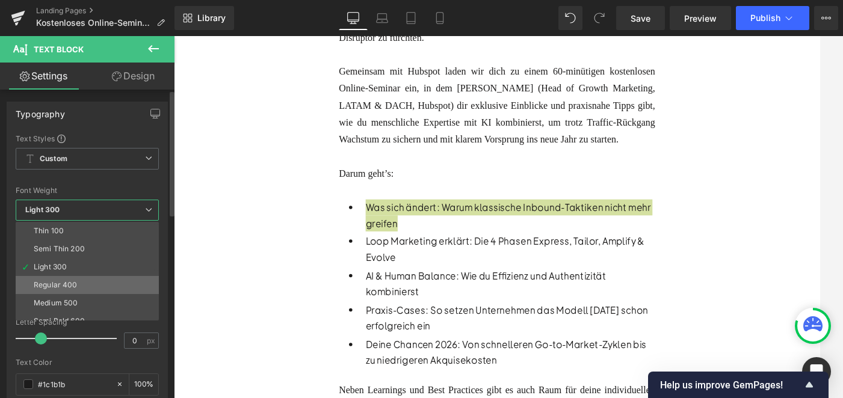
click at [61, 283] on div "Regular 400" at bounding box center [56, 285] width 44 height 8
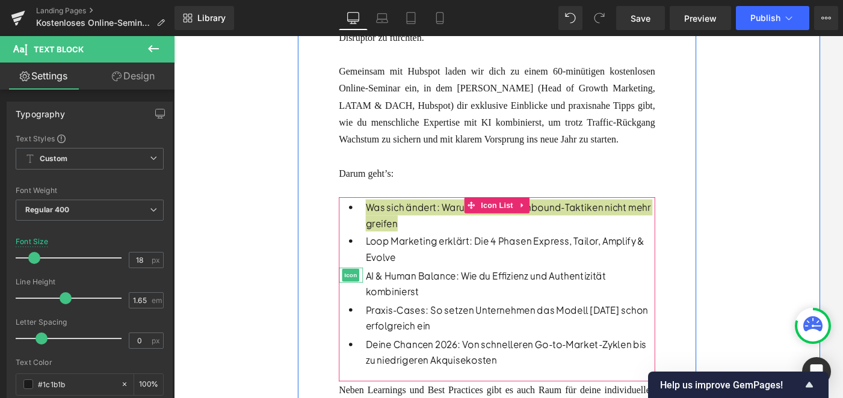
click at [384, 309] on div at bounding box center [385, 305] width 3 height 17
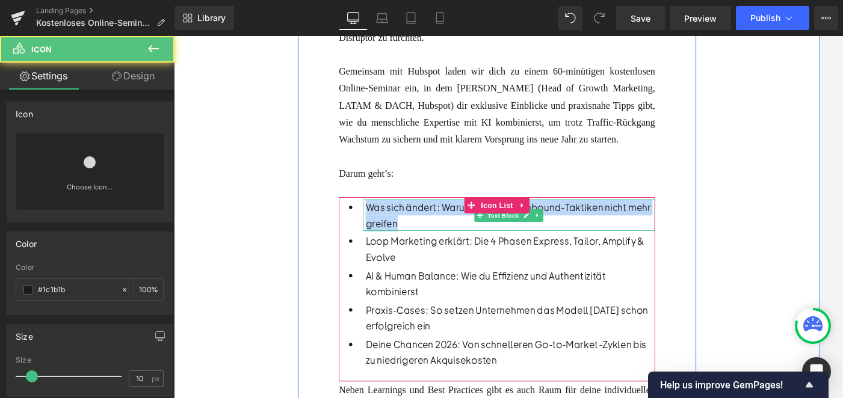
click at [438, 250] on p "Was sich ändert: Warum klassische Inbound-Taktiken nicht mehr greifen" at bounding box center [553, 237] width 326 height 35
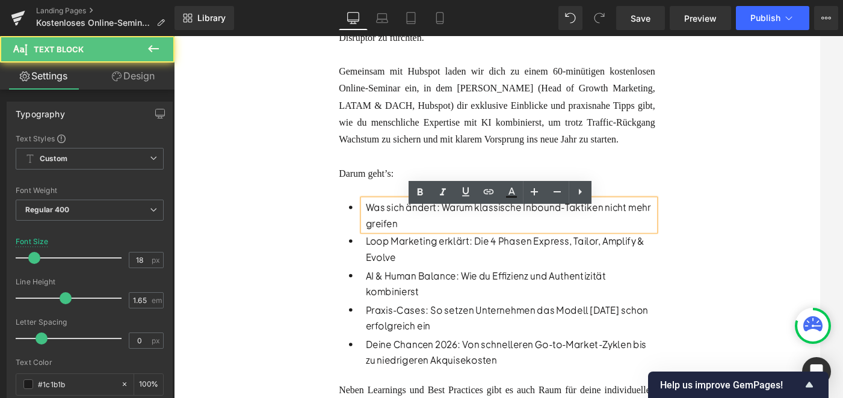
click at [425, 240] on p "Was sich ändert: Warum klassische Inbound-Taktiken nicht mehr greifen" at bounding box center [553, 237] width 326 height 35
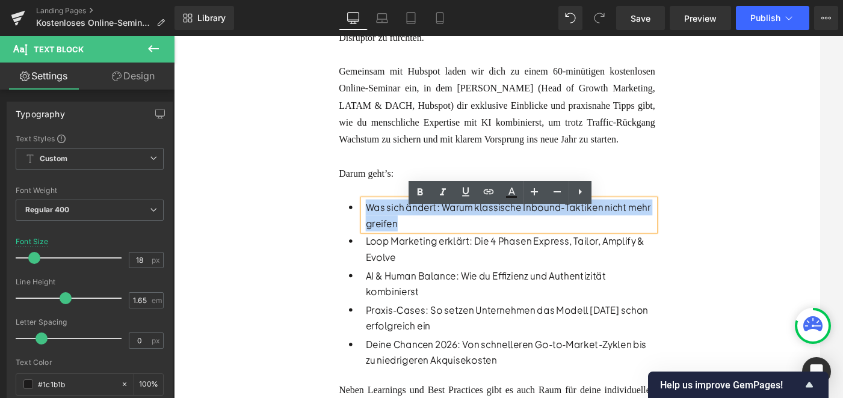
click at [425, 240] on p "Was sich ändert: Warum klassische Inbound-Taktiken nicht mehr greifen" at bounding box center [553, 237] width 326 height 35
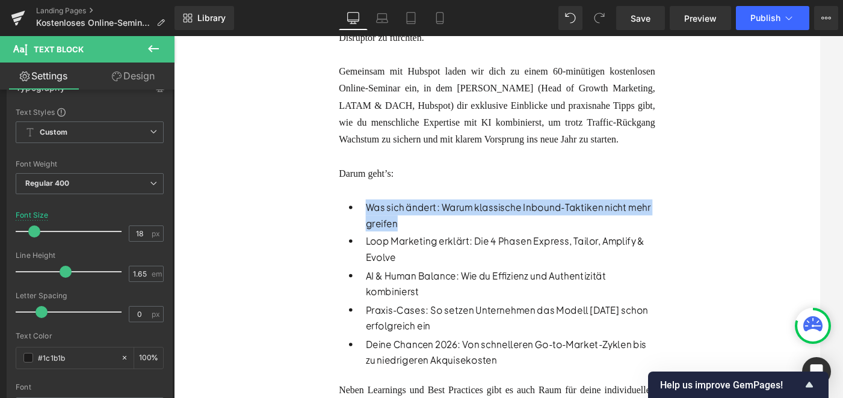
scroll to position [0, 0]
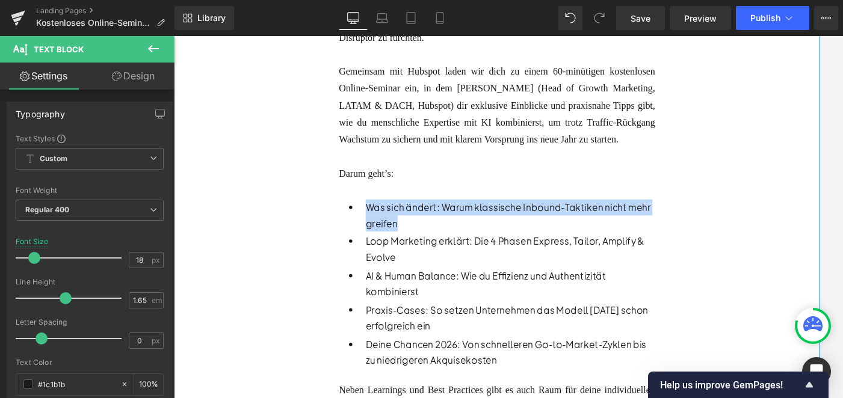
click at [382, 151] on font "Gemeinsam mit Hubspot laden wir dich zu einem 60-minütigen kostenlosen Online-S…" at bounding box center [538, 114] width 356 height 88
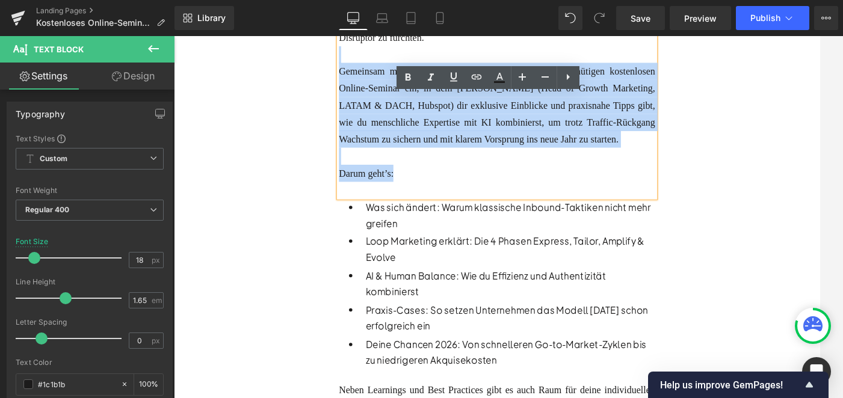
drag, startPoint x: 446, startPoint y: 209, endPoint x: 368, endPoint y: 52, distance: 175.1
click at [368, 52] on div "Zum Jahresende steht du vor der Frage: Wie lässt sich KI sinnvoll in deine Stra…" at bounding box center [538, 103] width 356 height 227
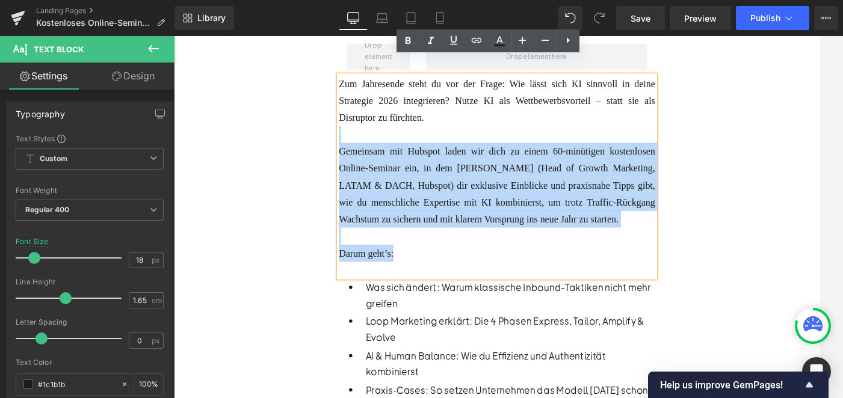
scroll to position [318, 0]
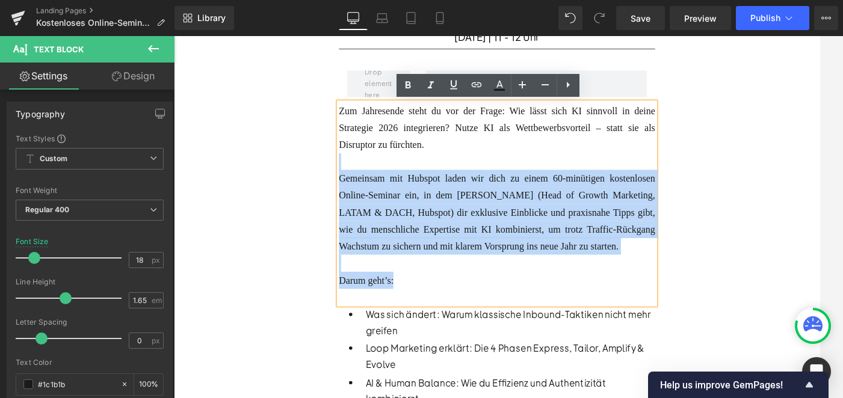
click at [401, 316] on font "Darum geht’s:" at bounding box center [390, 312] width 61 height 12
drag, startPoint x: 424, startPoint y: 322, endPoint x: 377, endPoint y: 167, distance: 162.9
click at [377, 167] on div "Zum Jahresende steht du vor der Frage: Wie lässt sich KI sinnvoll in deine Stra…" at bounding box center [538, 224] width 356 height 227
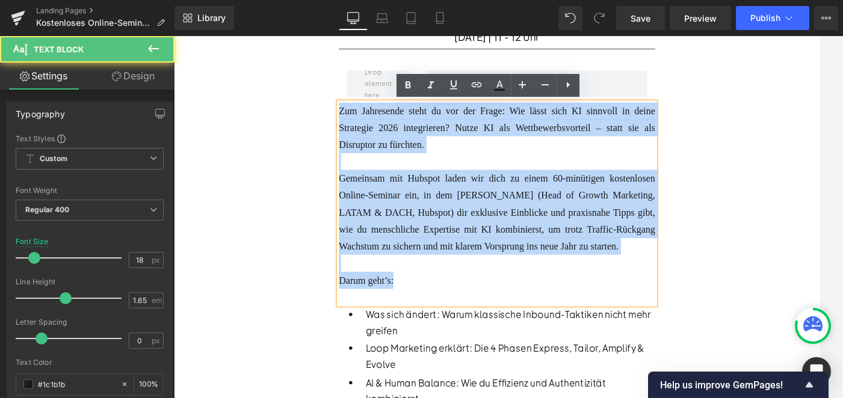
drag, startPoint x: 434, startPoint y: 323, endPoint x: 361, endPoint y: 120, distance: 215.4
click at [361, 120] on div "Zum Jahresende steht du vor der Frage: Wie lässt sich KI sinnvoll in deine Stra…" at bounding box center [538, 224] width 356 height 227
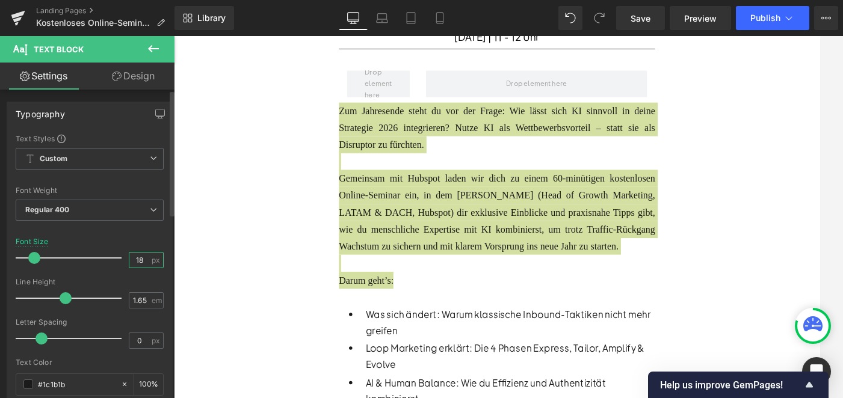
click at [137, 258] on input "18" at bounding box center [139, 260] width 21 height 15
type input "1"
type input "20"
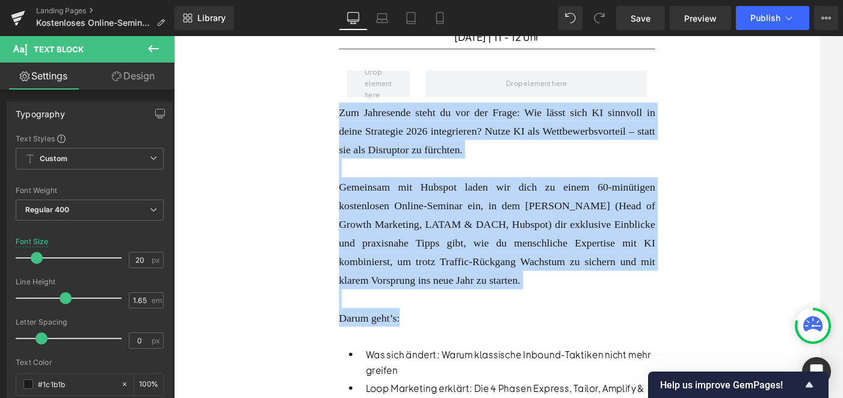
click at [423, 310] on div "Gemeinsam mit Hubspot laden wir dich zu einem 60-minütigen kostenlosen Online-S…" at bounding box center [538, 258] width 356 height 126
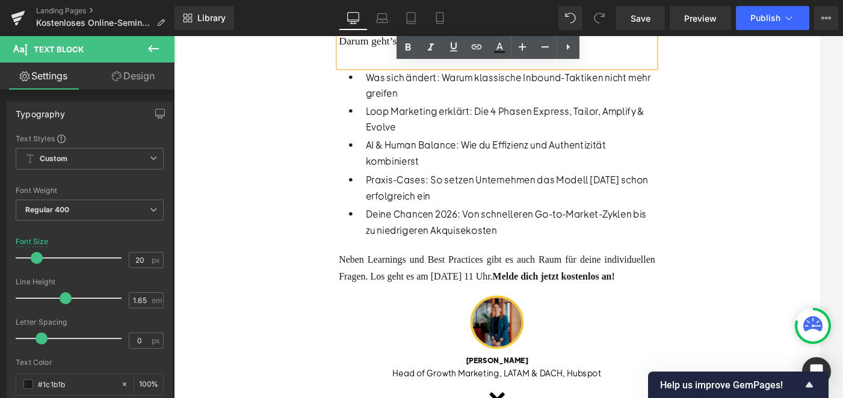
scroll to position [634, 0]
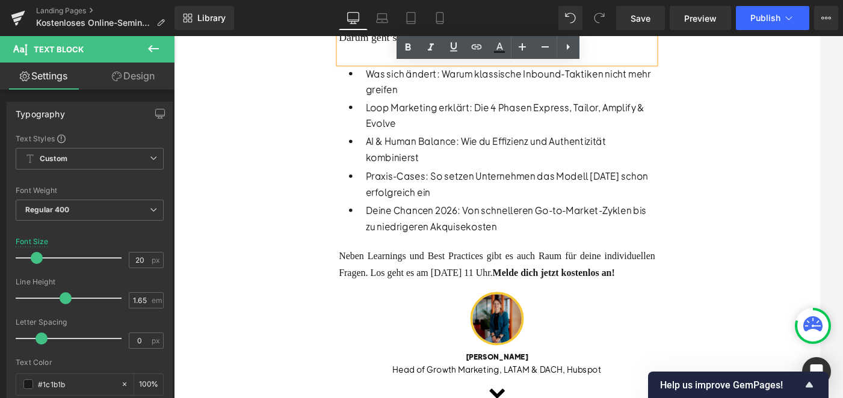
click at [419, 284] on div "Neben Learnings und Best Practices gibt es auch Raum für deine individuellen Fr…" at bounding box center [538, 294] width 356 height 38
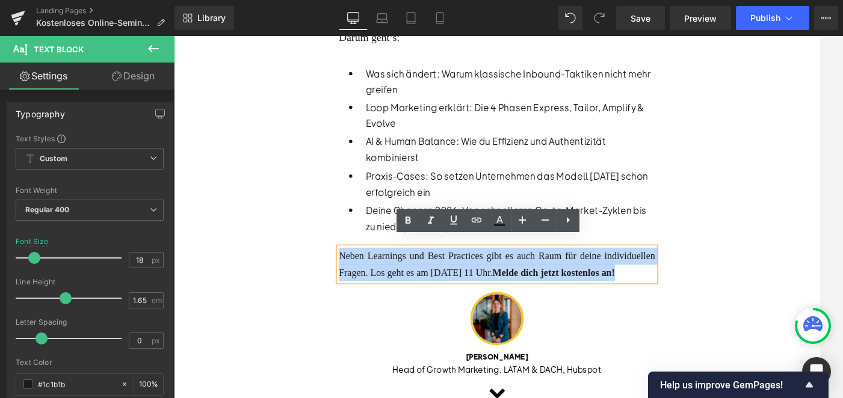
drag, startPoint x: 458, startPoint y: 310, endPoint x: 350, endPoint y: 275, distance: 113.6
click at [350, 275] on div "Heading KI meistern, Wachstum sichern: Dein B2B Marketing-Playbook 2026 Text Bl…" at bounding box center [537, 43] width 449 height 767
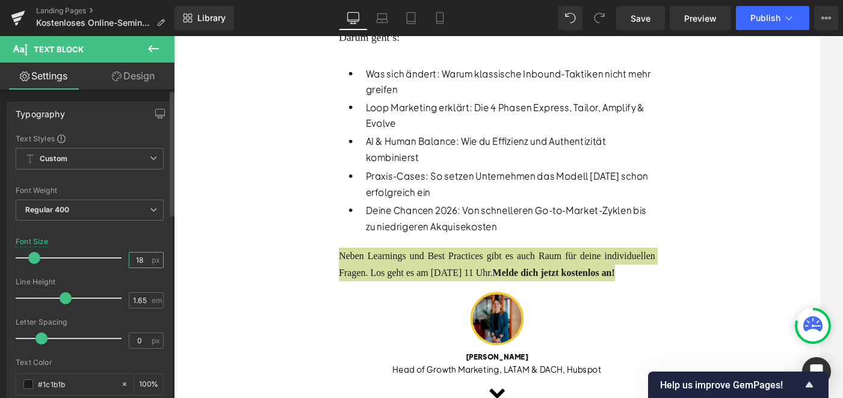
click at [140, 259] on input "18" at bounding box center [139, 260] width 21 height 15
type input "1"
type input "20"
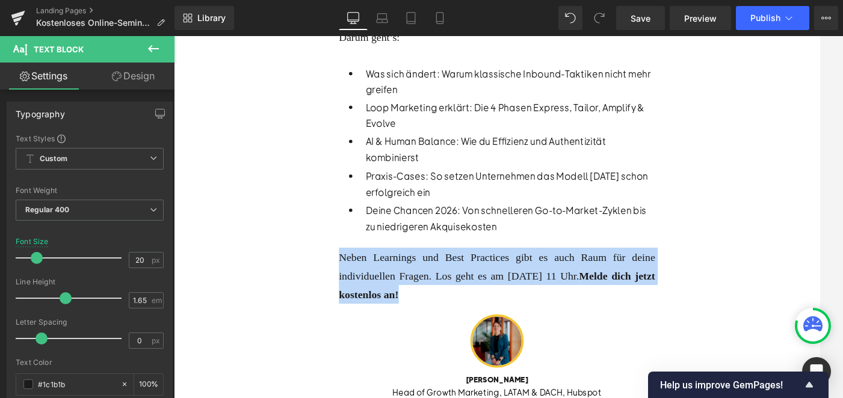
click at [312, 143] on div "Heading KI meistern, Wachstum sichern: Dein B2B Marketing-Playbook 2026 Text Bl…" at bounding box center [537, 67] width 467 height 814
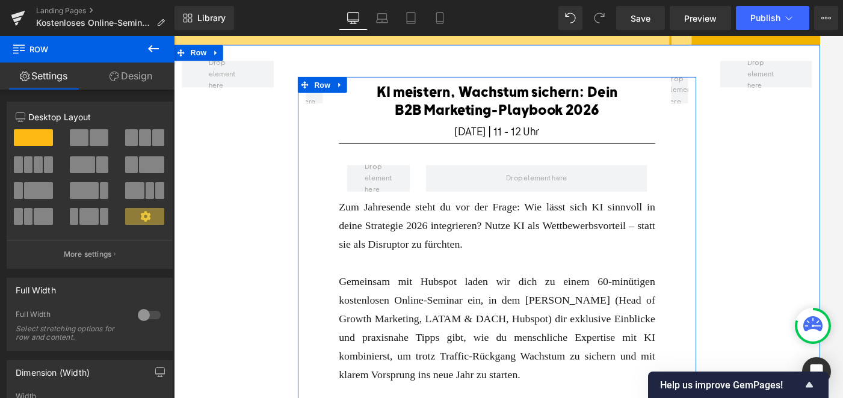
scroll to position [194, 0]
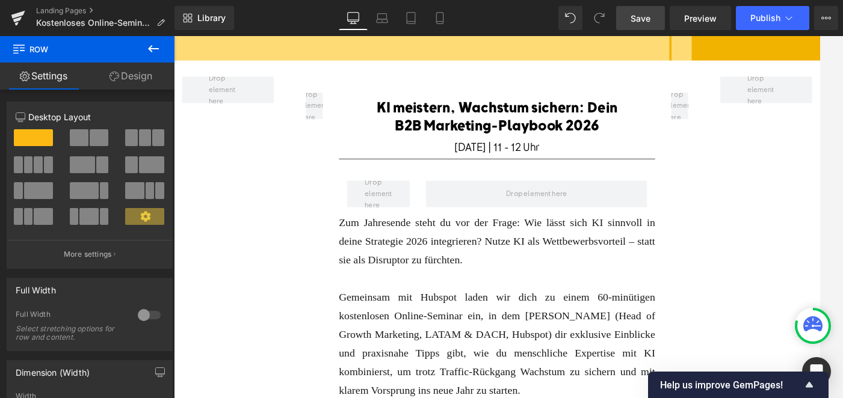
click at [636, 22] on span "Save" at bounding box center [640, 18] width 20 height 13
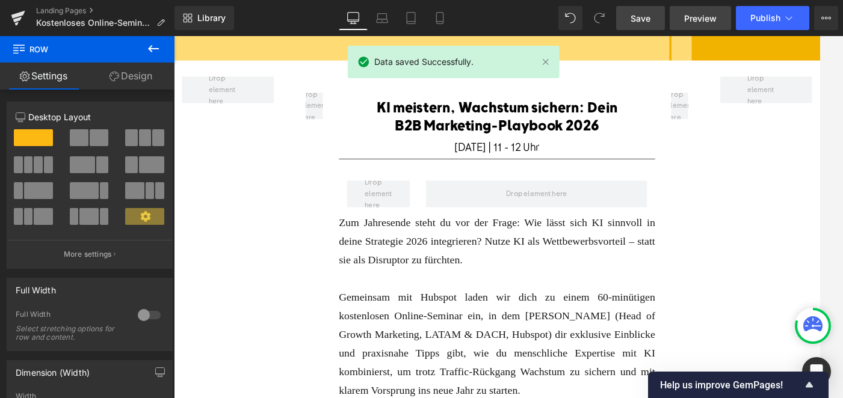
click at [697, 18] on span "Preview" at bounding box center [700, 18] width 32 height 13
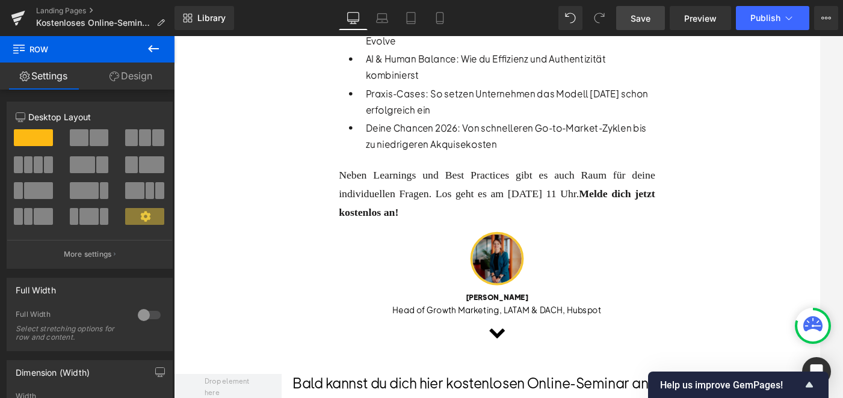
scroll to position [837, 0]
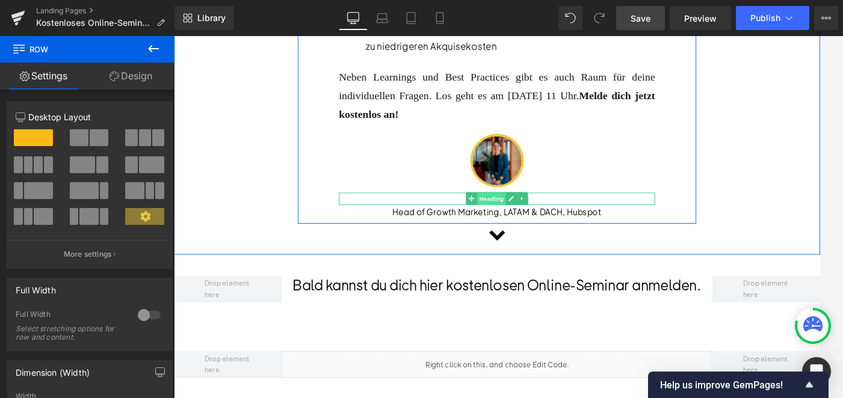
click at [538, 212] on span "Heading" at bounding box center [531, 219] width 32 height 14
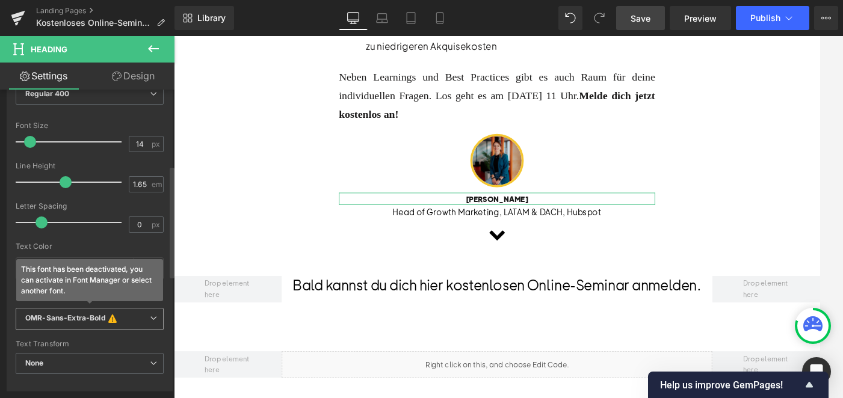
scroll to position [220, 0]
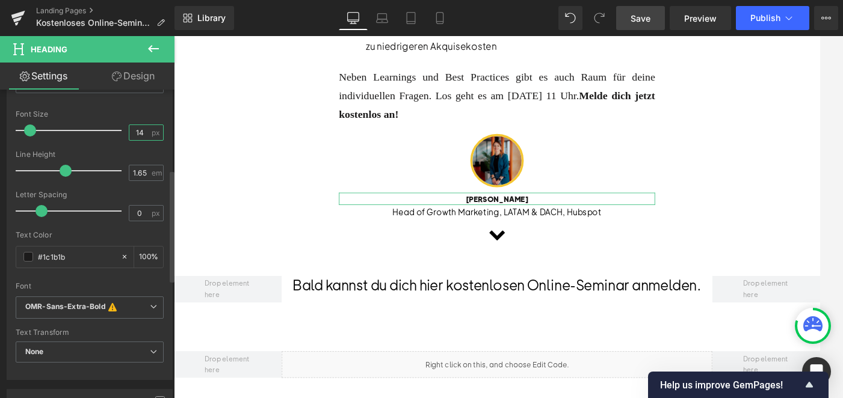
click at [138, 134] on input "14" at bounding box center [139, 132] width 21 height 15
type input "1"
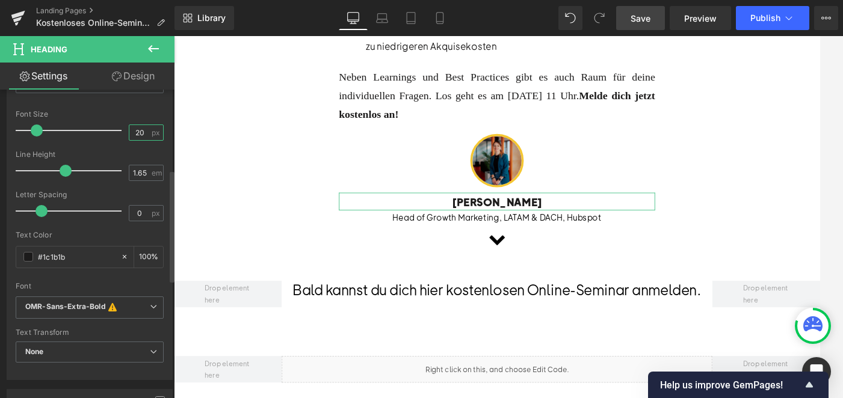
type input "2"
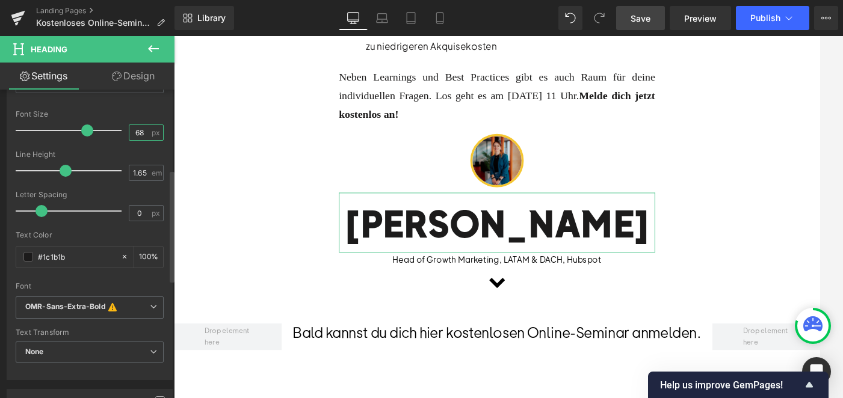
click at [140, 131] on input "68" at bounding box center [139, 132] width 21 height 15
type input "6"
type input "18"
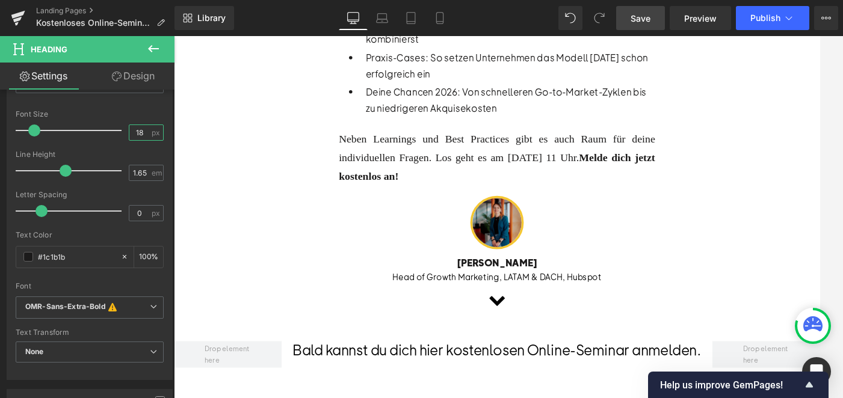
scroll to position [760, 0]
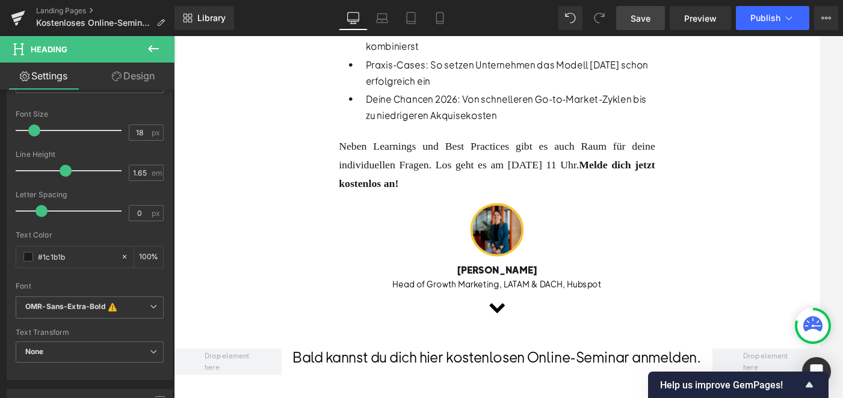
click at [628, 22] on link "Save" at bounding box center [640, 18] width 49 height 24
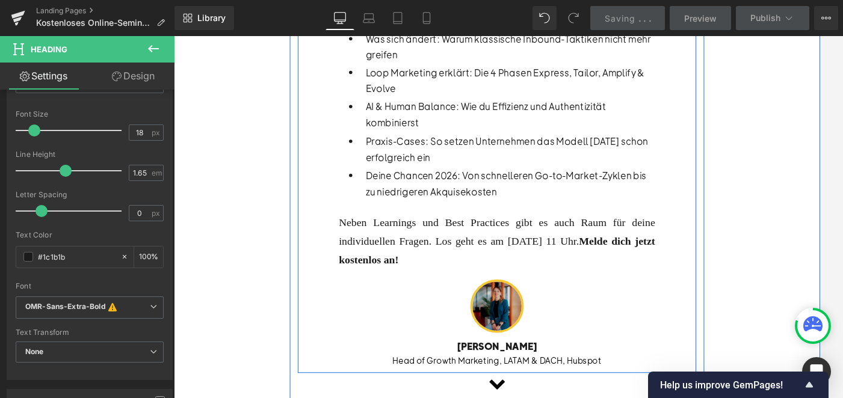
scroll to position [671, 0]
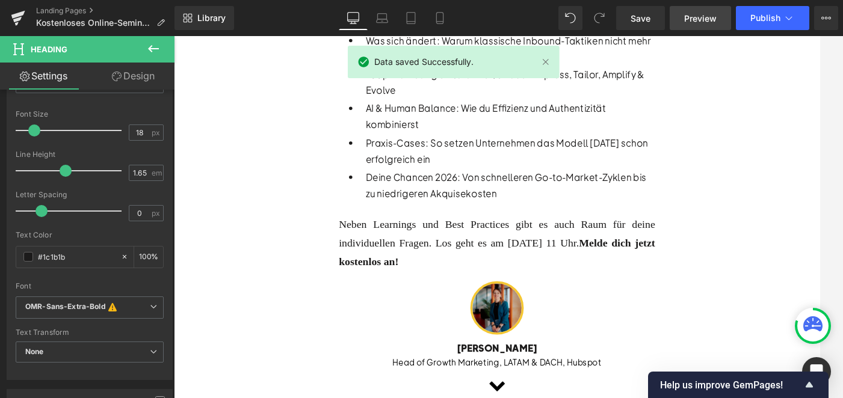
click at [696, 19] on span "Preview" at bounding box center [700, 18] width 32 height 13
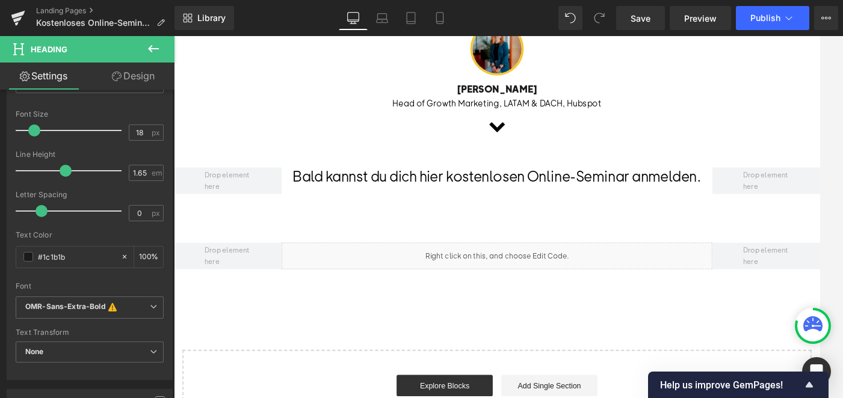
scroll to position [973, 0]
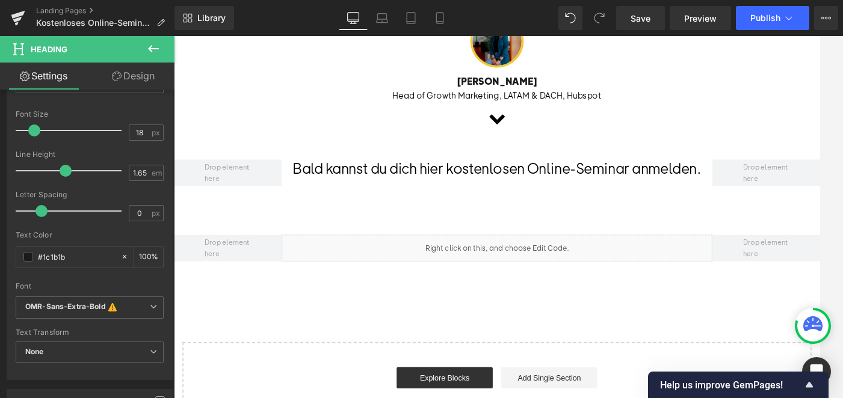
click at [470, 187] on div "Bald kannst du dich hier kostenlosen Online-Seminar anmelden. Heading Row 40px …" at bounding box center [538, 193] width 728 height 85
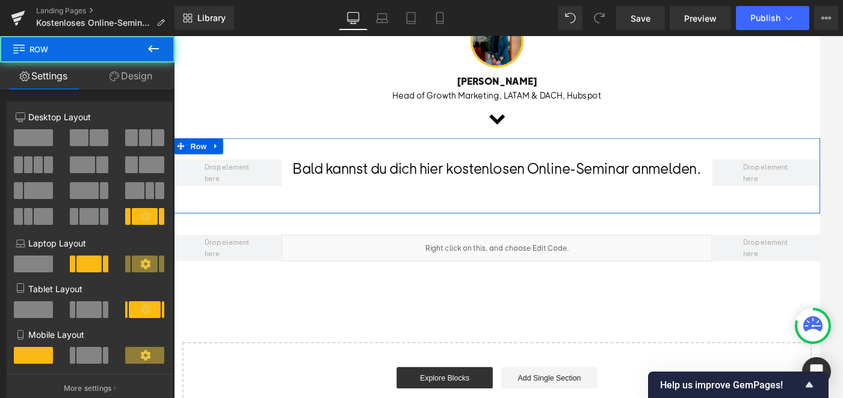
click at [488, 175] on h1 "Bald kannst du dich hier kostenlosen Online-Seminar anmelden." at bounding box center [537, 184] width 485 height 19
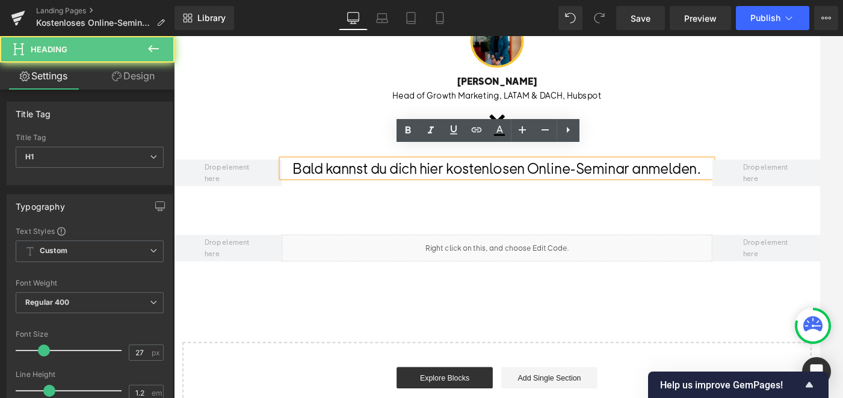
click at [479, 175] on h1 "Bald kannst du dich hier kostenlosen Online-Seminar anmelden." at bounding box center [537, 184] width 485 height 19
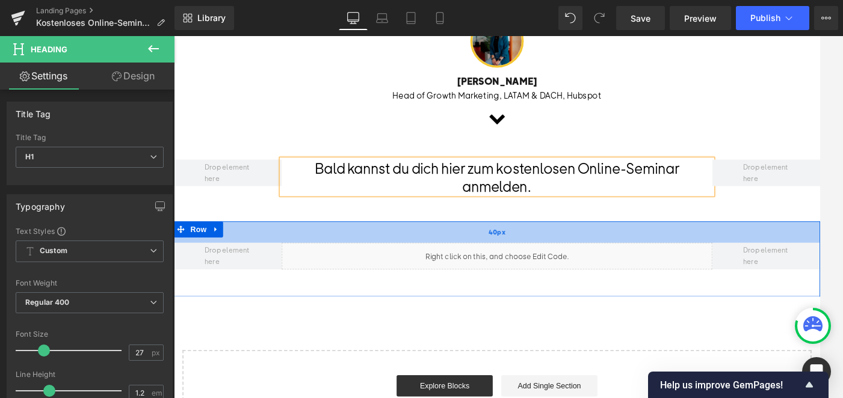
click at [388, 245] on div "40px" at bounding box center [538, 257] width 728 height 24
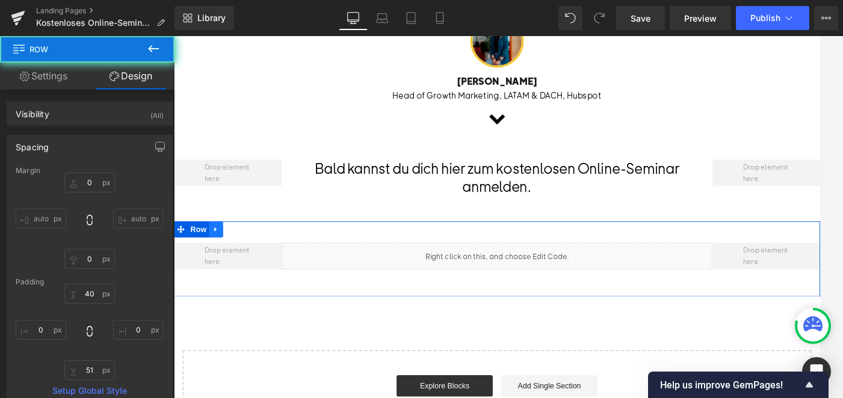
click at [221, 251] on icon at bounding box center [221, 253] width 2 height 5
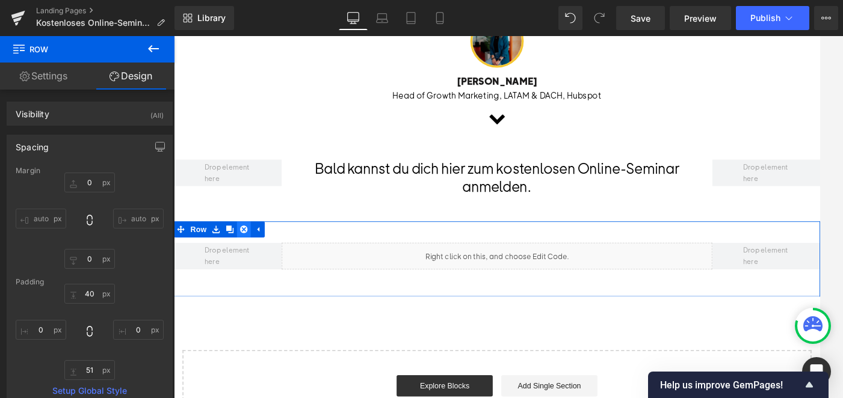
click at [250, 250] on icon at bounding box center [252, 254] width 8 height 8
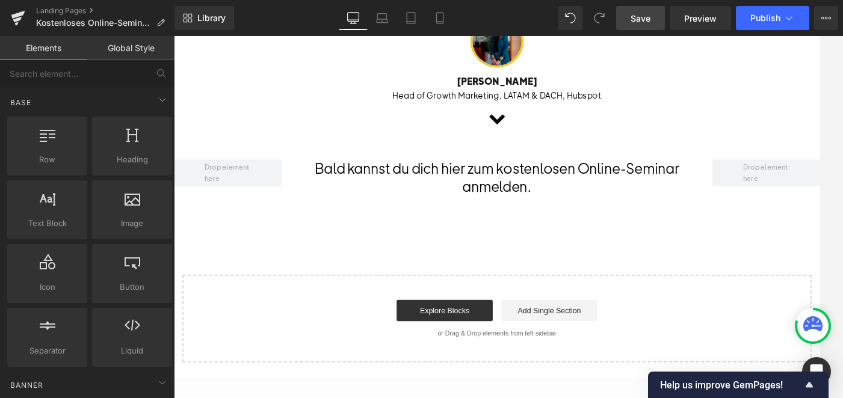
click at [643, 14] on span "Save" at bounding box center [640, 18] width 20 height 13
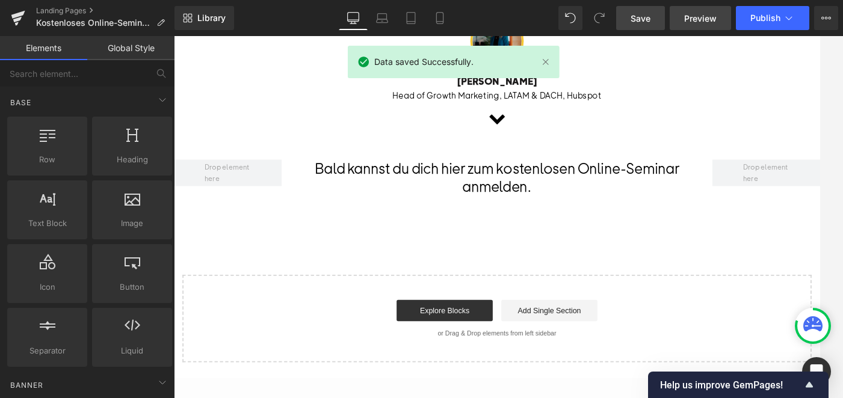
click at [704, 16] on span "Preview" at bounding box center [700, 18] width 32 height 13
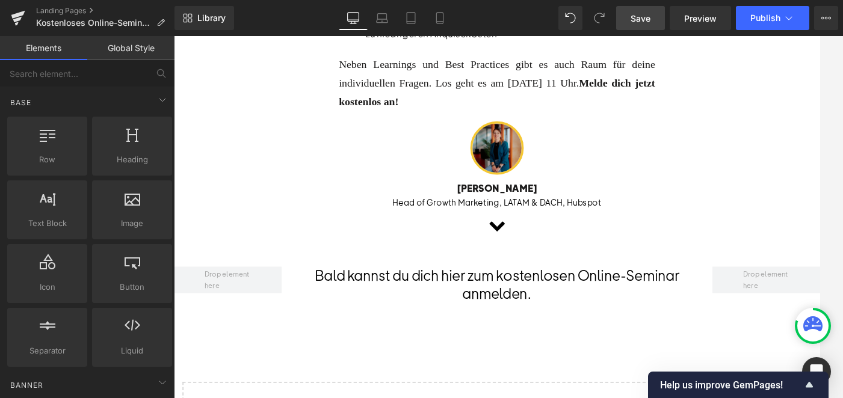
scroll to position [630, 0]
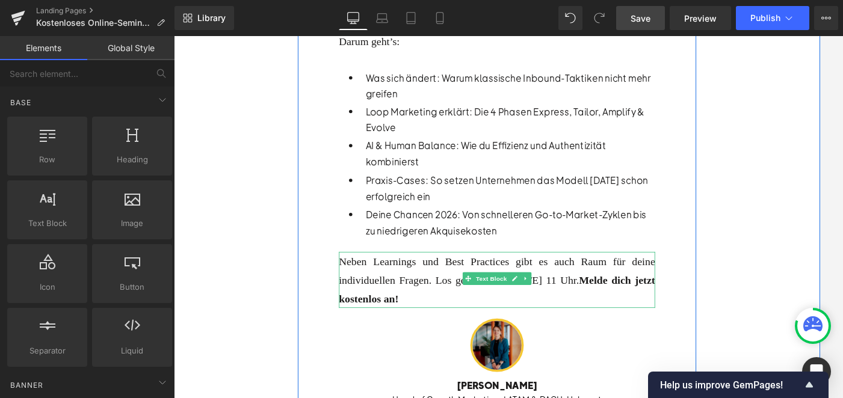
click at [523, 316] on div "Neben Learnings und Best Practices gibt es auch Raum für deine individuellen Fr…" at bounding box center [538, 310] width 356 height 63
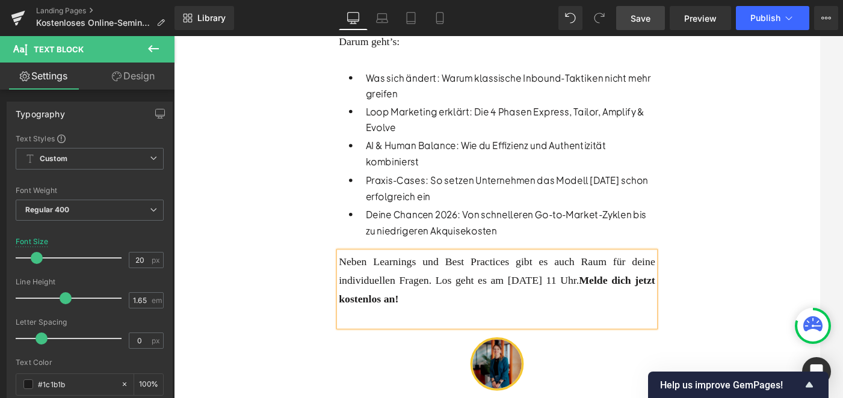
click at [642, 17] on span "Save" at bounding box center [640, 18] width 20 height 13
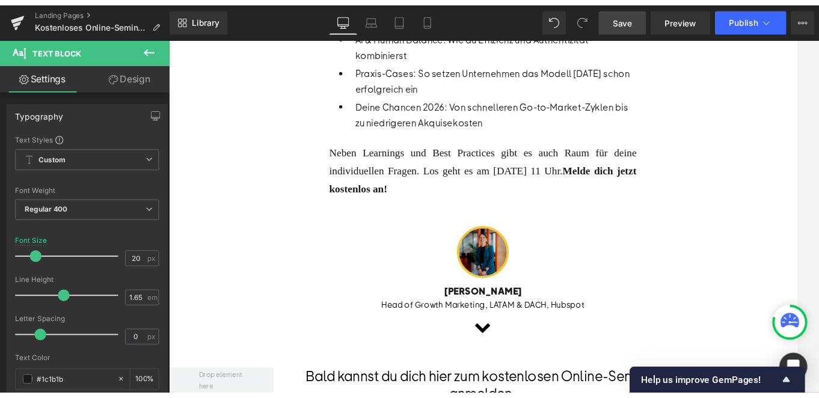
scroll to position [713, 0]
